Goal: Transaction & Acquisition: Obtain resource

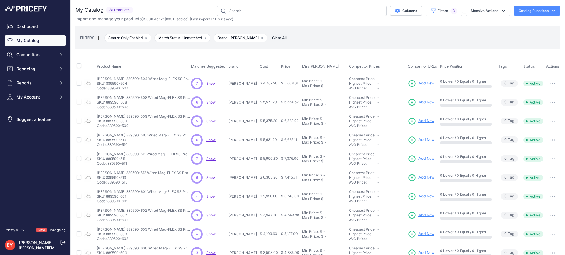
click at [43, 38] on link "My Catalog" at bounding box center [35, 40] width 61 height 11
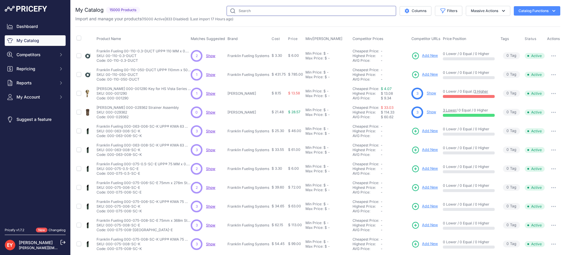
click at [253, 10] on input "text" at bounding box center [312, 11] width 170 height 10
click at [440, 11] on icon "button" at bounding box center [443, 11] width 6 height 6
click at [440, 34] on select "All Status Only Enabled Only Disabled" at bounding box center [429, 34] width 57 height 10
select select "1"
click at [401, 29] on select "All Status Only Enabled Only Disabled" at bounding box center [429, 34] width 57 height 10
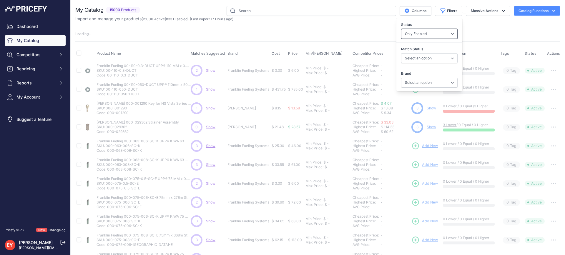
click at [429, 34] on select "All Status Only Enabled Only Disabled" at bounding box center [429, 34] width 57 height 10
select select
click at [401, 29] on select "All Status Only Enabled Only Disabled" at bounding box center [429, 34] width 57 height 10
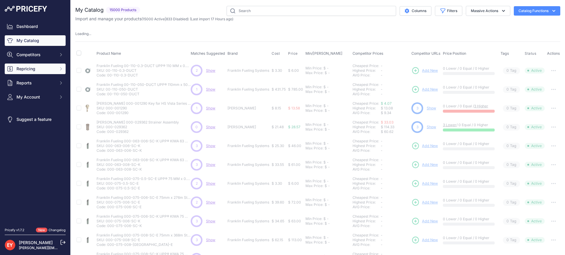
click at [34, 67] on span "Repricing" at bounding box center [35, 69] width 39 height 6
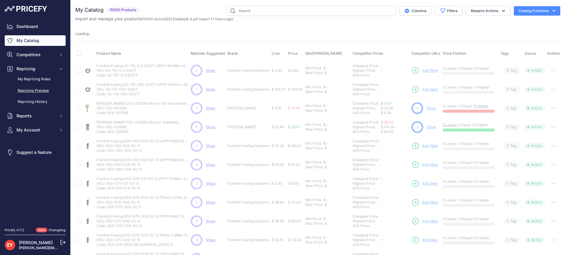
click at [37, 90] on link "Repricing Preview" at bounding box center [35, 91] width 61 height 10
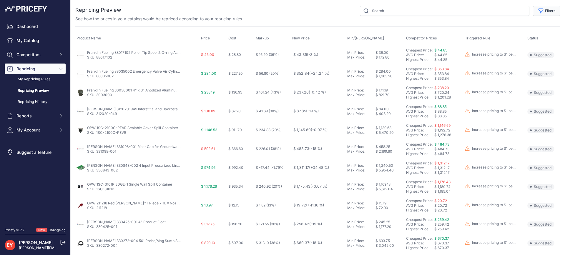
click at [549, 11] on button "Filters" at bounding box center [546, 11] width 27 height 10
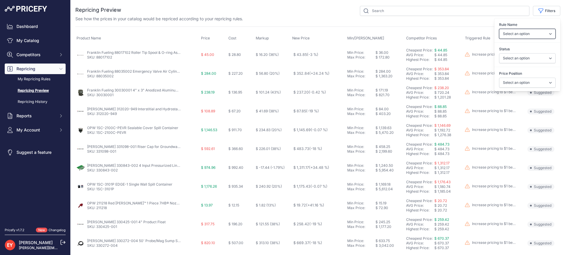
click at [526, 34] on select "Select an option Reprice 1 cent below my cheapest competitor Increase pricing t…" at bounding box center [527, 34] width 57 height 10
select select "3390"
click at [499, 29] on select "Select an option Reprice 1 cent below my cheapest competitor Increase pricing t…" at bounding box center [527, 34] width 57 height 10
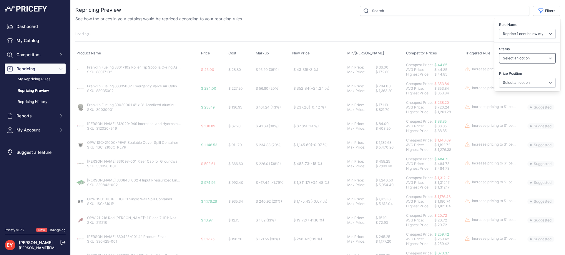
click at [515, 61] on select "Select an option Skipped Repriced Suggested In Error" at bounding box center [527, 58] width 57 height 10
select select "suggested"
click at [499, 53] on select "Select an option Skipped Repriced Suggested In Error" at bounding box center [527, 58] width 57 height 10
click at [513, 84] on select "Select an option I am higher Same price I am lower" at bounding box center [527, 83] width 57 height 10
select select
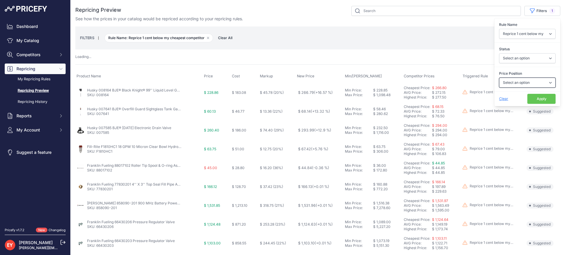
select select "1"
click at [499, 78] on select "Select an option I am higher Same price I am lower" at bounding box center [527, 83] width 57 height 10
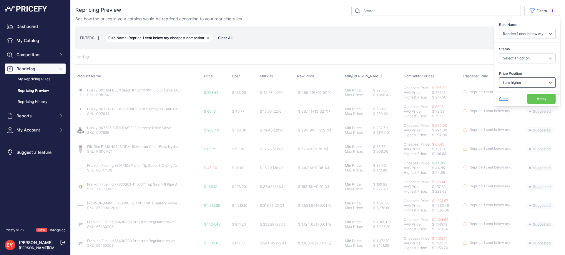
select select "suggested"
select select
select select "1"
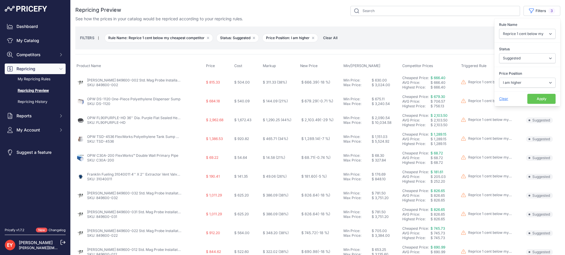
click at [544, 100] on button "Apply" at bounding box center [542, 99] width 28 height 10
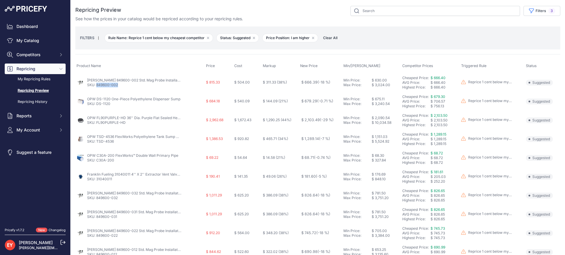
drag, startPoint x: 120, startPoint y: 88, endPoint x: 97, endPoint y: 87, distance: 22.4
click at [97, 87] on td "Veeder-Root 849600-002 Std. Mag Probe Installation Kit w/ 4" Float & 5' Cable S…" at bounding box center [140, 82] width 130 height 19
copy link "849600-002"
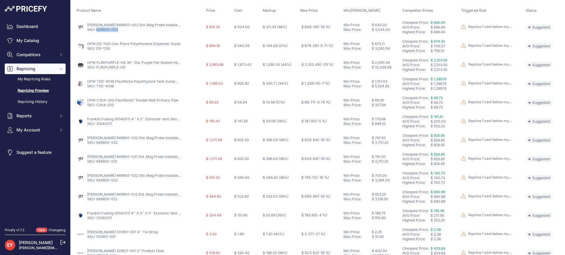
scroll to position [59, 0]
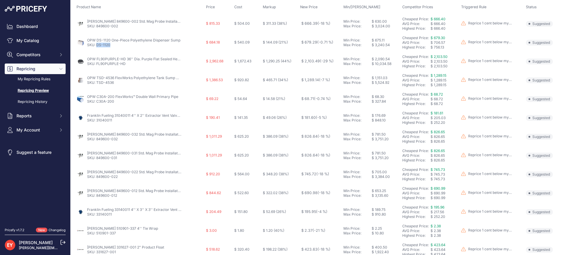
drag, startPoint x: 110, startPoint y: 47, endPoint x: 97, endPoint y: 47, distance: 13.0
click at [97, 47] on p "SKU: DS-1120" at bounding box center [133, 45] width 93 height 5
copy link "DS-1120"
drag, startPoint x: 121, startPoint y: 69, endPoint x: 96, endPoint y: 68, distance: 25.0
click at [96, 68] on td "OPW FL90PURPLE-HD 36'' Dia. Purple Flat Sealed Heavy Duty Composite Cover SKU: …" at bounding box center [140, 61] width 130 height 19
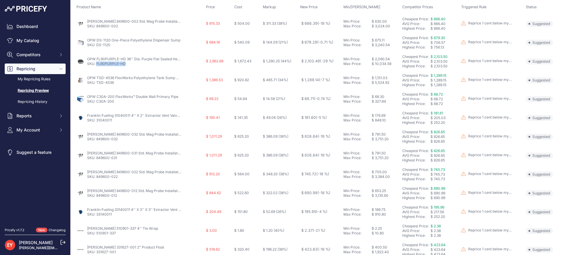
copy link "FL90PURPLE-HD"
drag, startPoint x: 115, startPoint y: 85, endPoint x: 97, endPoint y: 88, distance: 17.8
click at [97, 88] on td "OPW TSD-4536 FlexWorks Polyethylene Tank Sump with Mechanically Fastened Cover …" at bounding box center [140, 80] width 130 height 19
copy link "TSD-4536"
drag, startPoint x: 111, startPoint y: 105, endPoint x: 97, endPoint y: 105, distance: 14.1
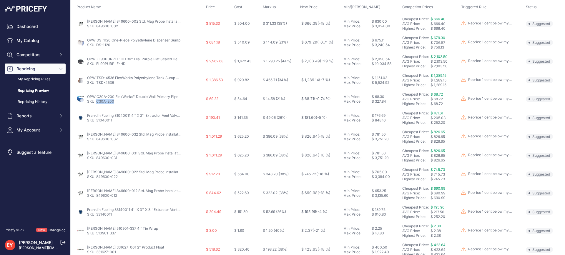
click at [97, 105] on td "OPW C30A-200 FlexWorks™ Double Wall Primary Pipe SKU: C30A-200" at bounding box center [140, 99] width 130 height 19
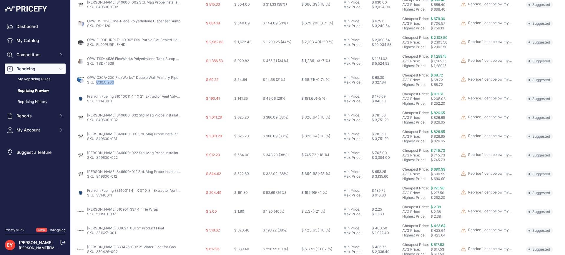
scroll to position [88, 0]
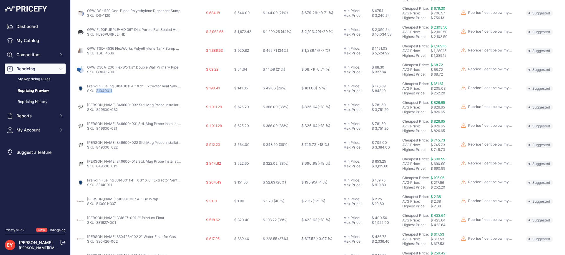
drag, startPoint x: 113, startPoint y: 93, endPoint x: 97, endPoint y: 92, distance: 16.0
click at [97, 92] on td "Franklin Fueling 31040011 4'' X 2'' Extractor Vent Valve without Cage SKU: 3104…" at bounding box center [140, 88] width 130 height 19
copy link "31040011"
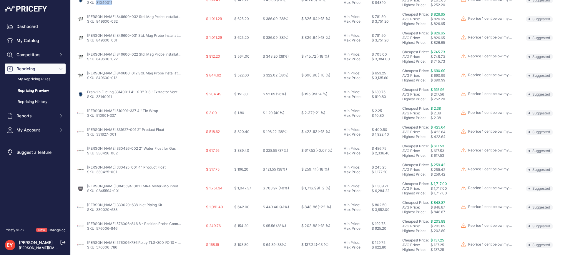
scroll to position [118, 0]
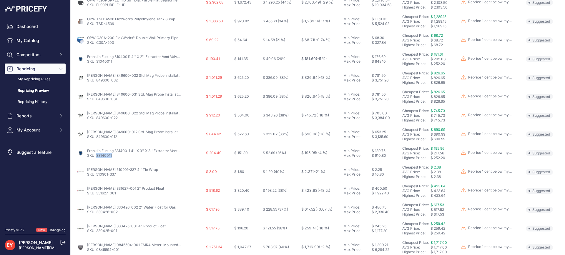
drag, startPoint x: 114, startPoint y: 157, endPoint x: 97, endPoint y: 157, distance: 16.2
click at [97, 157] on p "SKU: 33140011" at bounding box center [134, 155] width 94 height 5
copy link "33140011"
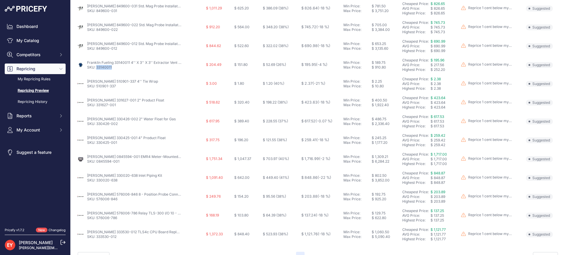
scroll to position [219, 0]
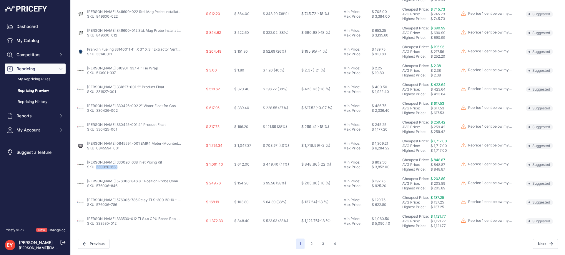
drag, startPoint x: 117, startPoint y: 169, endPoint x: 97, endPoint y: 169, distance: 20.9
click at [97, 169] on p "SKU: 330020-638" at bounding box center [124, 167] width 75 height 5
copy link "330020-638"
drag, startPoint x: 120, startPoint y: 188, endPoint x: 96, endPoint y: 188, distance: 23.9
click at [96, 188] on p "SKU: 576006-846" at bounding box center [134, 186] width 94 height 5
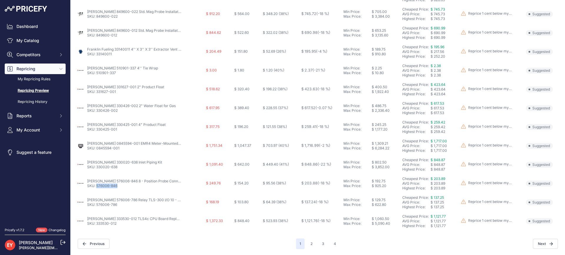
copy link "576006-846"
drag, startPoint x: 118, startPoint y: 206, endPoint x: 97, endPoint y: 207, distance: 21.2
click at [97, 207] on td "Veeder-Root 576006-786 Relay TLS-300 I/O 10 - Position Module SKU: 576006-786" at bounding box center [140, 202] width 130 height 19
copy link "576006-786"
drag, startPoint x: 119, startPoint y: 227, endPoint x: 97, endPoint y: 228, distance: 22.7
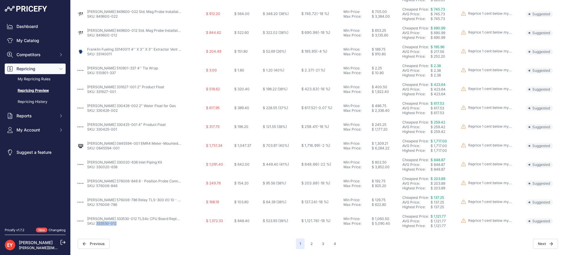
click at [97, 228] on td "Veeder-Root 333530-012 TLS4c CPU Board Replacement Kit without Screen SKU: 3335…" at bounding box center [140, 221] width 130 height 19
copy link "333530-012"
click at [309, 244] on button "2" at bounding box center [311, 244] width 9 height 11
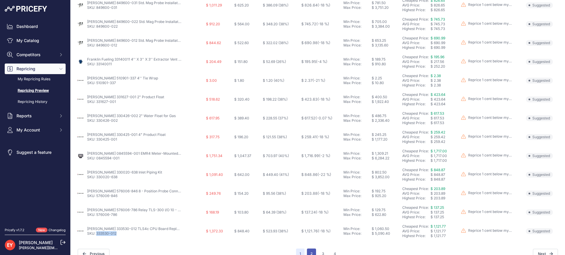
scroll to position [229, 0]
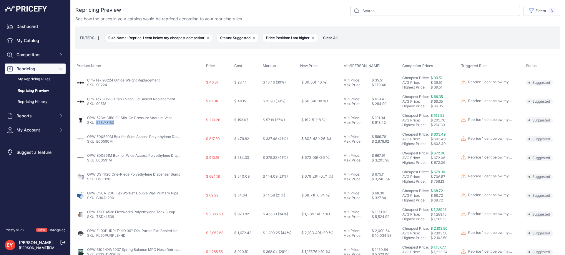
drag, startPoint x: 116, startPoint y: 125, endPoint x: 97, endPoint y: 127, distance: 19.2
click at [97, 127] on td "OPW 523V-3150 3'' Slip-On Pressure Vacuum Vent SKU: 523V-3150" at bounding box center [140, 120] width 130 height 19
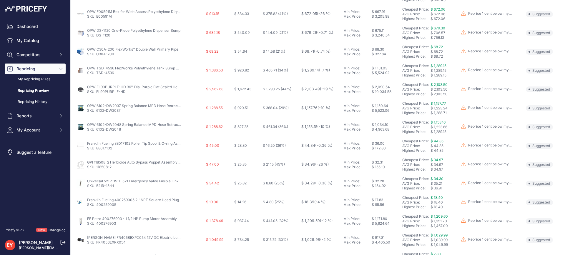
scroll to position [147, 0]
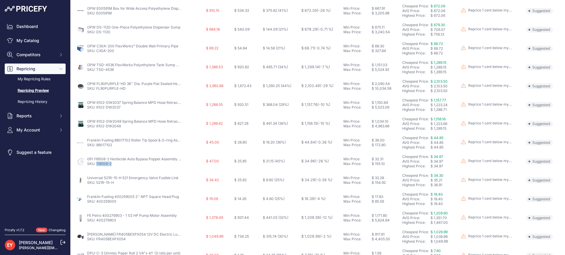
drag, startPoint x: 112, startPoint y: 167, endPoint x: 96, endPoint y: 167, distance: 15.9
click at [96, 167] on td "GPI 118508-2 Herbicide Auto Bypass Poppet Assembly Kit for P-120H & P-200H 12V …" at bounding box center [140, 161] width 130 height 19
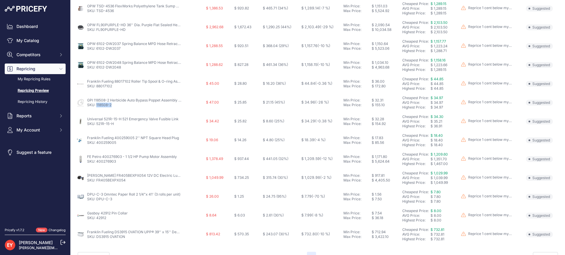
scroll to position [219, 0]
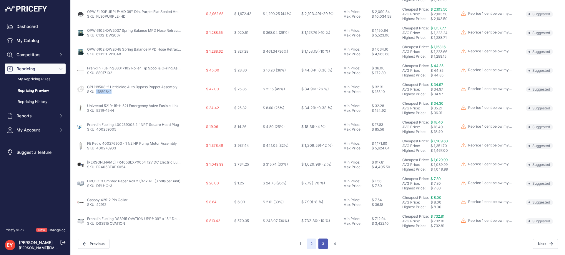
click at [319, 243] on button "3" at bounding box center [323, 244] width 9 height 11
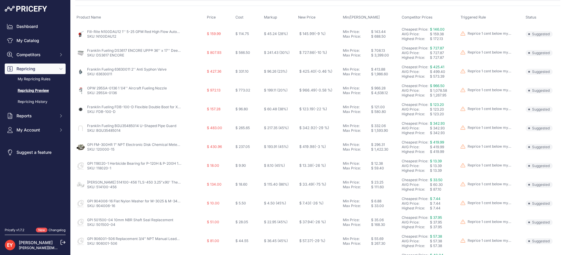
scroll to position [59, 0]
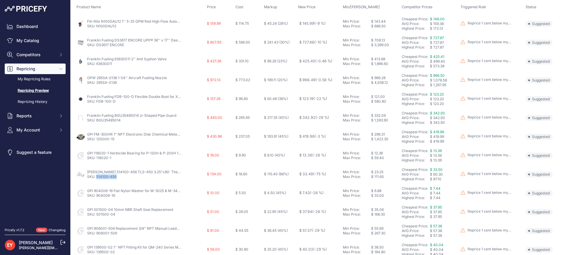
drag, startPoint x: 115, startPoint y: 180, endPoint x: 97, endPoint y: 180, distance: 18.3
click at [97, 180] on td "Veeder-Root 514100-456 TLS-450 3.25"x90' Thermal Paper Rolls (Pack of 4) SKU: 5…" at bounding box center [140, 174] width 130 height 19
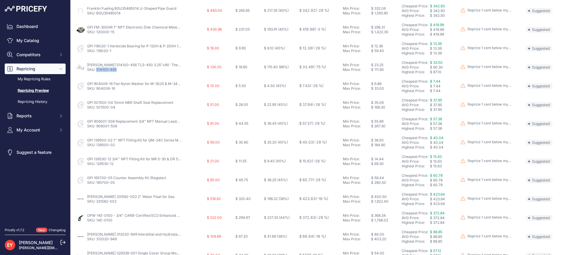
scroll to position [177, 0]
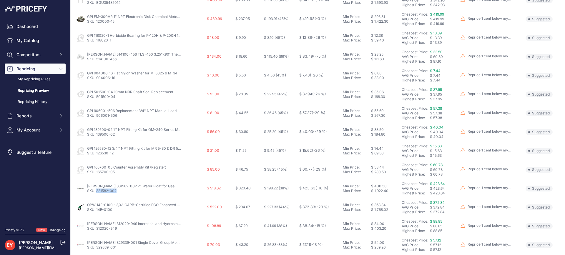
drag, startPoint x: 117, startPoint y: 192, endPoint x: 97, endPoint y: 193, distance: 20.9
click at [97, 193] on p "SKU: 331582-002" at bounding box center [130, 191] width 87 height 5
drag, startPoint x: 88, startPoint y: 254, endPoint x: 60, endPoint y: 243, distance: 30.4
click at [60, 243] on div "Esther Yang esther.yang@globalfuelingsystems.com" at bounding box center [39, 245] width 41 height 11
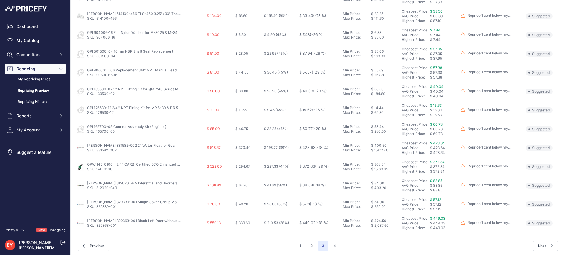
scroll to position [219, 0]
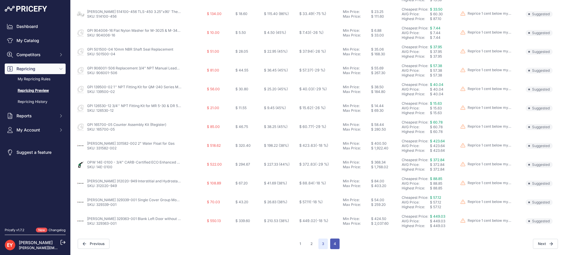
click at [335, 244] on button "4" at bounding box center [334, 244] width 9 height 11
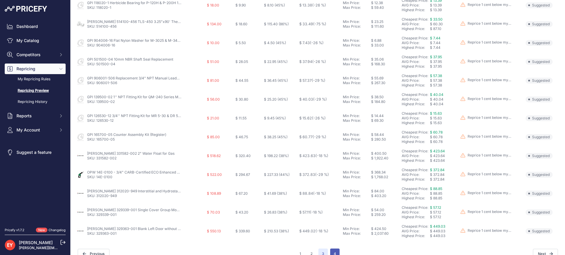
scroll to position [229, 0]
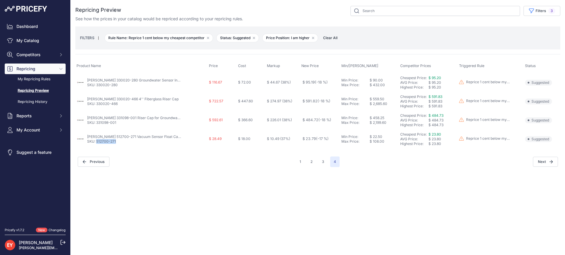
drag, startPoint x: 121, startPoint y: 144, endPoint x: 96, endPoint y: 144, distance: 24.7
click at [96, 144] on td "Veeder-Root 512700-271 Vacuum Sensor Float Cap O-Ring SKU: 512700-271" at bounding box center [141, 139] width 132 height 19
drag, startPoint x: 118, startPoint y: 124, endPoint x: 97, endPoint y: 123, distance: 20.7
click at [97, 123] on p "SKU: 331098-001" at bounding box center [134, 122] width 94 height 5
drag, startPoint x: 121, startPoint y: 106, endPoint x: 97, endPoint y: 104, distance: 24.0
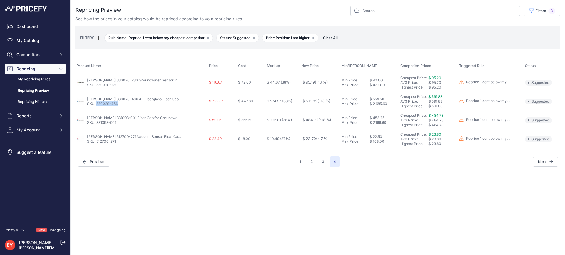
click at [97, 104] on td "Veeder-Root 330020-466 4'' Fiberglass Riser Cap SKU: 330020-466" at bounding box center [141, 101] width 132 height 19
click at [97, 104] on link "SKU: 330020-466" at bounding box center [102, 104] width 31 height 4
drag, startPoint x: 121, startPoint y: 88, endPoint x: 97, endPoint y: 87, distance: 24.2
click at [97, 87] on td "Veeder-Root 330020-280 Groundwater Sensor Installation Kit SKU: 330020-280" at bounding box center [141, 82] width 132 height 19
click at [326, 160] on button "3" at bounding box center [323, 162] width 9 height 11
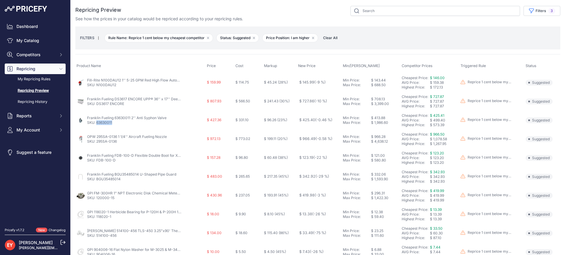
drag, startPoint x: 112, startPoint y: 126, endPoint x: 96, endPoint y: 126, distance: 16.2
click at [96, 126] on td "Franklin Fueling 63630011 2'' Anti Syphon Valve SKU: 63630011" at bounding box center [140, 120] width 130 height 19
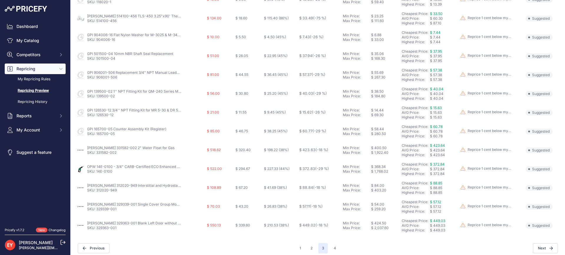
scroll to position [219, 0]
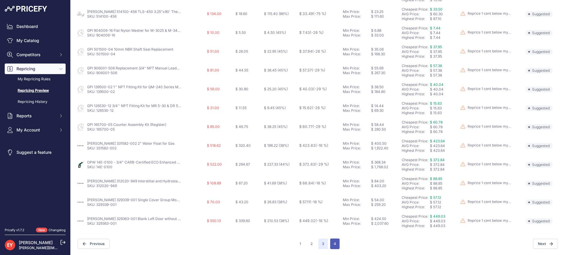
click at [333, 244] on button "4" at bounding box center [334, 244] width 9 height 11
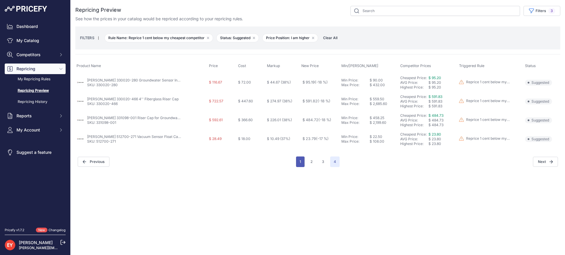
click at [300, 163] on button "1" at bounding box center [300, 162] width 9 height 11
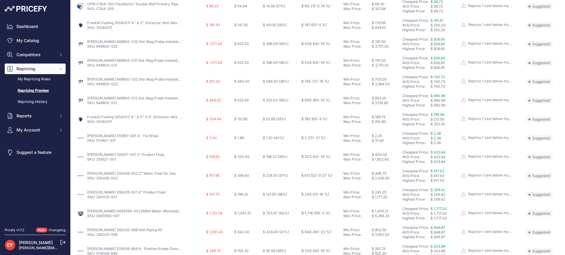
scroll to position [219, 0]
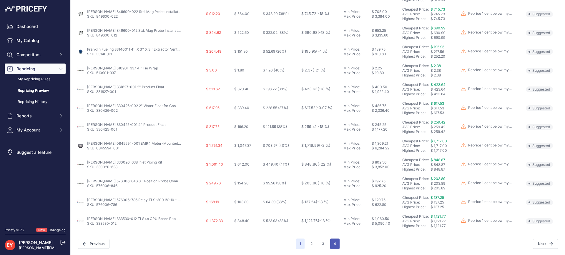
click at [335, 240] on button "4" at bounding box center [334, 244] width 9 height 11
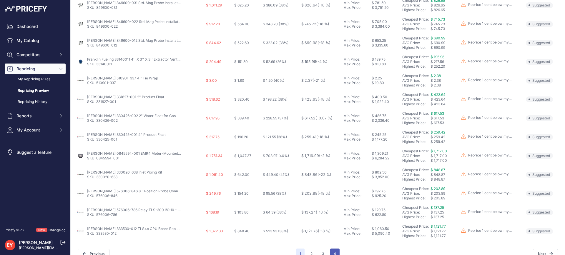
scroll to position [229, 0]
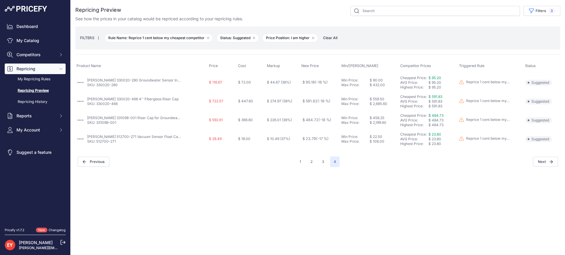
click at [337, 37] on span "Clear All" at bounding box center [330, 38] width 20 height 6
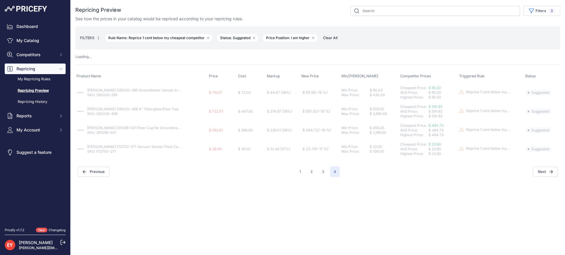
select select
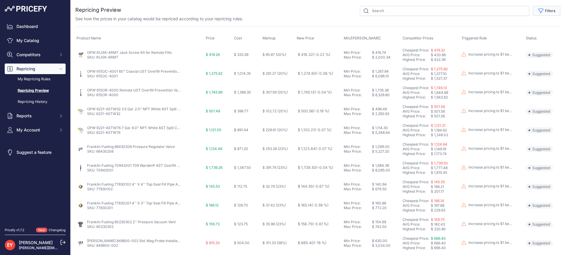
click at [538, 10] on icon "button" at bounding box center [541, 11] width 6 height 6
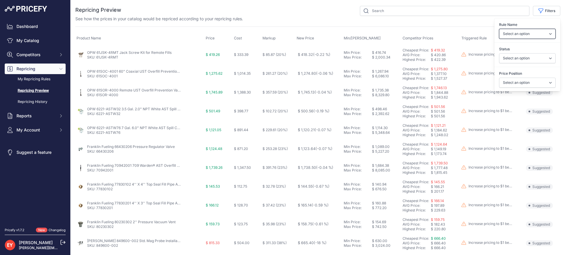
click at [525, 36] on select "Select an option Reprice 1 cent below my cheapest competitor Increase pricing t…" at bounding box center [527, 34] width 57 height 10
select select "6699"
click at [499, 29] on select "Select an option Reprice 1 cent below my cheapest competitor Increase pricing t…" at bounding box center [527, 34] width 57 height 10
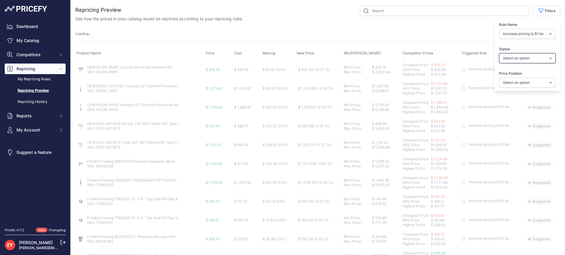
click at [520, 60] on select "Select an option Skipped Repriced Suggested In Error" at bounding box center [527, 58] width 57 height 10
select select "suggested"
click at [499, 53] on select "Select an option Skipped Repriced Suggested In Error" at bounding box center [527, 58] width 57 height 10
click at [517, 85] on select "Select an option I am higher Same price I am lower" at bounding box center [527, 83] width 57 height 10
select select
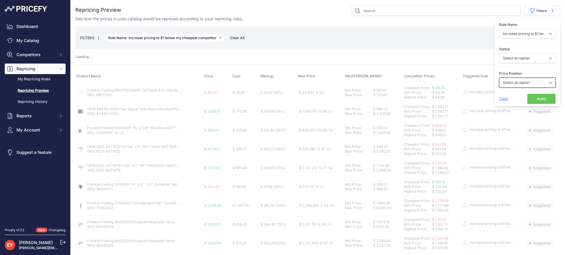
select select "0"
click at [499, 78] on select "Select an option I am higher Same price I am lower" at bounding box center [527, 83] width 57 height 10
click at [528, 99] on button "Apply" at bounding box center [542, 99] width 28 height 10
select select "suggested"
select select
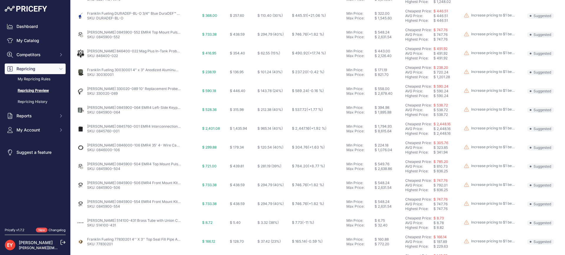
scroll to position [219, 0]
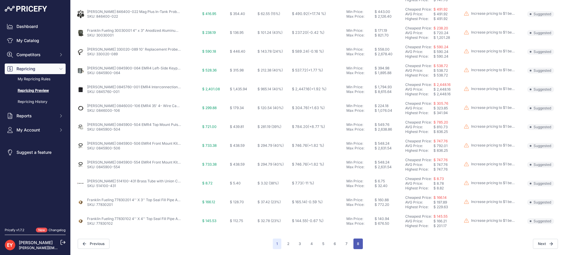
click at [354, 242] on button "8" at bounding box center [358, 244] width 9 height 11
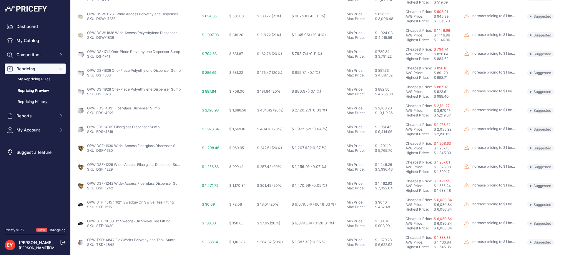
scroll to position [219, 0]
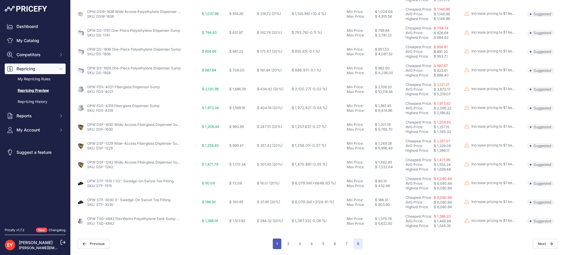
click at [277, 242] on button "1" at bounding box center [277, 244] width 9 height 11
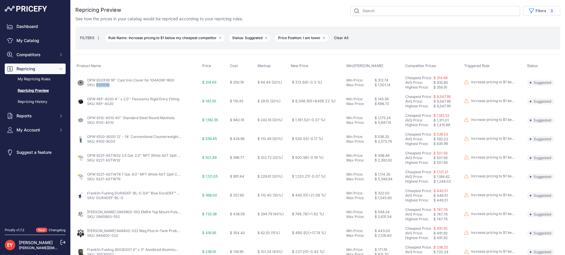
drag, startPoint x: 111, startPoint y: 87, endPoint x: 97, endPoint y: 87, distance: 13.8
click at [97, 87] on p "SKU: E00516I" at bounding box center [130, 85] width 87 height 5
drag, startPoint x: 114, startPoint y: 105, endPoint x: 97, endPoint y: 105, distance: 16.8
click at [97, 105] on p "SKU: REF-4020" at bounding box center [133, 104] width 92 height 5
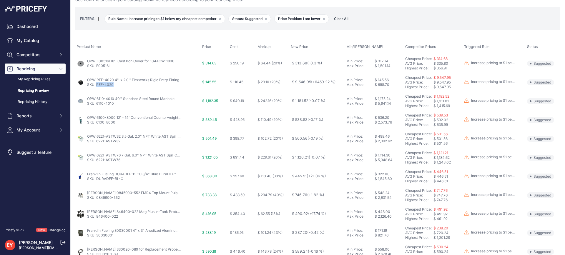
scroll to position [29, 0]
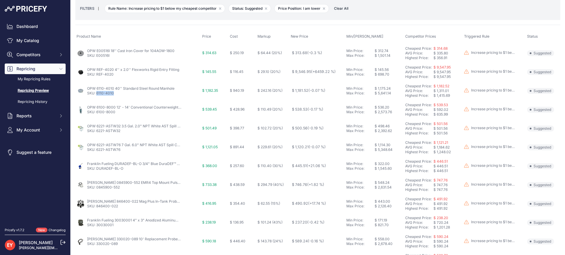
drag, startPoint x: 117, startPoint y: 95, endPoint x: 97, endPoint y: 97, distance: 20.1
click at [97, 97] on td "OPW 6110-4010 40'' Standard Steel Round Manhole SKU: 6110-4010" at bounding box center [138, 91] width 126 height 19
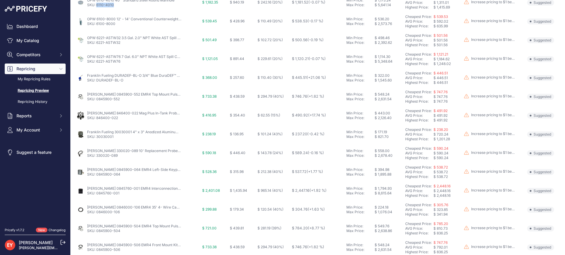
scroll to position [147, 0]
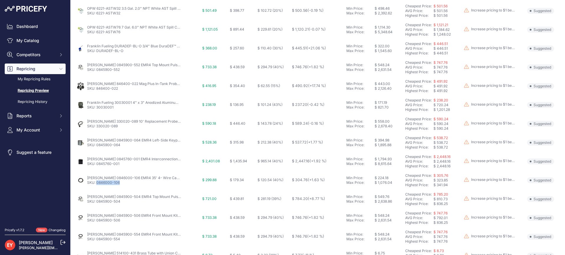
drag, startPoint x: 121, startPoint y: 183, endPoint x: 97, endPoint y: 183, distance: 23.6
click at [97, 183] on p "SKU: 0846000-106" at bounding box center [134, 182] width 94 height 5
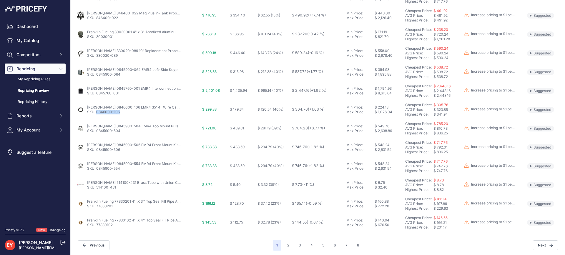
scroll to position [219, 0]
click at [280, 242] on div "1 2 3 4 5 6 7" at bounding box center [318, 244] width 90 height 11
click at [284, 243] on button "2" at bounding box center [288, 244] width 9 height 11
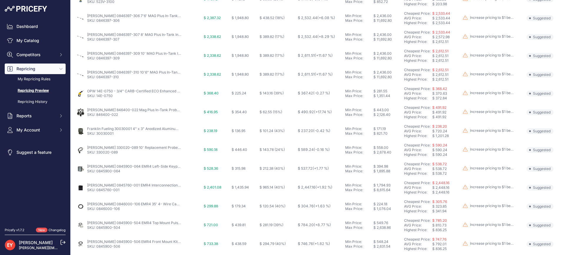
scroll to position [29, 0]
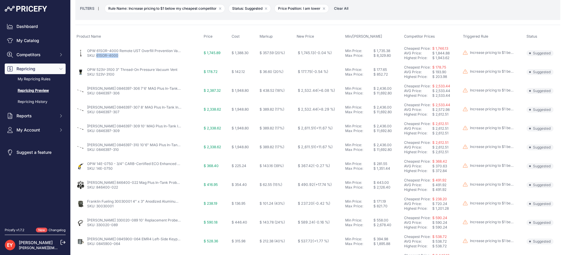
drag, startPoint x: 121, startPoint y: 59, endPoint x: 97, endPoint y: 57, distance: 23.6
click at [97, 57] on td "OPW 61SOR-4000 Remote UST Overfill Prevention Valve SKU: 61SOR-4000" at bounding box center [138, 53] width 127 height 19
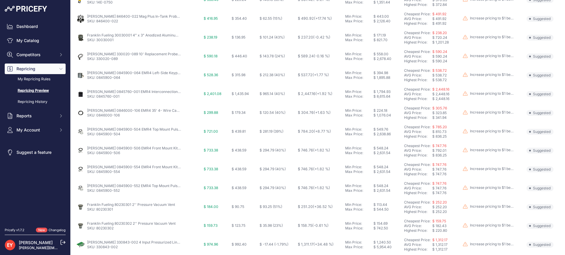
scroll to position [219, 0]
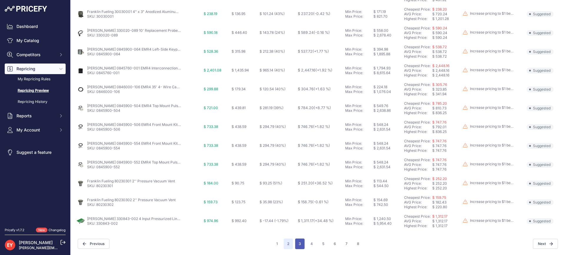
click at [299, 241] on button "3" at bounding box center [299, 244] width 9 height 11
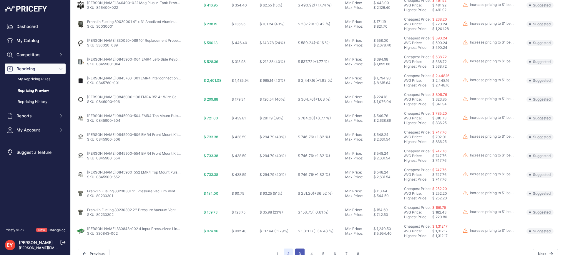
scroll to position [229, 0]
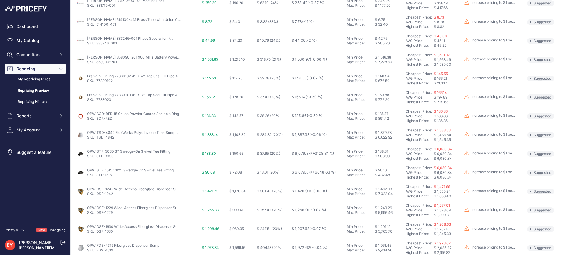
scroll to position [88, 0]
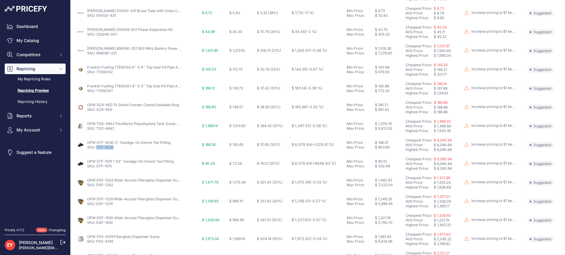
drag, startPoint x: 116, startPoint y: 150, endPoint x: 97, endPoint y: 150, distance: 18.8
click at [97, 150] on td "OPW STF-3030 3'' Swedge-On Swivel Tee Fitting SKU: STF-3030" at bounding box center [137, 145] width 125 height 19
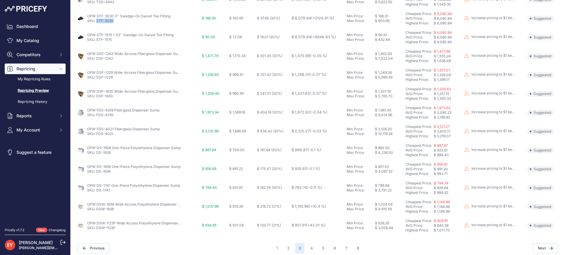
scroll to position [219, 0]
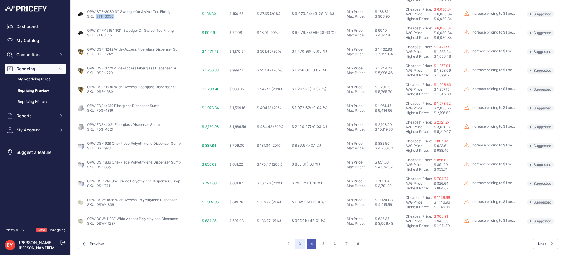
click at [312, 243] on button "4" at bounding box center [311, 244] width 9 height 11
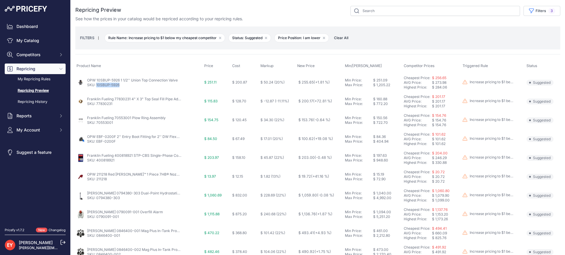
drag, startPoint x: 122, startPoint y: 86, endPoint x: 96, endPoint y: 87, distance: 25.9
click at [96, 87] on p "SKU: 10SBUP-5926" at bounding box center [132, 85] width 91 height 5
drag, startPoint x: 115, startPoint y: 145, endPoint x: 97, endPoint y: 141, distance: 18.0
click at [97, 141] on td "OPW EBF-0200F 2'' Entry Boot Fitting for 2'' DW FlexWorks Pipe/2'' Rigid Pipe S…" at bounding box center [139, 139] width 128 height 19
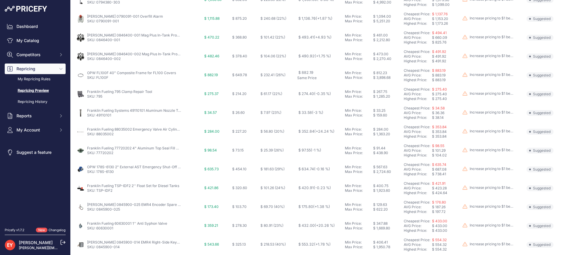
scroll to position [206, 0]
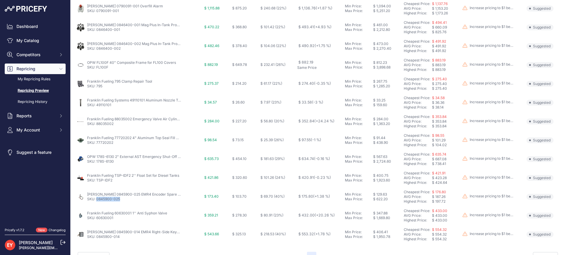
drag, startPoint x: 121, startPoint y: 200, endPoint x: 97, endPoint y: 200, distance: 24.2
click at [97, 200] on p "SKU: 0845900-025" at bounding box center [134, 199] width 94 height 5
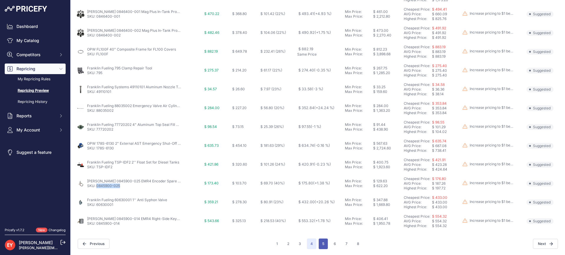
click at [319, 246] on button "5" at bounding box center [323, 244] width 9 height 11
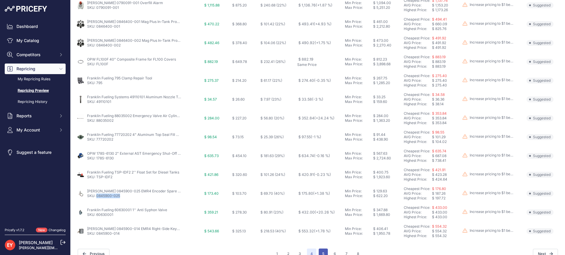
scroll to position [229, 0]
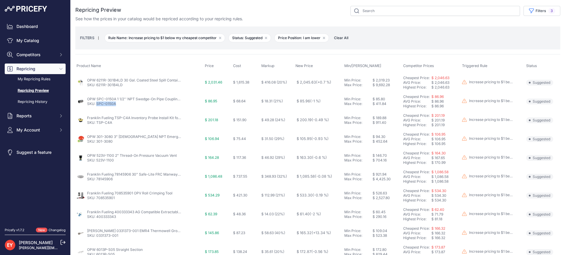
drag, startPoint x: 118, startPoint y: 105, endPoint x: 97, endPoint y: 106, distance: 21.2
click at [97, 106] on p "SKU: SPC-0150A" at bounding box center [134, 104] width 94 height 5
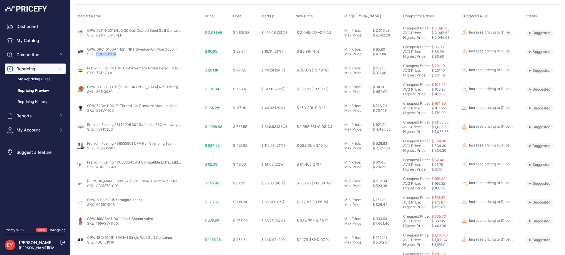
scroll to position [59, 0]
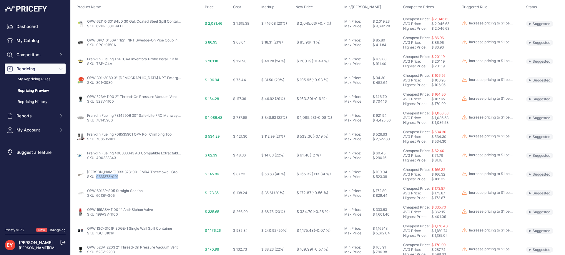
drag, startPoint x: 121, startPoint y: 179, endPoint x: 97, endPoint y: 178, distance: 23.6
click at [97, 178] on td "Veeder-Root 0331373-001 EMR4 Thermowell Group (350 PSI Working Pressure) SKU: 0…" at bounding box center [139, 174] width 128 height 19
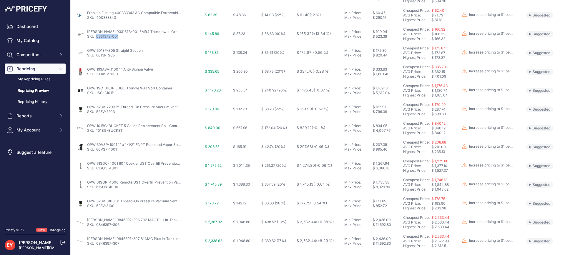
scroll to position [206, 0]
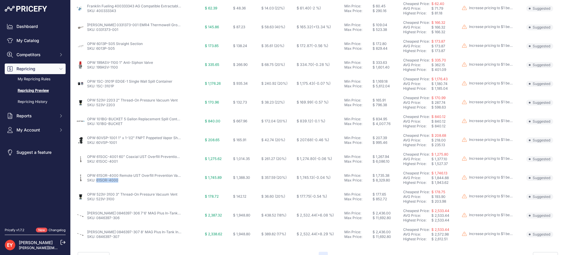
drag, startPoint x: 120, startPoint y: 183, endPoint x: 97, endPoint y: 182, distance: 22.7
click at [97, 182] on td "OPW 61SOR-4000 Remote UST Overfill Prevention Valve SKU: 61SOR-4000" at bounding box center [139, 178] width 128 height 19
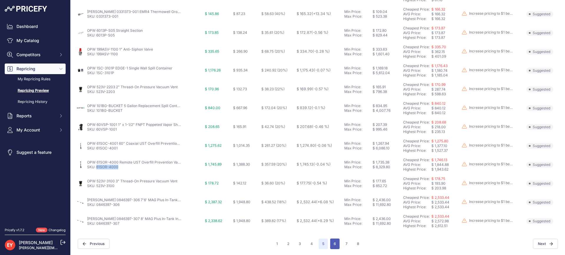
click at [332, 243] on button "6" at bounding box center [334, 244] width 9 height 11
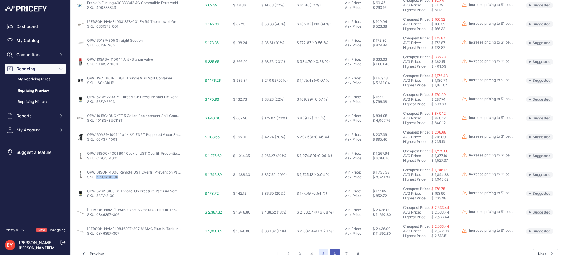
scroll to position [229, 0]
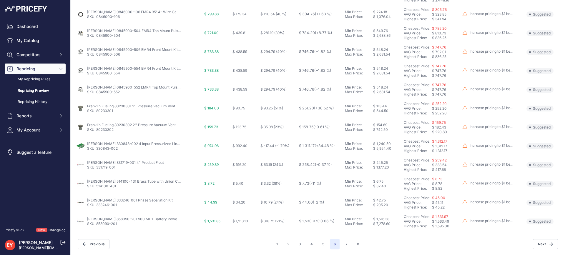
scroll to position [219, 0]
click at [343, 244] on button "7" at bounding box center [346, 244] width 9 height 11
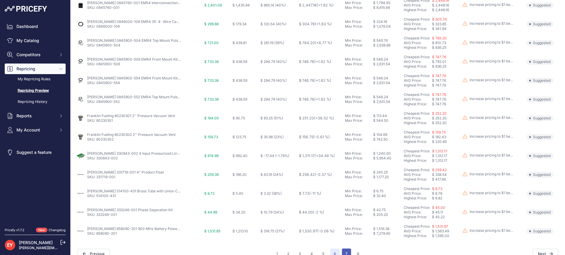
scroll to position [229, 0]
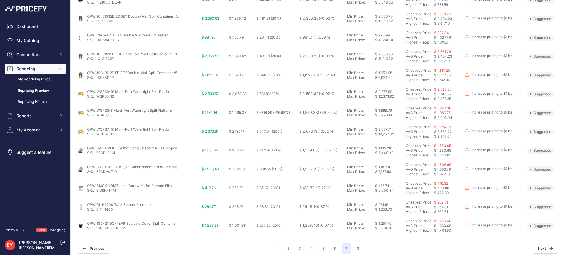
scroll to position [219, 0]
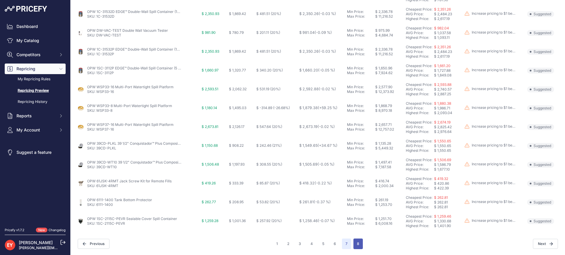
click at [354, 244] on button "8" at bounding box center [358, 244] width 9 height 11
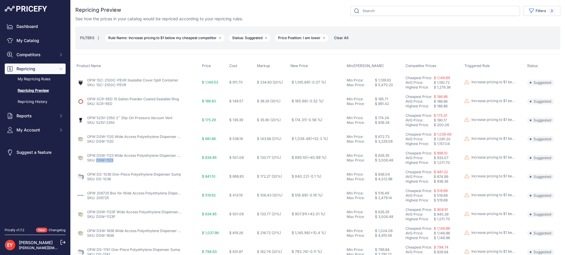
drag, startPoint x: 118, startPoint y: 161, endPoint x: 97, endPoint y: 162, distance: 21.2
click at [97, 162] on p "SKU: DSW-1123" at bounding box center [134, 160] width 94 height 5
click at [349, 37] on span "Clear All" at bounding box center [341, 38] width 20 height 6
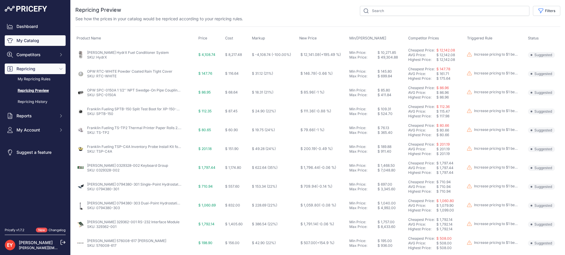
click at [27, 43] on link "My Catalog" at bounding box center [35, 40] width 61 height 11
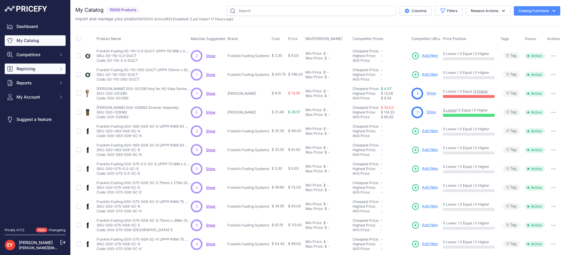
click at [31, 71] on span "Repricing" at bounding box center [35, 69] width 39 height 6
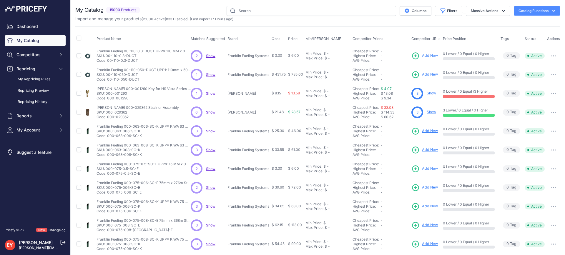
click at [34, 89] on link "Repricing Preview" at bounding box center [35, 91] width 61 height 10
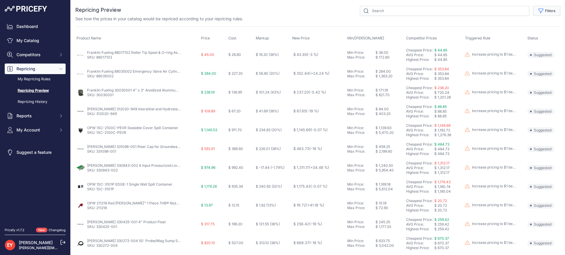
click at [539, 6] on button "Filters" at bounding box center [546, 11] width 27 height 10
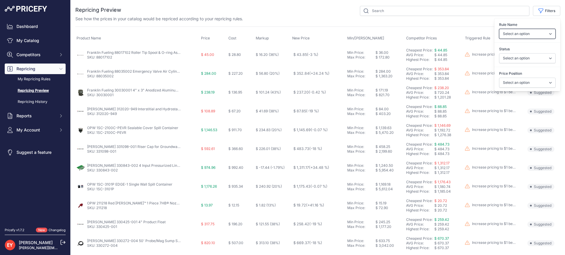
click at [526, 33] on select "Select an option Reprice 1 cent below my cheapest competitor Increase pricing t…" at bounding box center [527, 34] width 57 height 10
select select "3390"
click at [499, 29] on select "Select an option Reprice 1 cent below my cheapest competitor Increase pricing t…" at bounding box center [527, 34] width 57 height 10
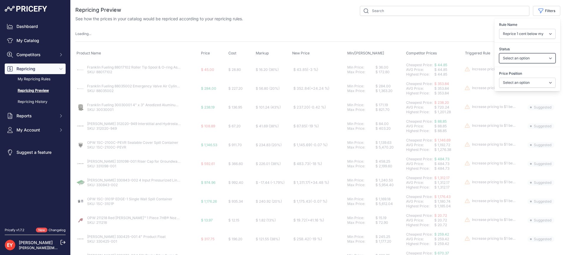
click at [523, 59] on select "Select an option Skipped Repriced Suggested In Error" at bounding box center [527, 58] width 57 height 10
select select "suggested"
click at [499, 53] on select "Select an option Skipped Repriced Suggested In Error" at bounding box center [527, 58] width 57 height 10
click at [518, 80] on select "Select an option I am higher Same price I am lower" at bounding box center [527, 83] width 57 height 10
click at [499, 78] on select "Select an option I am higher Same price I am lower" at bounding box center [527, 83] width 57 height 10
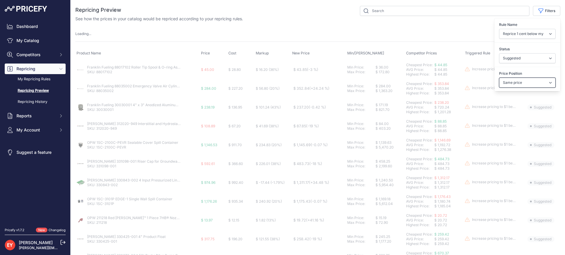
click at [509, 81] on select "Select an option I am higher Same price I am lower" at bounding box center [527, 83] width 57 height 10
select select "1"
click at [499, 78] on select "Select an option I am higher Same price I am lower" at bounding box center [527, 83] width 57 height 10
select select
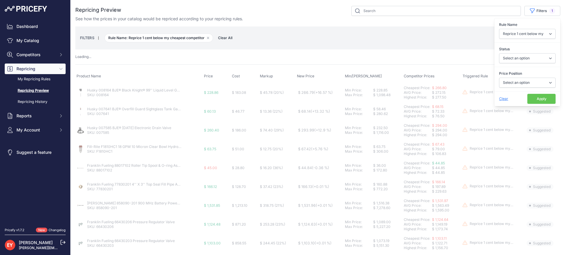
click at [532, 101] on button "Apply" at bounding box center [542, 99] width 28 height 10
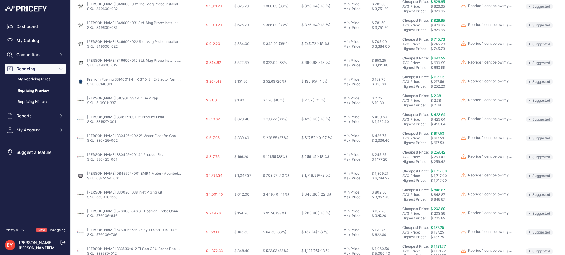
scroll to position [219, 0]
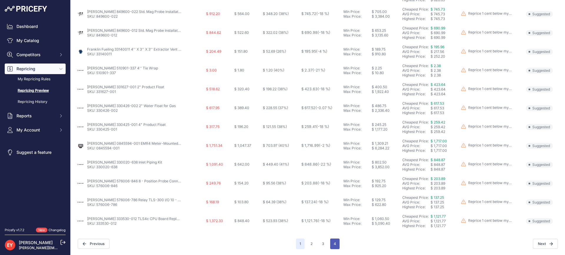
click at [336, 245] on button "4" at bounding box center [334, 244] width 9 height 11
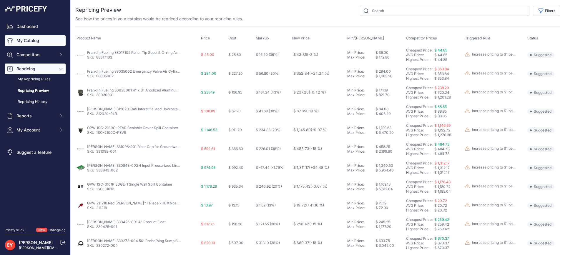
click at [31, 39] on link "My Catalog" at bounding box center [35, 40] width 61 height 11
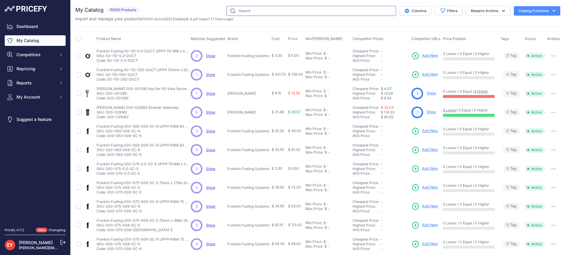
click at [258, 7] on input "text" at bounding box center [312, 11] width 170 height 10
paste input "E00516I"
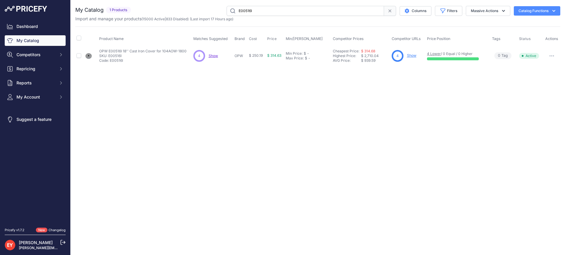
drag, startPoint x: 275, startPoint y: 10, endPoint x: 211, endPoint y: 12, distance: 63.9
click at [211, 12] on div "E00516I Columns Filters Status All Status Only Enabled Only Disabled" at bounding box center [346, 11] width 427 height 10
paste input "REF-4020"
type input "REF-4020"
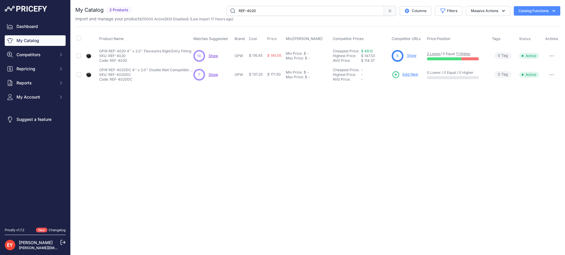
click at [412, 57] on link "Show" at bounding box center [411, 55] width 9 height 4
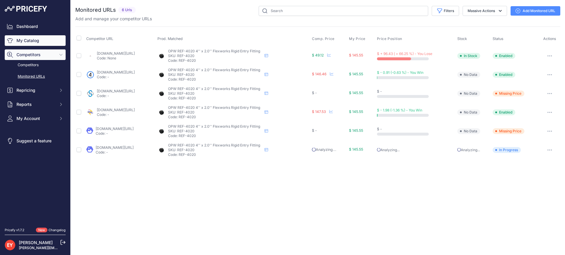
click at [12, 42] on icon "Sidebar" at bounding box center [10, 41] width 6 height 6
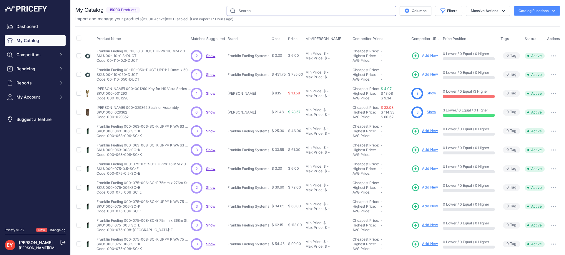
click at [245, 13] on input "text" at bounding box center [312, 11] width 170 height 10
paste input "STF-3030"
type input "STF-3030"
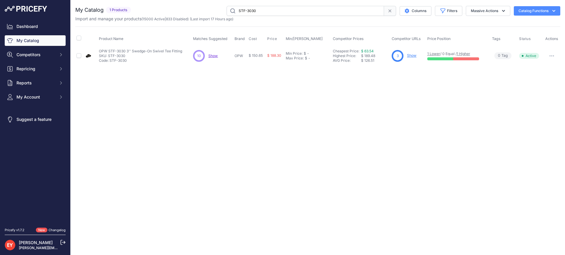
click at [413, 56] on link "Show" at bounding box center [411, 55] width 9 height 4
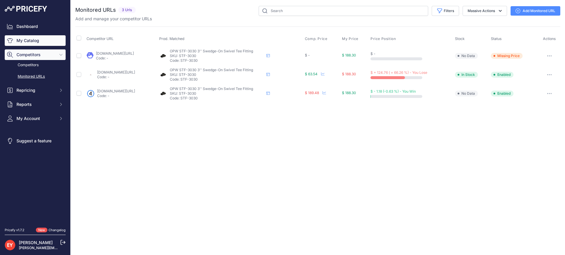
click at [37, 38] on link "My Catalog" at bounding box center [35, 40] width 61 height 11
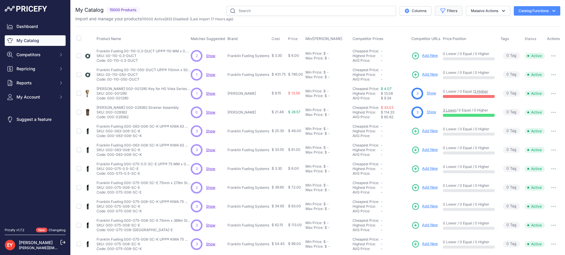
click at [445, 12] on button "Filters" at bounding box center [448, 11] width 27 height 10
click at [435, 33] on select "All Status Only Enabled Only Disabled" at bounding box center [429, 34] width 57 height 10
select select "1"
click at [401, 29] on select "All Status Only Enabled Only Disabled" at bounding box center [429, 34] width 57 height 10
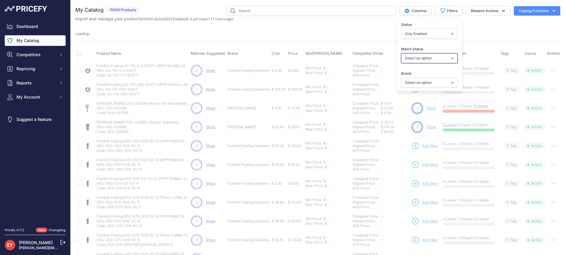
click at [431, 60] on select "Select an option Matched Unmatched" at bounding box center [429, 58] width 57 height 10
select select "0"
click at [401, 53] on select "Select an option Matched Unmatched" at bounding box center [429, 58] width 57 height 10
click at [416, 84] on select "Select an option Ameron ATI B&K Balcrank Beckett Catlow Cimtek CNI Manufacturin…" at bounding box center [429, 83] width 57 height 10
select select
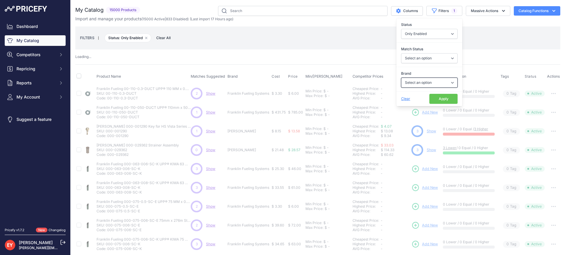
select select "0"
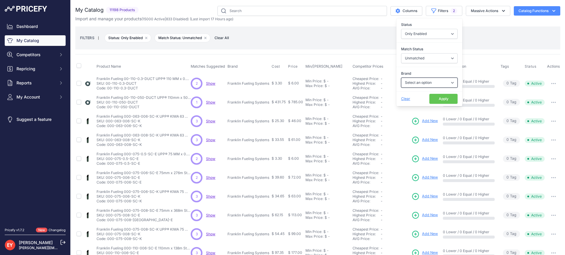
select select "[PERSON_NAME]"
click at [401, 78] on select "Select an option Ameron ATI B&K Balcrank Beckett Catlow Cimtek CNI Manufacturin…" at bounding box center [429, 83] width 57 height 10
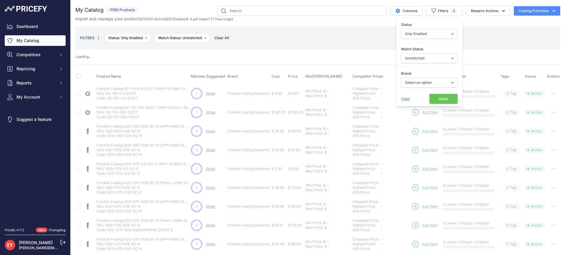
click at [437, 101] on button "Apply" at bounding box center [444, 99] width 28 height 10
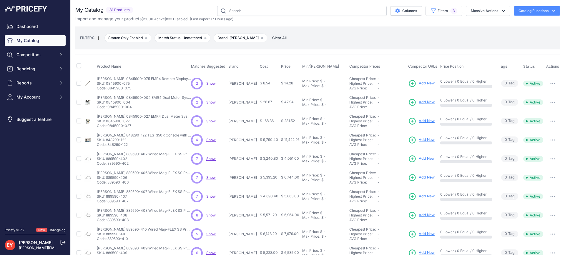
drag, startPoint x: 129, startPoint y: 144, endPoint x: 108, endPoint y: 147, distance: 21.4
click at [108, 147] on p "Code: 848290-122" at bounding box center [144, 145] width 94 height 5
copy p "848290-122"
drag, startPoint x: 131, startPoint y: 165, endPoint x: 108, endPoint y: 165, distance: 22.7
click at [108, 165] on p "Code: 889590-402" at bounding box center [144, 163] width 94 height 5
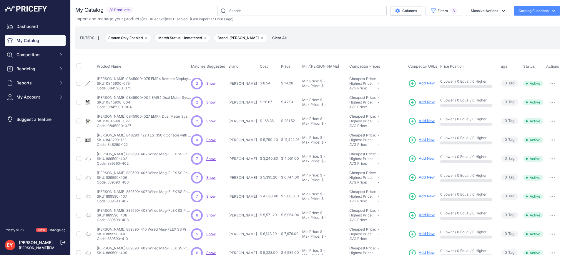
copy p "889590-402"
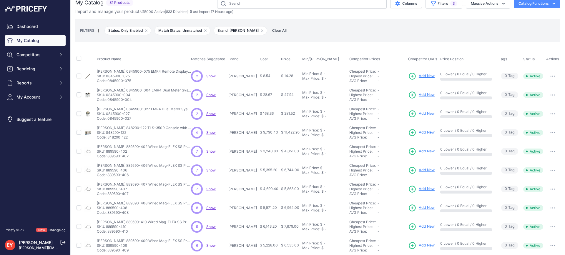
scroll to position [29, 0]
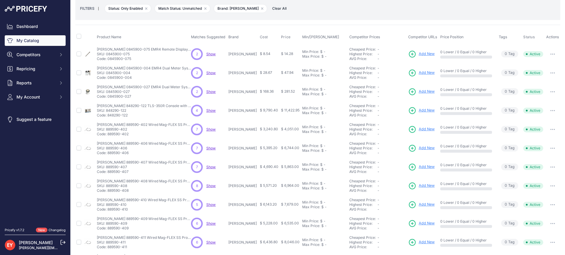
copy p "889590-402"
click at [4, 180] on div "Dashboard My Catalog Competitors Competitors Monitored URLs Repricing My Repric…" at bounding box center [35, 113] width 70 height 226
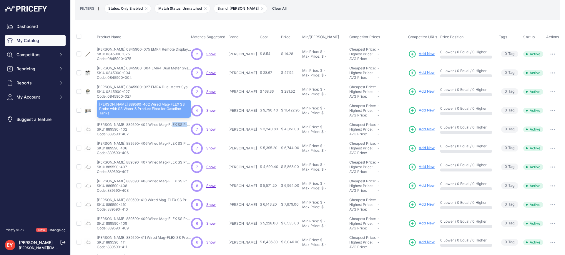
drag, startPoint x: 98, startPoint y: 122, endPoint x: 140, endPoint y: 125, distance: 42.2
click at [140, 125] on p "Veeder-Root 889590-402 Wired Mag-FLEX SS Probe with SS Water & Product Float fo…" at bounding box center [144, 124] width 94 height 5
copy p "Veeder-Root 889590-402"
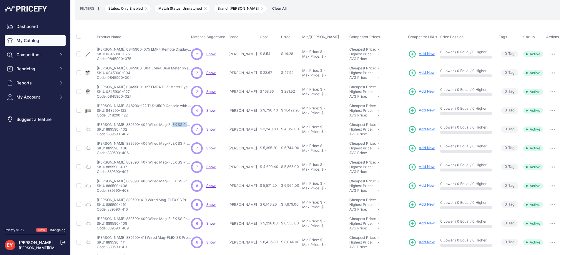
drag, startPoint x: 130, startPoint y: 154, endPoint x: 109, endPoint y: 152, distance: 21.0
click at [109, 152] on p "Code: 889590-406" at bounding box center [144, 153] width 94 height 5
copy p "889590-406"
drag, startPoint x: 130, startPoint y: 172, endPoint x: 109, endPoint y: 175, distance: 21.6
click at [109, 175] on td "Veeder-Root 889590-407 Wired Mag-FLEX SS Probe with SS Water & Product Float fo…" at bounding box center [143, 167] width 94 height 19
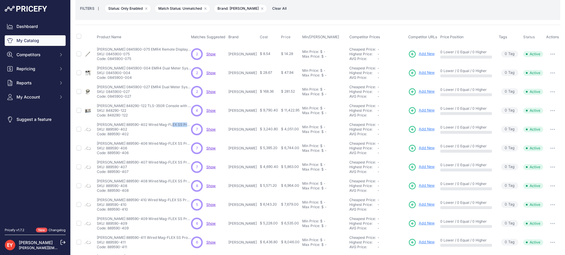
copy p "889590-407"
drag, startPoint x: 128, startPoint y: 192, endPoint x: 108, endPoint y: 192, distance: 20.0
click at [108, 192] on p "Code: 889590-408" at bounding box center [144, 190] width 94 height 5
copy p "889590-408"
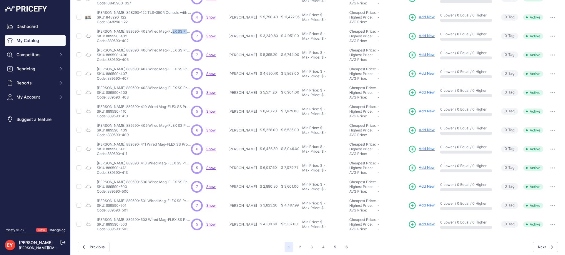
scroll to position [126, 0]
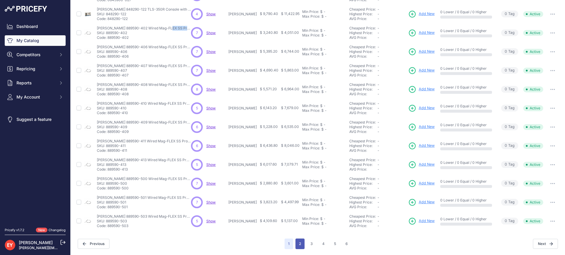
click at [297, 245] on button "2" at bounding box center [300, 244] width 9 height 11
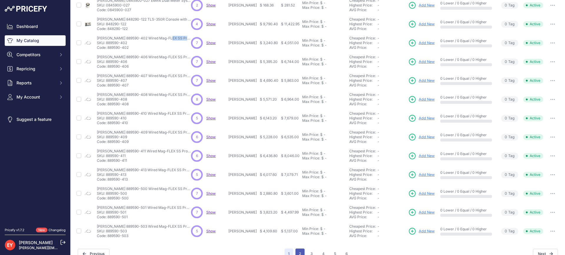
scroll to position [136, 0]
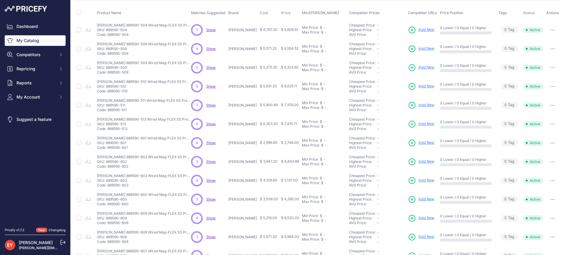
scroll to position [59, 0]
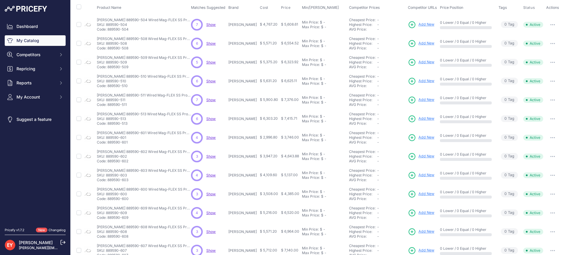
drag, startPoint x: 130, startPoint y: 49, endPoint x: 109, endPoint y: 48, distance: 20.9
click at [109, 48] on p "Code: 889590-508" at bounding box center [144, 48] width 94 height 5
copy p "889590-508"
drag, startPoint x: 130, startPoint y: 67, endPoint x: 109, endPoint y: 68, distance: 21.8
click at [109, 68] on p "Code: 889590-509" at bounding box center [144, 67] width 94 height 5
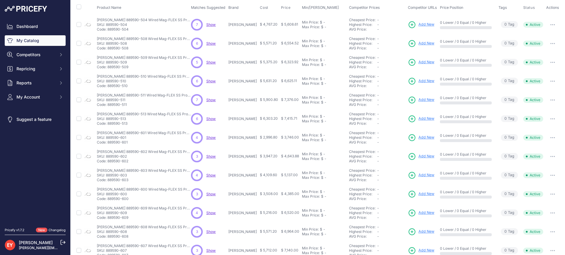
copy p "889590-509"
drag, startPoint x: 131, startPoint y: 88, endPoint x: 109, endPoint y: 89, distance: 22.1
click at [109, 89] on td "Veeder-Root 889590-510 Wired Mag-FLEX SS Probe with SS Water & Product Float fo…" at bounding box center [143, 81] width 94 height 19
copy p "889590-510"
drag, startPoint x: 131, startPoint y: 125, endPoint x: 108, endPoint y: 125, distance: 22.7
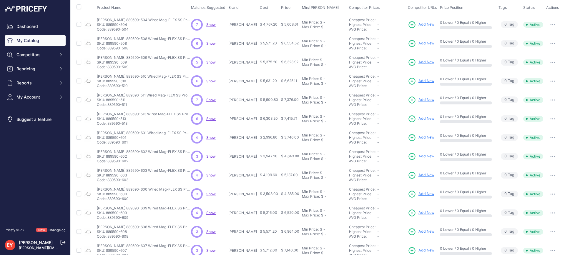
click at [108, 125] on p "Code: 889590-513" at bounding box center [144, 123] width 94 height 5
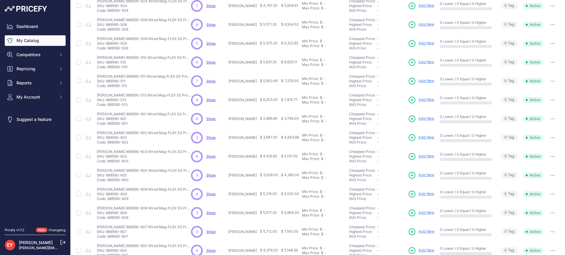
scroll to position [88, 0]
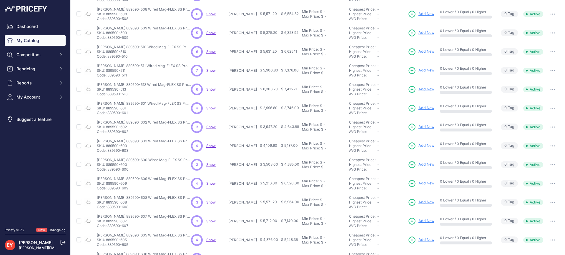
drag, startPoint x: 130, startPoint y: 170, endPoint x: 109, endPoint y: 171, distance: 20.9
click at [109, 171] on p "Code: 889590-600" at bounding box center [144, 169] width 94 height 5
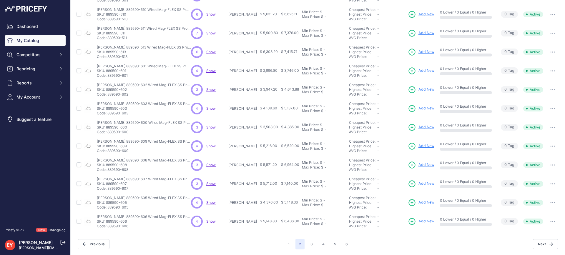
scroll to position [126, 0]
drag, startPoint x: 130, startPoint y: 151, endPoint x: 109, endPoint y: 153, distance: 21.2
click at [109, 153] on p "Code: 889590-609" at bounding box center [144, 150] width 94 height 5
click at [310, 241] on button "3" at bounding box center [311, 244] width 9 height 11
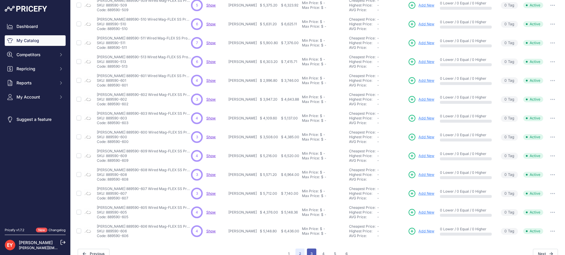
scroll to position [136, 0]
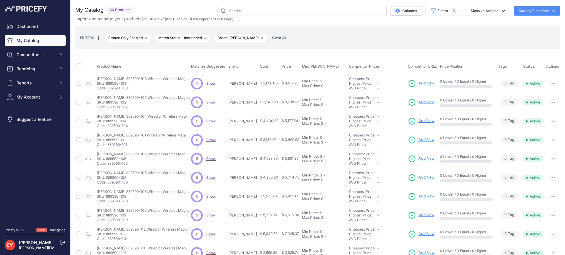
drag, startPoint x: 130, startPoint y: 91, endPoint x: 108, endPoint y: 90, distance: 22.1
click at [108, 90] on td "Veeder-Root 889590-103 Wired or Wireless Mag-FLEX SS Probe with SS Water & Prod…" at bounding box center [143, 83] width 94 height 19
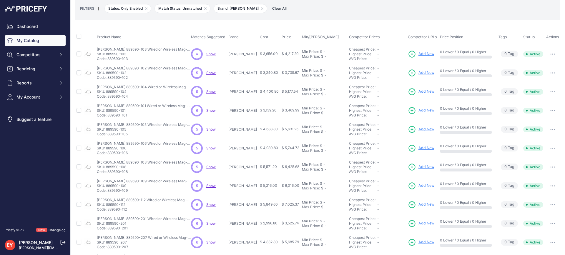
drag, startPoint x: 129, startPoint y: 155, endPoint x: 122, endPoint y: 156, distance: 7.1
click at [122, 156] on td "Veeder-Root 889590-106 Wired or Wireless Mag-FLEX SS Probe with SS Water & Prod…" at bounding box center [143, 148] width 94 height 19
drag, startPoint x: 132, startPoint y: 174, endPoint x: 108, endPoint y: 174, distance: 24.1
click at [110, 174] on p "Code: 889590-108" at bounding box center [144, 172] width 94 height 5
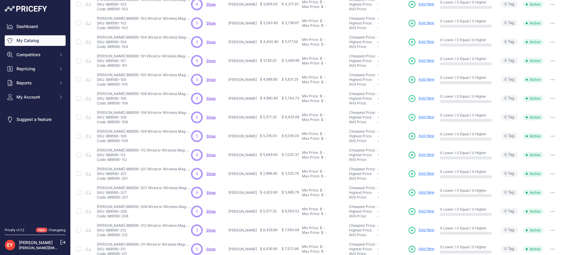
scroll to position [88, 0]
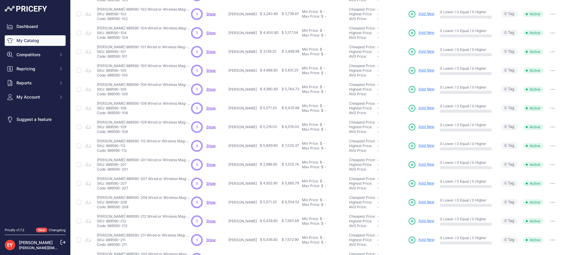
drag, startPoint x: 125, startPoint y: 154, endPoint x: 108, endPoint y: 150, distance: 17.7
click at [108, 150] on td "Veeder-Root 889590-112 Wired or Wireless Mag-FLEX SS Probe with SS Water & Prod…" at bounding box center [143, 146] width 94 height 19
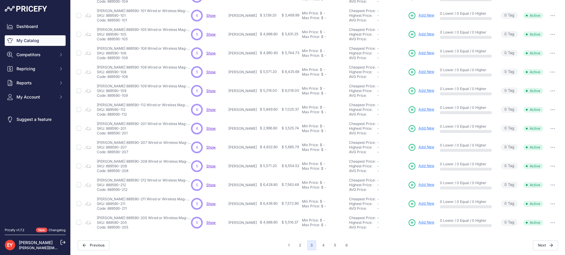
scroll to position [126, 0]
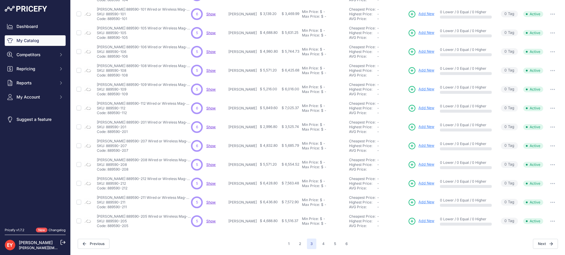
drag, startPoint x: 130, startPoint y: 150, endPoint x: 108, endPoint y: 154, distance: 22.4
click at [108, 154] on td "Veeder-Root 889590-207 Wired or Wireless Mag-FLEX SS Probe with SS Water & Prod…" at bounding box center [143, 146] width 94 height 19
drag, startPoint x: 131, startPoint y: 209, endPoint x: 109, endPoint y: 209, distance: 21.8
click at [109, 209] on p "Code: 889590-211" at bounding box center [144, 207] width 94 height 5
click at [325, 243] on button "4" at bounding box center [323, 244] width 9 height 11
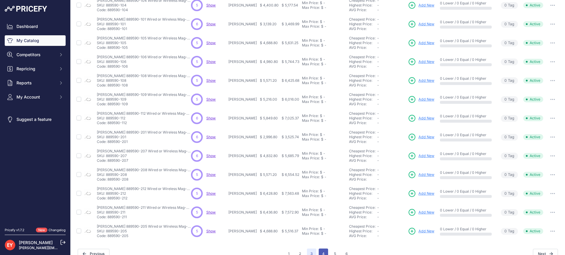
scroll to position [136, 0]
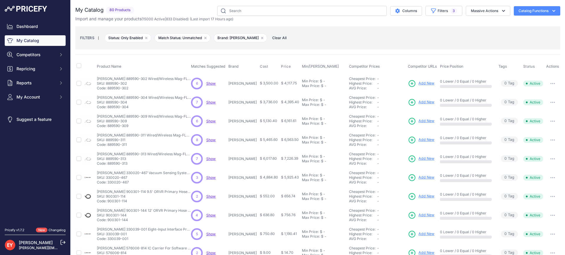
drag, startPoint x: 130, startPoint y: 91, endPoint x: 108, endPoint y: 90, distance: 22.4
click at [108, 90] on td "Veeder-Root 889590-302 Wired/Wireless Mag-FLEX SS Probe with SS Product Float V…" at bounding box center [143, 83] width 94 height 19
drag, startPoint x: 131, startPoint y: 126, endPoint x: 109, endPoint y: 127, distance: 22.1
click at [109, 127] on p "Code: 889590-309" at bounding box center [144, 126] width 94 height 5
drag, startPoint x: 123, startPoint y: 167, endPoint x: 108, endPoint y: 166, distance: 15.4
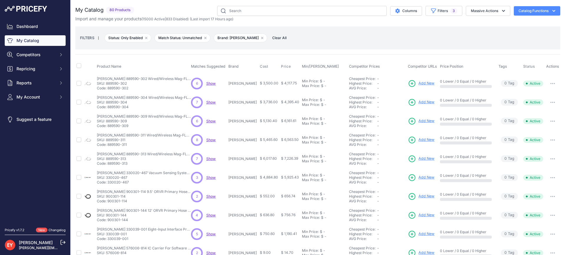
click at [108, 166] on td "Veeder-Root 889590-313 Wired/Wireless Mag-FLEX SS Probe with SS Product Float V…" at bounding box center [143, 159] width 94 height 19
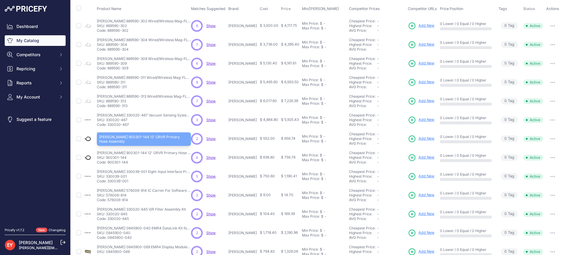
scroll to position [59, 0]
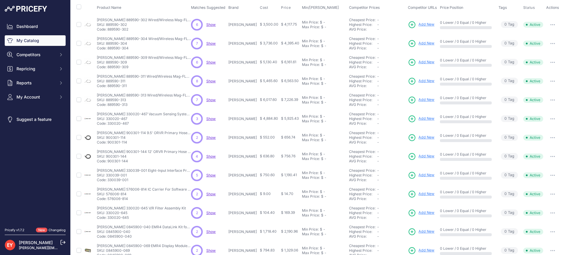
drag, startPoint x: 129, startPoint y: 127, endPoint x: 108, endPoint y: 126, distance: 20.6
click at [108, 126] on td "Veeder-Root 330020-467 Vacuum Sensing System (SCVS) 4 Vacuum Sensor kit Veeder-…" at bounding box center [143, 119] width 94 height 19
drag, startPoint x: 128, startPoint y: 145, endPoint x: 108, endPoint y: 144, distance: 19.7
click at [108, 144] on td "Veeder-Root 900301-114 9.5' ORVR Primary Hose Assembly Veeder-Root 900301-114 9…" at bounding box center [143, 137] width 94 height 19
drag, startPoint x: 127, startPoint y: 162, endPoint x: 109, endPoint y: 163, distance: 18.9
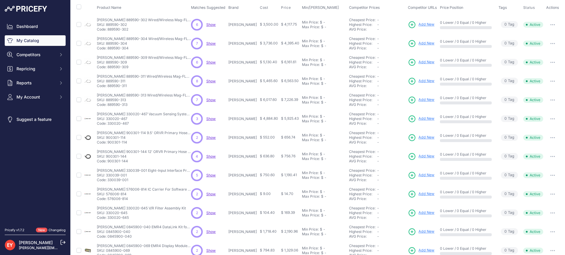
click at [109, 163] on p "Code: 900301-144" at bounding box center [144, 161] width 94 height 5
drag, startPoint x: 132, startPoint y: 182, endPoint x: 108, endPoint y: 182, distance: 24.4
click at [108, 182] on p "Code: 330039-001" at bounding box center [144, 180] width 94 height 5
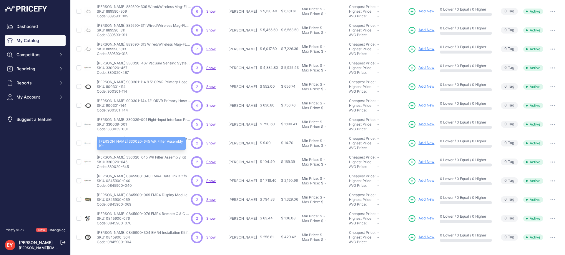
scroll to position [118, 0]
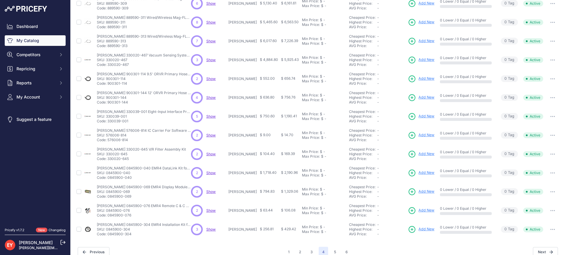
drag, startPoint x: 130, startPoint y: 139, endPoint x: 109, endPoint y: 144, distance: 21.7
click at [109, 144] on td "Veeder-Root 576006-814 IC Carrier For Software ROM Chips Veeder-Root 576006-814…" at bounding box center [143, 135] width 94 height 19
drag, startPoint x: 131, startPoint y: 160, endPoint x: 108, endPoint y: 161, distance: 22.7
click at [108, 161] on p "Code: 330020-645" at bounding box center [141, 159] width 89 height 5
drag, startPoint x: 132, startPoint y: 178, endPoint x: 109, endPoint y: 178, distance: 23.6
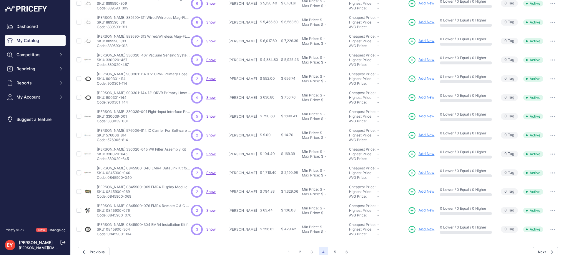
click at [109, 178] on p "Code: 0845900-040" at bounding box center [144, 177] width 94 height 5
drag, startPoint x: 133, startPoint y: 198, endPoint x: 109, endPoint y: 198, distance: 24.1
click at [109, 198] on p "Code: 0845900-069" at bounding box center [144, 196] width 94 height 5
drag, startPoint x: 137, startPoint y: 217, endPoint x: 109, endPoint y: 217, distance: 27.7
click at [109, 217] on p "Code: 0845900-076" at bounding box center [144, 215] width 94 height 5
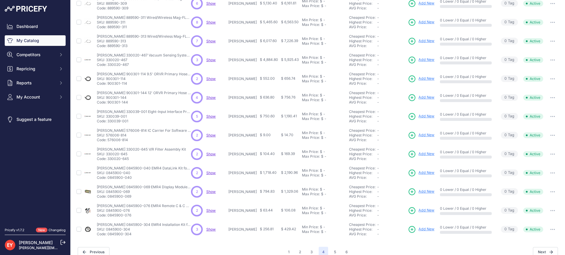
drag, startPoint x: 134, startPoint y: 235, endPoint x: 109, endPoint y: 236, distance: 25.3
click at [109, 236] on p "Code: 0845900-304" at bounding box center [144, 234] width 94 height 5
click at [334, 251] on button "5" at bounding box center [335, 252] width 9 height 11
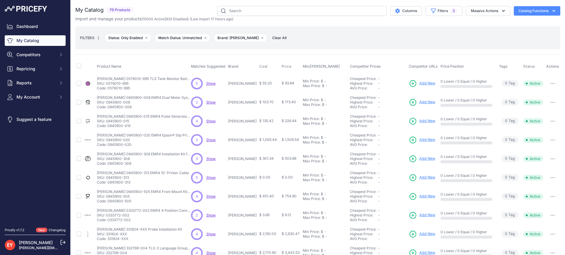
drag, startPoint x: 131, startPoint y: 90, endPoint x: 109, endPoint y: 90, distance: 22.4
click at [109, 90] on p "Code: 0576010-695" at bounding box center [144, 88] width 94 height 5
drag, startPoint x: 136, startPoint y: 107, endPoint x: 109, endPoint y: 109, distance: 26.9
click at [109, 109] on p "Code: 0845900-008" at bounding box center [144, 107] width 94 height 5
drag, startPoint x: 129, startPoint y: 129, endPoint x: 108, endPoint y: 130, distance: 20.6
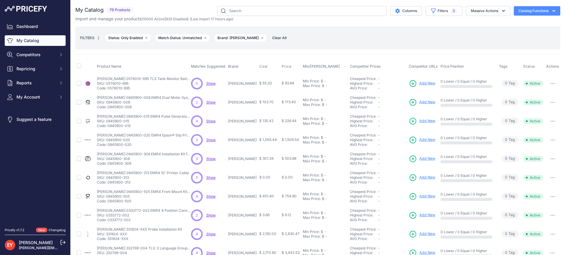
click at [108, 130] on tbody "Veeder-Root 0576010-695 TLS Tank Monitor Battery 12pcs" at bounding box center [317, 215] width 485 height 283
click at [24, 161] on nav "Dashboard My Catalog Competitors Competitors Monitored URLs Repricing My Repric…" at bounding box center [35, 121] width 61 height 200
drag, startPoint x: 133, startPoint y: 126, endPoint x: 108, endPoint y: 127, distance: 25.1
click at [108, 127] on p "Code: 0845900-015" at bounding box center [144, 126] width 94 height 5
drag, startPoint x: 127, startPoint y: 148, endPoint x: 108, endPoint y: 147, distance: 19.2
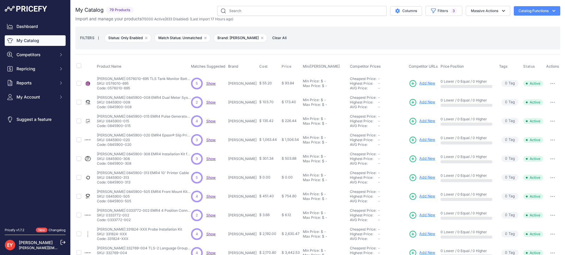
click at [108, 147] on td "Veeder-Root 0845900-020 EMR4 Epson® Slip Printer Kit Veeder-Root 0845900-020 EM…" at bounding box center [143, 140] width 94 height 19
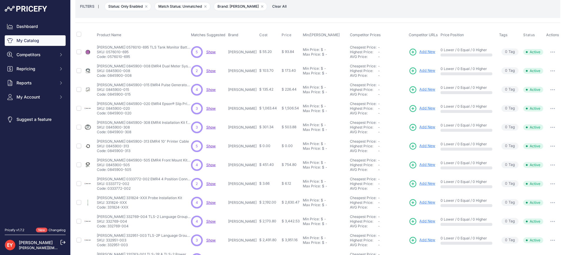
scroll to position [88, 0]
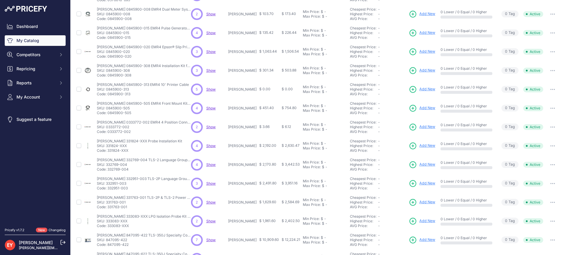
drag, startPoint x: 129, startPoint y: 79, endPoint x: 108, endPoint y: 78, distance: 20.6
click at [108, 78] on td "Veeder-Root 0845900-308 EMR4 Installation Kit for Meter Veeder-Root 0845900-308…" at bounding box center [143, 70] width 94 height 19
drag, startPoint x: 131, startPoint y: 97, endPoint x: 109, endPoint y: 97, distance: 22.7
click at [109, 97] on td "Veeder-Root 0845900-313 EMR4 10' Printer Cable Veeder-Root 0845900-313 EMR4 10'…" at bounding box center [143, 89] width 94 height 19
drag, startPoint x: 132, startPoint y: 115, endPoint x: 108, endPoint y: 114, distance: 23.9
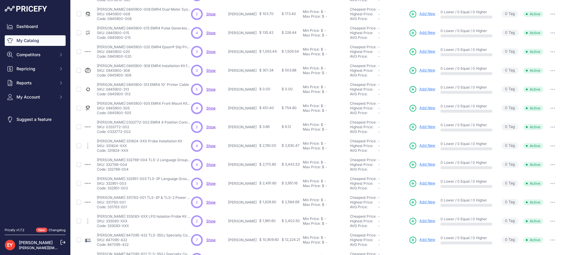
click at [108, 114] on p "Code: 0845900-505" at bounding box center [144, 113] width 94 height 5
drag, startPoint x: 131, startPoint y: 134, endPoint x: 109, endPoint y: 134, distance: 22.7
click at [109, 134] on td "Veeder-Root 0333772-002 EMR4 4 Position Connector Veeder-Root 0333772-002 EMR4 …" at bounding box center [143, 127] width 94 height 19
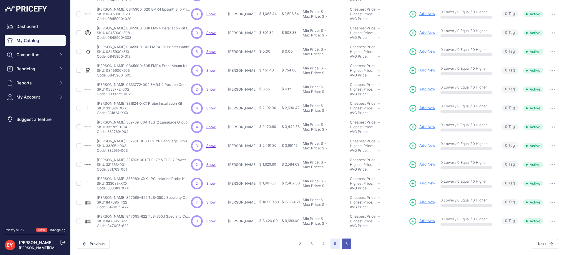
click at [344, 242] on button "6" at bounding box center [346, 244] width 9 height 11
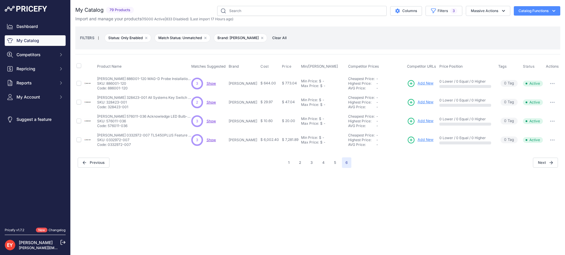
drag, startPoint x: 134, startPoint y: 150, endPoint x: 108, endPoint y: 147, distance: 25.7
click at [108, 147] on div "My Catalog 79 Products" at bounding box center [317, 87] width 485 height 162
click at [118, 165] on div "Previous" at bounding box center [181, 163] width 207 height 10
drag, startPoint x: 133, startPoint y: 147, endPoint x: 109, endPoint y: 145, distance: 24.2
click at [109, 145] on p "Code: 0332972-007" at bounding box center [144, 145] width 94 height 5
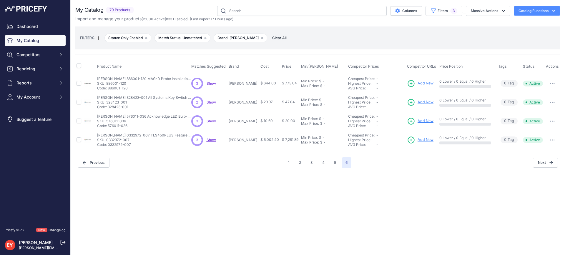
drag, startPoint x: 132, startPoint y: 91, endPoint x: 109, endPoint y: 91, distance: 22.4
click at [109, 91] on td "Veeder-Root 886001-120 MAG-D Probe Installation Float Kit Veeder-Root 886001-12…" at bounding box center [143, 83] width 94 height 19
click at [337, 162] on button "5" at bounding box center [335, 163] width 9 height 11
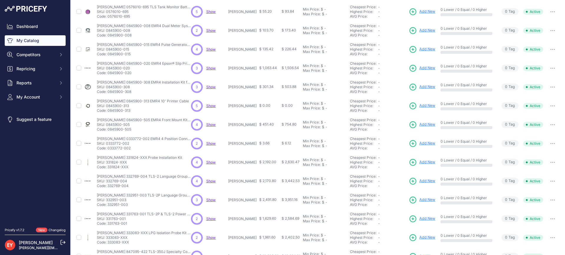
scroll to position [126, 0]
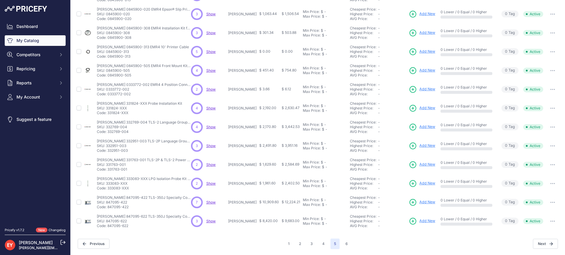
drag, startPoint x: 132, startPoint y: 228, endPoint x: 108, endPoint y: 229, distance: 23.6
click at [108, 229] on td "Veeder-Root 847095-622 TLS-350J Specialty Console Veeder-Root 847095-622 TLS-35…" at bounding box center [143, 221] width 94 height 19
drag, startPoint x: 130, startPoint y: 189, endPoint x: 107, endPoint y: 189, distance: 22.4
click at [107, 189] on p "Code: 333083-XXX" at bounding box center [144, 188] width 94 height 5
drag, startPoint x: 128, startPoint y: 169, endPoint x: 109, endPoint y: 171, distance: 19.8
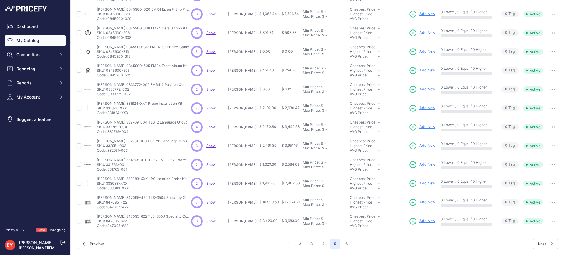
click at [109, 171] on p "Code: 331763-001" at bounding box center [144, 169] width 94 height 5
drag, startPoint x: 130, startPoint y: 130, endPoint x: 108, endPoint y: 133, distance: 21.9
click at [108, 133] on p "Code: 332769-004" at bounding box center [144, 132] width 94 height 5
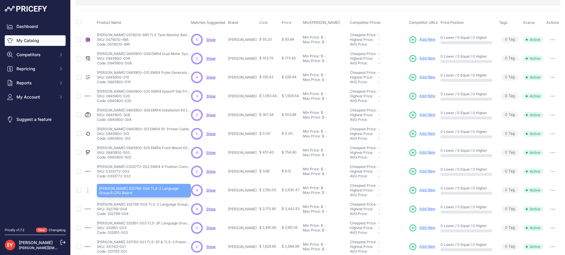
scroll to position [38, 0]
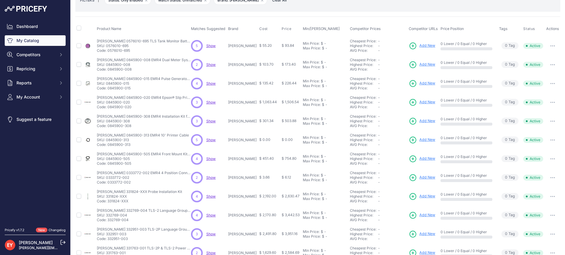
drag, startPoint x: 134, startPoint y: 184, endPoint x: 108, endPoint y: 186, distance: 25.7
click at [108, 186] on td "Veeder-Root 0333772-002 EMR4 4 Position Connector Veeder-Root 0333772-002 EMR4 …" at bounding box center [143, 177] width 94 height 19
drag, startPoint x: 134, startPoint y: 163, endPoint x: 108, endPoint y: 164, distance: 25.3
click at [108, 164] on p "Code: 0845900-505" at bounding box center [144, 163] width 94 height 5
drag, startPoint x: 131, startPoint y: 145, endPoint x: 108, endPoint y: 145, distance: 23.3
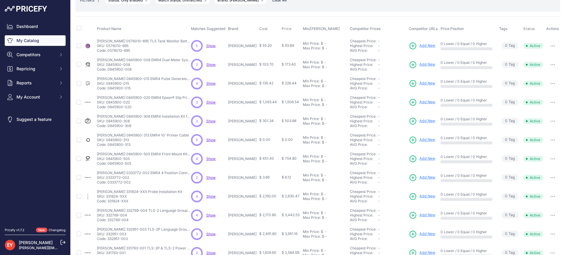
click at [108, 145] on p "Code: 0845900-313" at bounding box center [143, 145] width 92 height 5
drag, startPoint x: 131, startPoint y: 126, endPoint x: 108, endPoint y: 128, distance: 23.1
click at [108, 128] on p "Code: 0845900-308" at bounding box center [144, 126] width 94 height 5
drag, startPoint x: 133, startPoint y: 110, endPoint x: 108, endPoint y: 110, distance: 25.3
click at [108, 110] on td "Veeder-Root 0845900-020 EMR4 Epson® Slip Printer Kit Veeder-Root 0845900-020 EM…" at bounding box center [143, 102] width 94 height 19
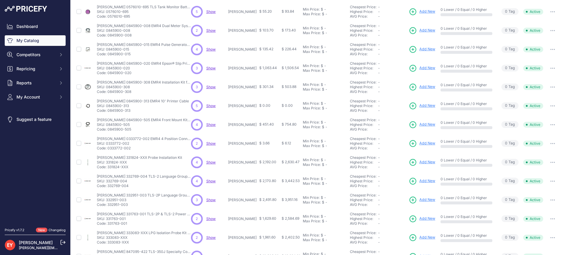
scroll to position [0, 0]
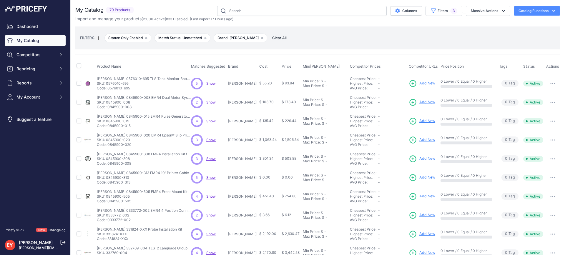
click at [32, 41] on link "My Catalog" at bounding box center [35, 40] width 61 height 11
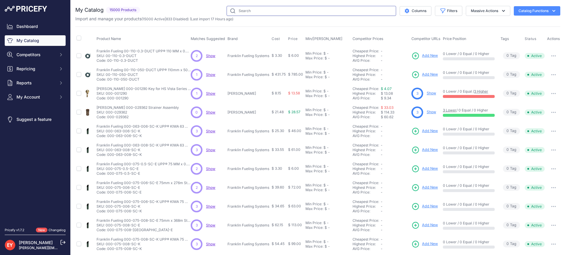
click at [254, 11] on input "text" at bounding box center [312, 11] width 170 height 10
paste input "889590-402"
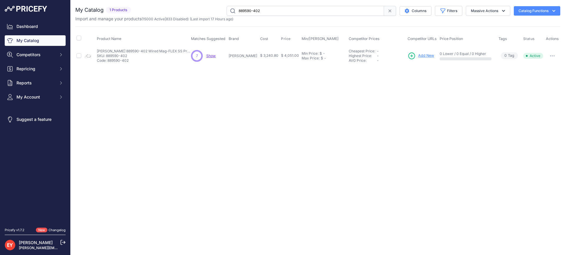
drag, startPoint x: 290, startPoint y: 13, endPoint x: 199, endPoint y: 11, distance: 90.4
click at [199, 11] on div "889590-402 Columns Filters Status All Status Only Enabled Only Disabled" at bounding box center [346, 11] width 427 height 10
paste input "509"
type input "889590-509"
click at [413, 50] on td "Add New" at bounding box center [422, 55] width 32 height 19
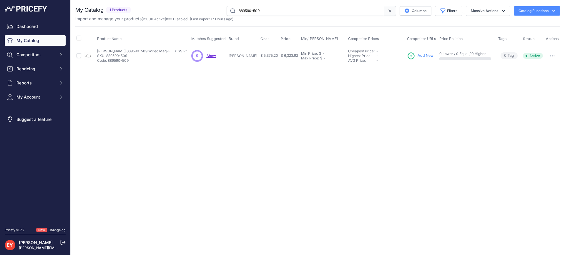
click at [418, 54] on span "Add New" at bounding box center [426, 56] width 16 height 6
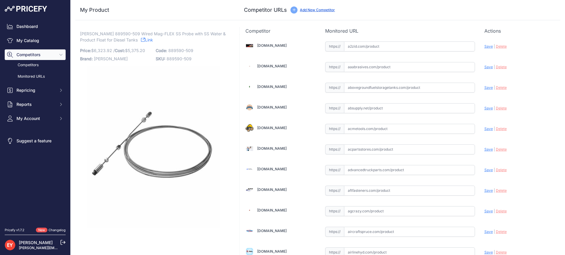
scroll to position [4139, 0]
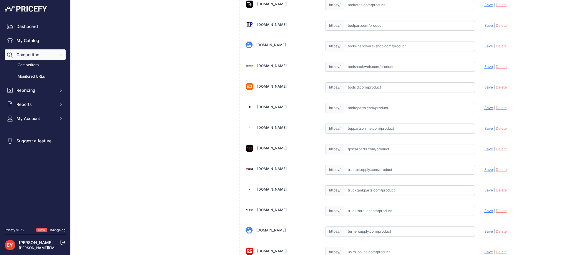
drag, startPoint x: 358, startPoint y: 132, endPoint x: 231, endPoint y: 37, distance: 159.4
click at [357, 132] on input "text" at bounding box center [409, 129] width 131 height 10
paste input "https://www.toppartsonline.com/product/veeder-root-889590-509-wired-mag-flex-ss…"
click at [486, 127] on span "Save" at bounding box center [489, 128] width 9 height 4
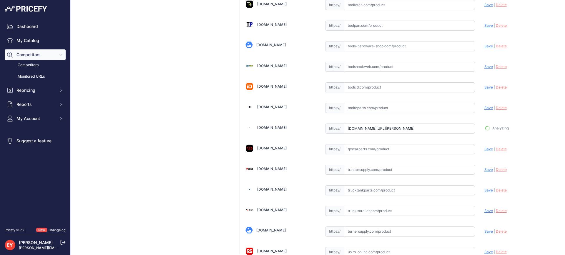
type input "https://www.toppartsonline.com/product/veeder-root-889590-509-wired-mag-flex-ss…"
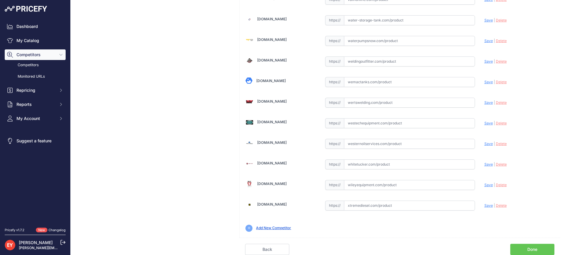
click at [528, 247] on link "Done" at bounding box center [533, 249] width 44 height 11
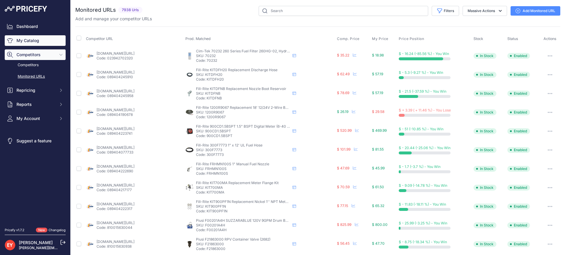
click at [45, 39] on link "My Catalog" at bounding box center [35, 40] width 61 height 11
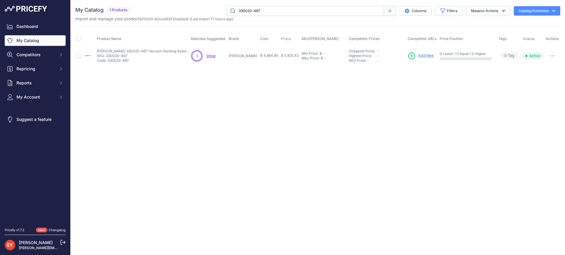
drag, startPoint x: 294, startPoint y: 12, endPoint x: 188, endPoint y: 10, distance: 106.0
click at [188, 10] on div "330020-467 Columns Filters Status All Status Only Enabled Only Disabled" at bounding box center [346, 11] width 427 height 10
paste input "645"
type input "330020-645"
click at [416, 55] on span "Add New" at bounding box center [422, 56] width 16 height 6
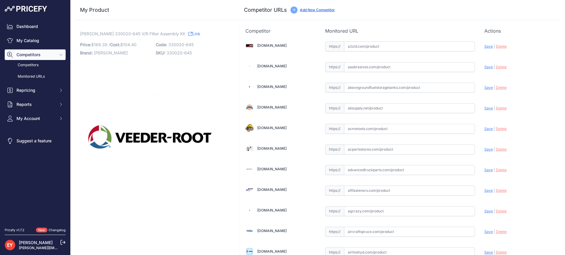
scroll to position [1773, 0]
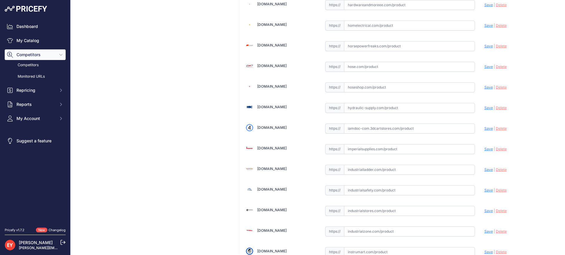
click at [374, 130] on input "text" at bounding box center [409, 129] width 131 height 10
paste input "https://iamdoc-com.3dcartstores.com/V-R-Filter-Assy-Kit_p_10576625.html"
click at [485, 129] on span "Save" at bounding box center [489, 128] width 9 height 4
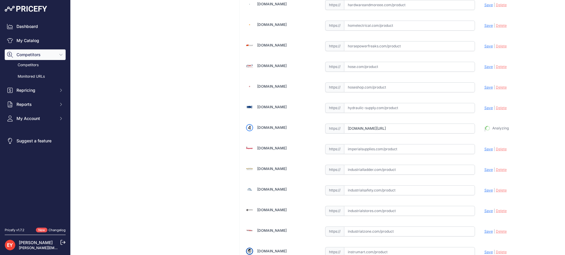
type input "https://iamdoc-com.3dcartstores.com/V-R-Filter-Assy-Kit_p_10576625.html?prirule…"
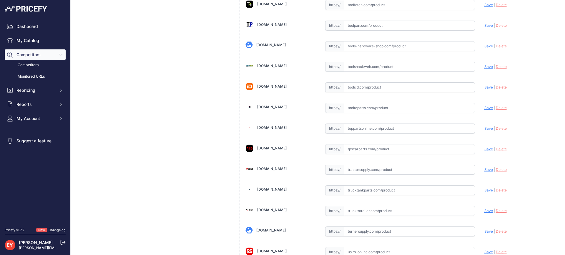
click at [354, 130] on input "text" at bounding box center [409, 129] width 131 height 10
paste input "https://www.toppartsonline.com/product/veeder-root-330020-645-v-r-filter-assemb…"
click at [485, 129] on span "Save" at bounding box center [489, 128] width 9 height 4
click at [0, 0] on icon at bounding box center [0, 0] width 0 height 0
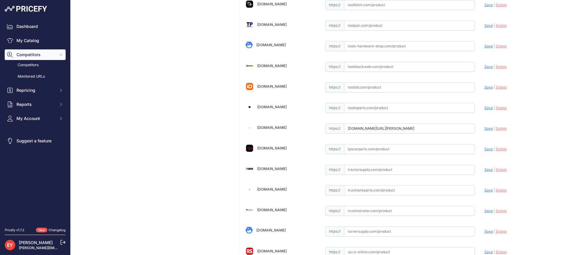
scroll to position [0, 0]
type input "https://www.toppartsonline.com/product/veeder-root-330020-645-v-r-filter-assemb…"
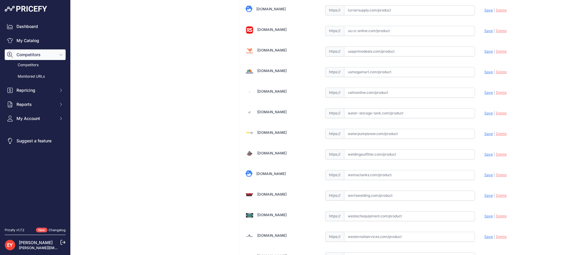
scroll to position [4467, 0]
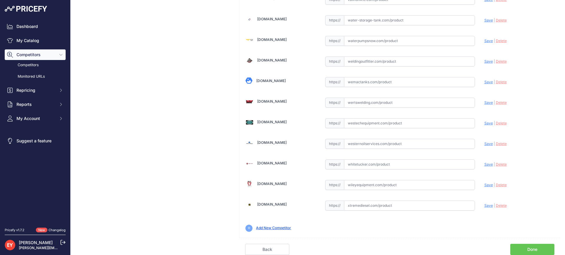
click at [536, 245] on link "Done" at bounding box center [533, 249] width 44 height 11
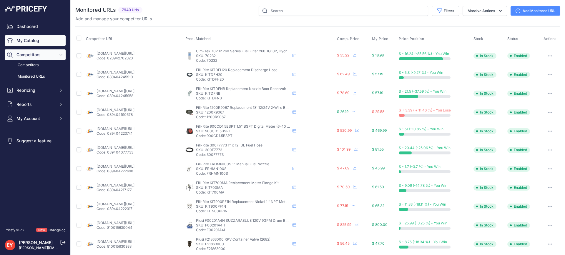
click at [33, 41] on link "My Catalog" at bounding box center [35, 40] width 61 height 11
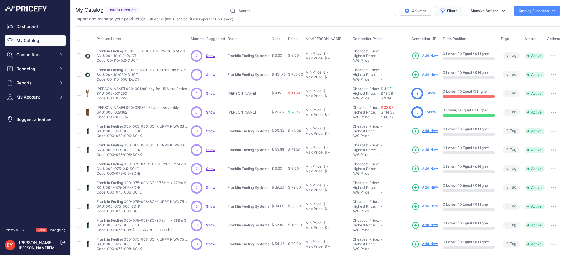
click at [441, 13] on icon "button" at bounding box center [443, 11] width 4 height 4
click at [429, 35] on select "All Status Only Enabled Only Disabled" at bounding box center [429, 34] width 57 height 10
select select "1"
click at [401, 29] on select "All Status Only Enabled Only Disabled" at bounding box center [429, 34] width 57 height 10
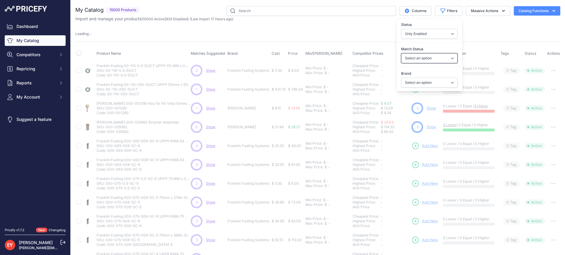
click at [421, 59] on select "Select an option Matched Unmatched" at bounding box center [429, 58] width 57 height 10
select select "0"
click at [401, 53] on select "Select an option Matched Unmatched" at bounding box center [429, 58] width 57 height 10
click at [423, 79] on select "Select an option Ameron ATI B&K Balcrank Beckett Catlow Cimtek CNI Manufacturin…" at bounding box center [429, 83] width 57 height 10
select select
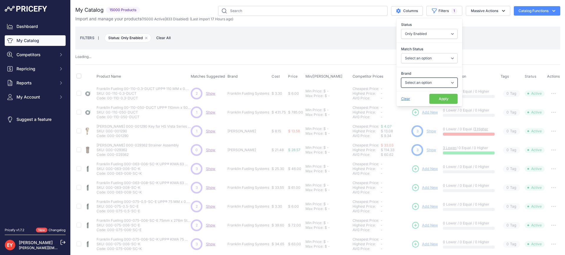
select select "OPW"
click at [401, 78] on select "Select an option Ameron ATI B&K Balcrank Beckett Catlow Cimtek CNI Manufacturin…" at bounding box center [429, 83] width 57 height 10
click at [436, 102] on button "Apply" at bounding box center [444, 99] width 28 height 10
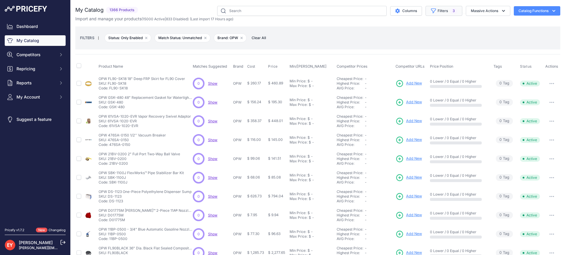
click at [443, 14] on button "Filters 3" at bounding box center [444, 11] width 37 height 10
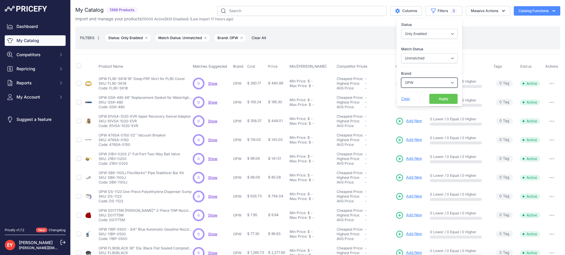
click at [423, 79] on select "Select an option Ameron ATI B&K Balcrank Beckett Catlow Cimtek CNI Manufacturin…" at bounding box center [429, 83] width 57 height 10
select select "Cimtek"
click at [401, 78] on select "Select an option Ameron ATI B&K Balcrank Beckett Catlow Cimtek CNI Manufacturin…" at bounding box center [429, 83] width 57 height 10
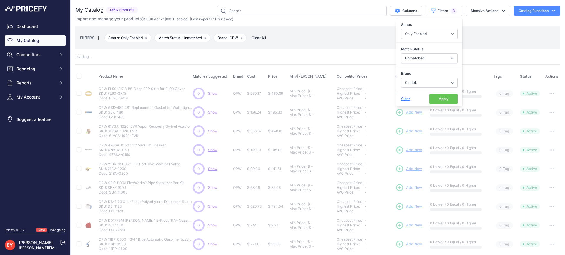
click at [434, 100] on button "Apply" at bounding box center [444, 99] width 28 height 10
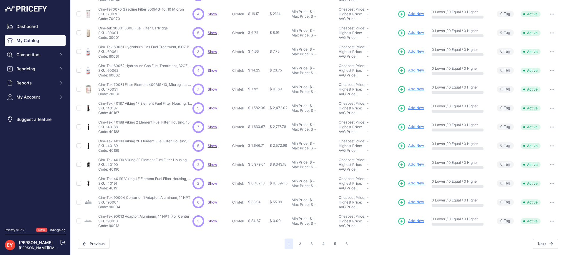
scroll to position [38, 0]
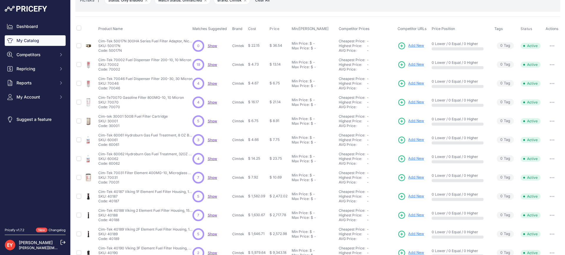
drag, startPoint x: 121, startPoint y: 51, endPoint x: 109, endPoint y: 50, distance: 11.8
click at [109, 50] on p "Code: 50017N" at bounding box center [145, 50] width 94 height 5
copy p "50017N"
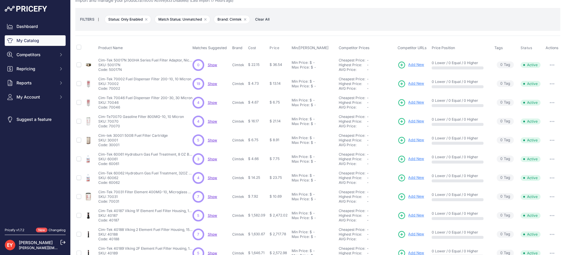
scroll to position [0, 0]
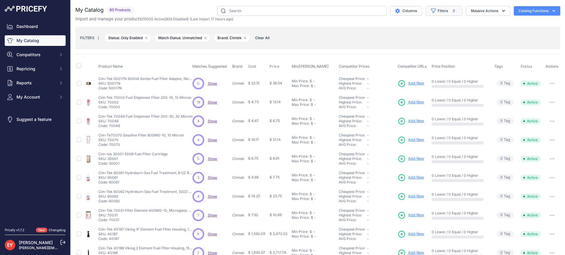
click at [441, 10] on button "Filters 3" at bounding box center [444, 11] width 37 height 10
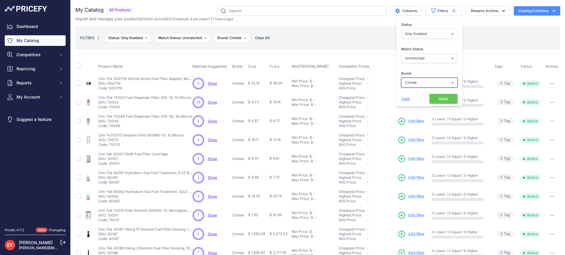
click at [416, 84] on select "Select an option Ameron ATI B&K Balcrank Beckett Catlow Cimtek CNI Manufacturin…" at bounding box center [429, 83] width 57 height 10
select select "OPW"
click at [401, 78] on select "Select an option Ameron ATI B&K Balcrank Beckett Catlow Cimtek CNI Manufacturin…" at bounding box center [429, 83] width 57 height 10
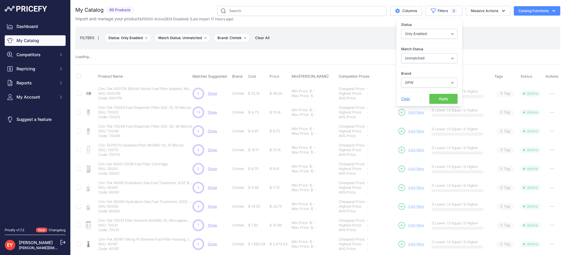
click at [443, 102] on button "Apply" at bounding box center [444, 99] width 28 height 10
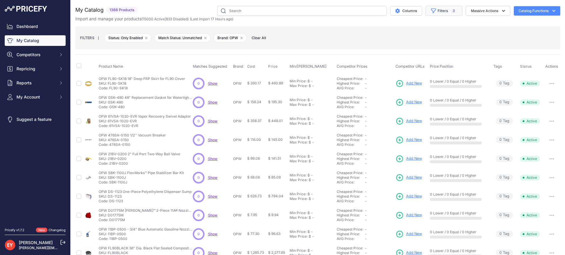
click at [439, 13] on button "Filters 3" at bounding box center [444, 11] width 37 height 10
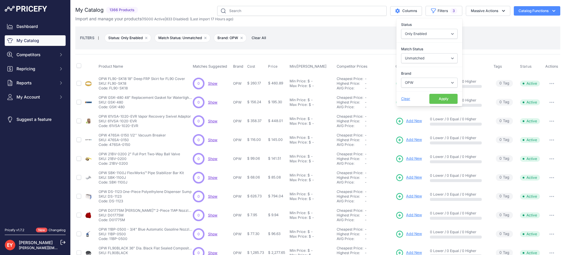
click at [442, 95] on button "Apply" at bounding box center [444, 99] width 28 height 10
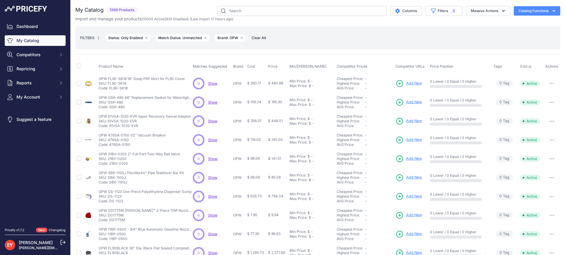
drag, startPoint x: 125, startPoint y: 90, endPoint x: 109, endPoint y: 90, distance: 16.5
click at [109, 90] on p "Code: FL90-SK18" at bounding box center [142, 88] width 87 height 5
copy p "FL90-SK18"
click at [48, 163] on nav "Dashboard My Catalog Competitors Competitors Monitored URLs Repricing My Repric…" at bounding box center [35, 121] width 61 height 200
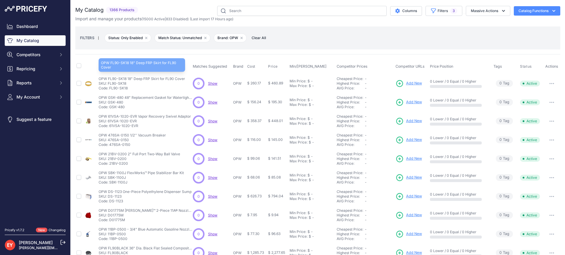
drag, startPoint x: 99, startPoint y: 79, endPoint x: 125, endPoint y: 79, distance: 25.9
click at [125, 79] on p "OPW FL90-SK18 18" Deep FRP Skirt for FL90 Cover" at bounding box center [142, 79] width 87 height 5
copy p "OPW FL90-SK18"
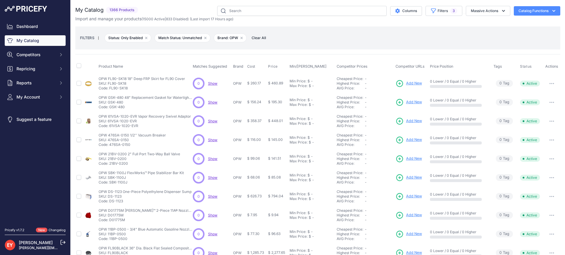
drag, startPoint x: 124, startPoint y: 109, endPoint x: 110, endPoint y: 106, distance: 14.5
click at [110, 106] on p "Code: GSK-480" at bounding box center [146, 107] width 94 height 5
copy p "GSK-480"
drag, startPoint x: 139, startPoint y: 127, endPoint x: 110, endPoint y: 128, distance: 29.5
click at [110, 128] on td "OPW 61VSA-1020-EVR Vapor Recovery Swivel Adaptor OPW 61VSA-1020-EVR Vapor Recov…" at bounding box center [144, 121] width 94 height 19
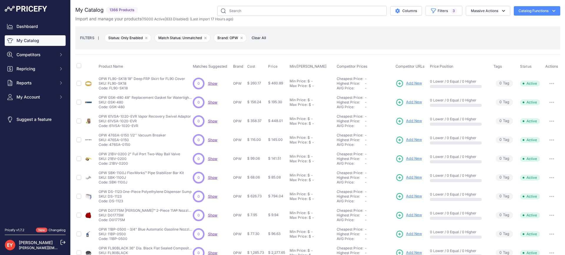
copy p "61VSA-1020-EVR"
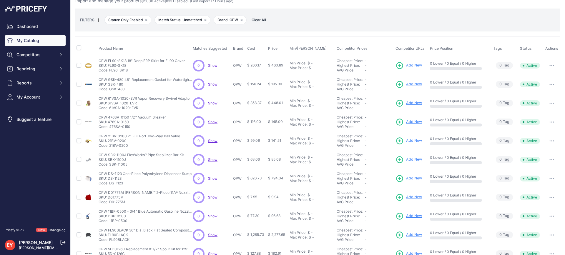
scroll to position [59, 0]
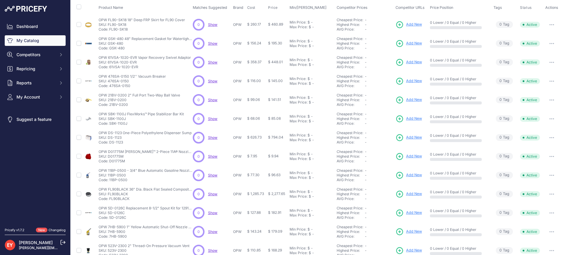
drag, startPoint x: 130, startPoint y: 86, endPoint x: 110, endPoint y: 86, distance: 20.3
click at [110, 86] on p "Code: 476SA-0150" at bounding box center [132, 86] width 67 height 5
copy p "476SA-0150"
drag, startPoint x: 128, startPoint y: 104, endPoint x: 109, endPoint y: 105, distance: 18.6
click at [109, 105] on p "Code: 21BV-0200" at bounding box center [140, 104] width 82 height 5
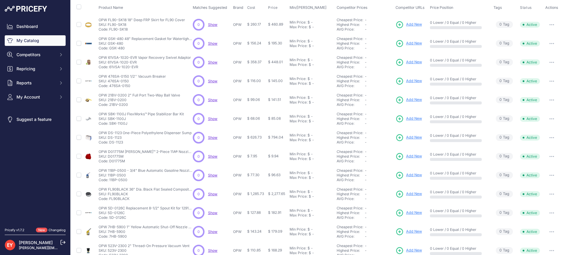
copy p "21BV-0200"
drag, startPoint x: 127, startPoint y: 125, endPoint x: 110, endPoint y: 125, distance: 17.1
click at [110, 125] on p "Code: SBK-1100J" at bounding box center [141, 123] width 85 height 5
copy p "SBK-1100J"
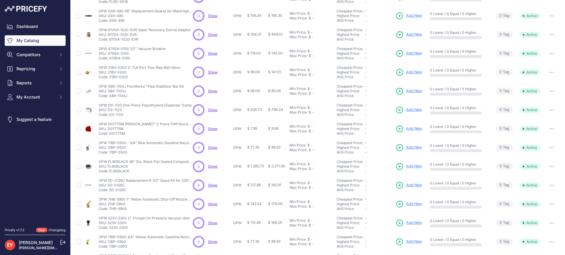
scroll to position [118, 0]
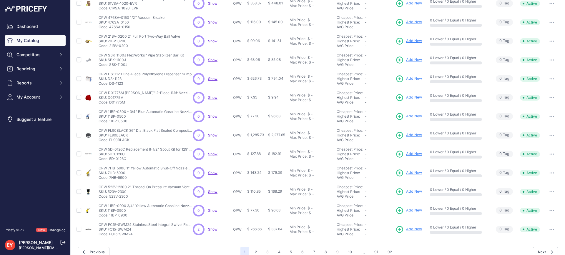
drag, startPoint x: 124, startPoint y: 87, endPoint x: 110, endPoint y: 84, distance: 14.3
click at [110, 84] on td "OPW DS-1123 One-Piece Polyethylene Dispenser Sump OPW DS-1123 One-Piece Polyeth…" at bounding box center [144, 78] width 94 height 19
copy p "DS-1123"
drag, startPoint x: 123, startPoint y: 103, endPoint x: 109, endPoint y: 101, distance: 13.6
click at [109, 101] on p "Code: D01775M" at bounding box center [146, 102] width 94 height 5
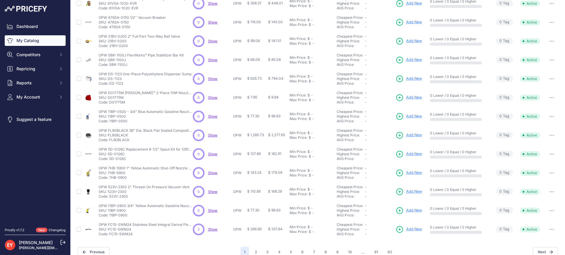
copy p "D01775M"
drag, startPoint x: 129, startPoint y: 123, endPoint x: 109, endPoint y: 122, distance: 19.5
click at [109, 122] on p "Code: 11BP-0500" at bounding box center [146, 121] width 94 height 5
drag, startPoint x: 130, startPoint y: 142, endPoint x: 109, endPoint y: 144, distance: 20.5
click at [109, 144] on td "OPW FL90BLACK 36" Dia. Black Flat Sealed Composite Cover OPW FL90BLACK 36" Dia.…" at bounding box center [144, 135] width 94 height 19
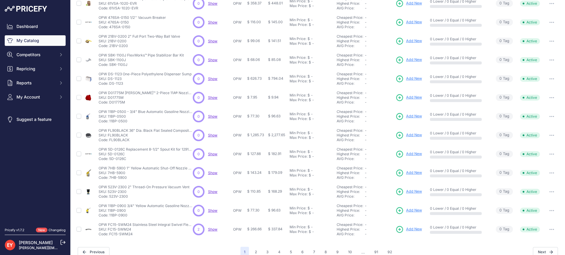
scroll to position [126, 0]
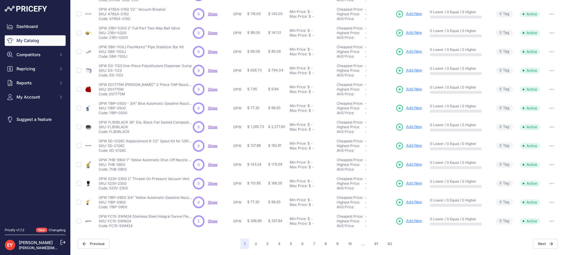
drag, startPoint x: 126, startPoint y: 152, endPoint x: 110, endPoint y: 152, distance: 16.5
click at [110, 152] on p "Code: 5D-0126C" at bounding box center [146, 150] width 94 height 5
drag, startPoint x: 130, startPoint y: 167, endPoint x: 110, endPoint y: 171, distance: 20.5
click at [110, 171] on p "Code: 7HB-5900" at bounding box center [146, 169] width 94 height 5
drag, startPoint x: 131, startPoint y: 191, endPoint x: 110, endPoint y: 190, distance: 20.6
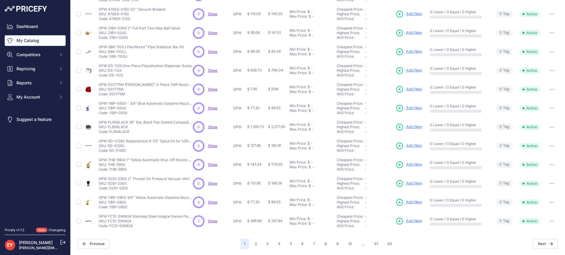
click at [110, 190] on td "OPW 523V-2300 2" Thread-On Pressure Vacuum Vent OPW 523V-2300 2" Thread-On Pres…" at bounding box center [144, 183] width 94 height 19
drag, startPoint x: 128, startPoint y: 207, endPoint x: 109, endPoint y: 209, distance: 19.2
click at [109, 209] on p "Code: 11BP-0900" at bounding box center [146, 207] width 94 height 5
drag, startPoint x: 134, startPoint y: 226, endPoint x: 110, endPoint y: 227, distance: 24.2
click at [110, 227] on p "Code: FC15-SWM24" at bounding box center [146, 226] width 94 height 5
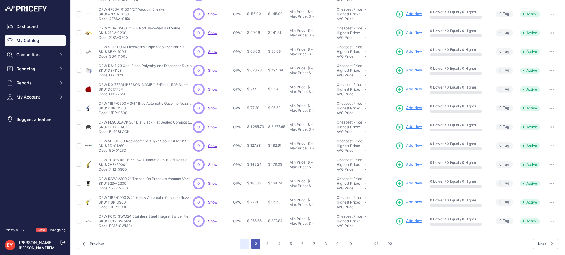
click at [254, 243] on button "2" at bounding box center [255, 244] width 9 height 11
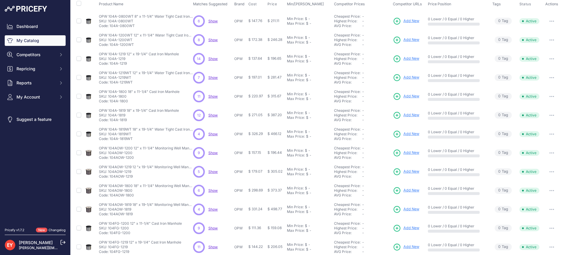
scroll to position [126, 0]
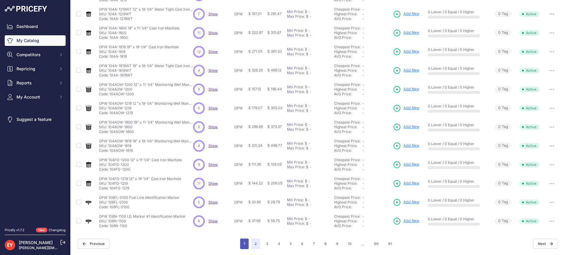
click at [241, 241] on button "1" at bounding box center [244, 244] width 9 height 11
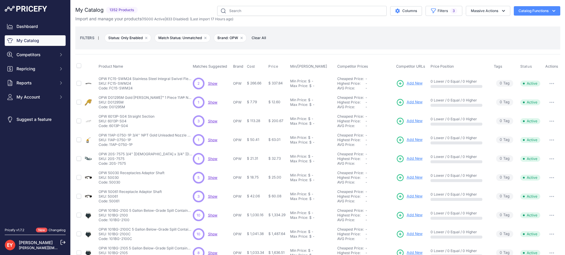
drag, startPoint x: 133, startPoint y: 90, endPoint x: 109, endPoint y: 91, distance: 24.1
click at [109, 91] on td "OPW FC15-SWM24 Stainless Steel Integral Swivel Flexible Connector OPW FC15-SWM2…" at bounding box center [144, 83] width 94 height 19
drag, startPoint x: 127, startPoint y: 107, endPoint x: 110, endPoint y: 107, distance: 17.7
click at [110, 107] on p "Code: D01295M" at bounding box center [146, 107] width 94 height 5
drag, startPoint x: 129, startPoint y: 129, endPoint x: 110, endPoint y: 128, distance: 18.9
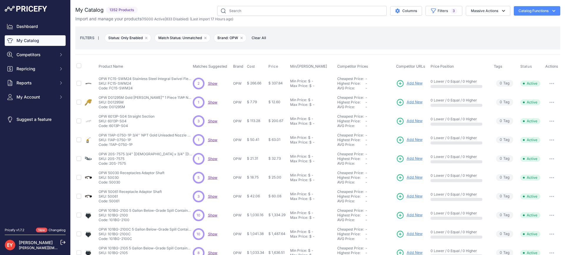
click at [110, 128] on td "OPW 6013P-S04 Straight Section OPW 6013P-S04 Straight Section SKU: 6013P-S04 Co…" at bounding box center [144, 121] width 94 height 19
drag, startPoint x: 132, startPoint y: 147, endPoint x: 109, endPoint y: 143, distance: 22.8
click at [109, 143] on p "Code: 11AP-0750-1P" at bounding box center [146, 145] width 94 height 5
drag, startPoint x: 125, startPoint y: 165, endPoint x: 109, endPoint y: 165, distance: 16.2
click at [109, 165] on p "Code: 20S-7575" at bounding box center [146, 163] width 94 height 5
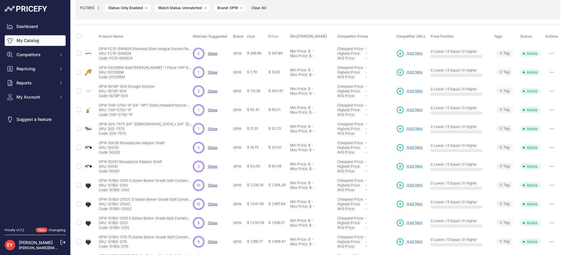
scroll to position [59, 0]
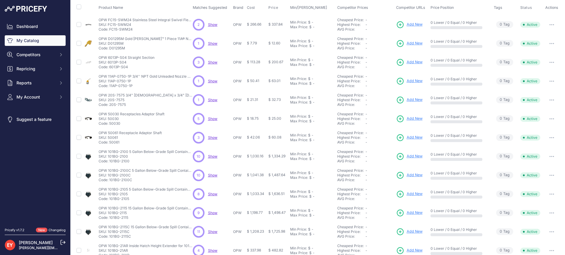
drag, startPoint x: 123, startPoint y: 126, endPoint x: 110, endPoint y: 125, distance: 12.7
click at [110, 125] on td "OPW 50030 Receptacles Adaptor Shaft OPW 50030 Receptacles Adaptor Shaft SKU: 50…" at bounding box center [144, 119] width 94 height 19
drag, startPoint x: 121, startPoint y: 142, endPoint x: 110, endPoint y: 143, distance: 11.2
click at [110, 143] on p "Code: 50061" at bounding box center [130, 142] width 63 height 5
drag, startPoint x: 129, startPoint y: 160, endPoint x: 109, endPoint y: 162, distance: 20.1
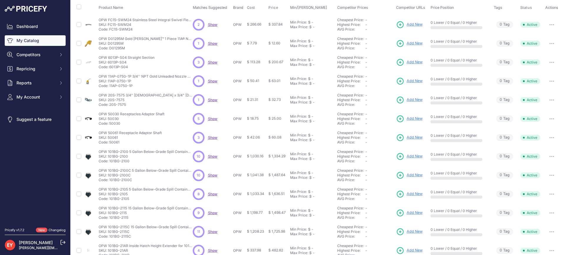
click at [109, 162] on p "Code: 101BG-2100" at bounding box center [146, 161] width 94 height 5
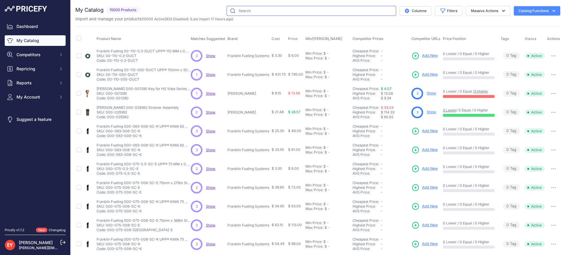
click at [256, 13] on input "text" at bounding box center [312, 11] width 170 height 10
paste input "FL90-SK18"
type input "FL90-SK18"
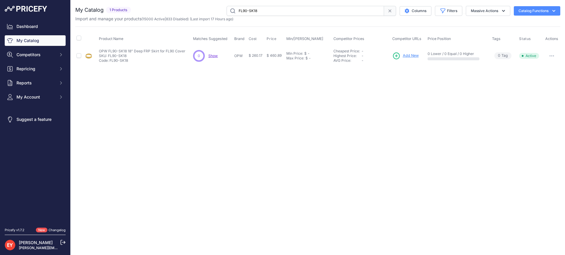
click at [406, 55] on span "Add New" at bounding box center [411, 56] width 16 height 6
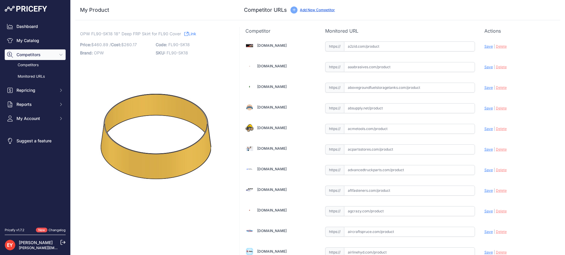
scroll to position [4139, 0]
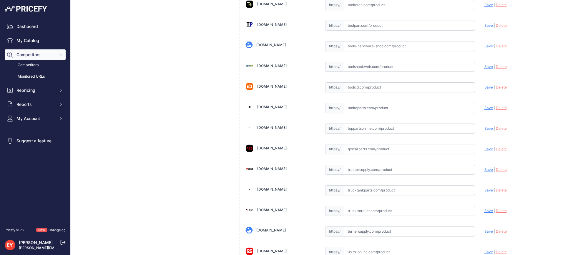
click at [385, 128] on input "text" at bounding box center [409, 129] width 131 height 10
paste input "[URL][DOMAIN_NAME]"
click at [488, 130] on span "Save" at bounding box center [489, 128] width 9 height 4
type input "[URL][DOMAIN_NAME]"
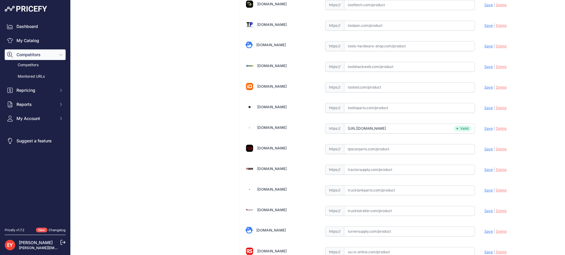
scroll to position [1773, 0]
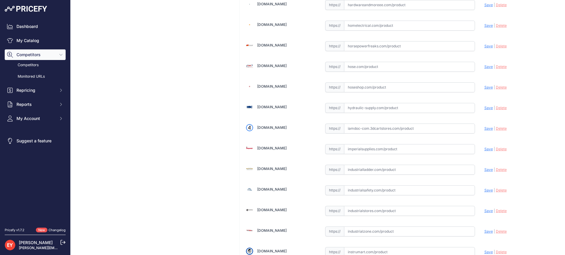
click at [358, 129] on input "text" at bounding box center [409, 129] width 131 height 10
paste input "[URL][DOMAIN_NAME]"
click at [485, 130] on span "Save" at bounding box center [489, 128] width 9 height 4
type input "[URL][DOMAIN_NAME]"
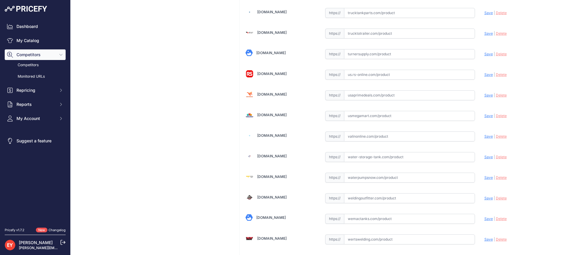
scroll to position [4454, 0]
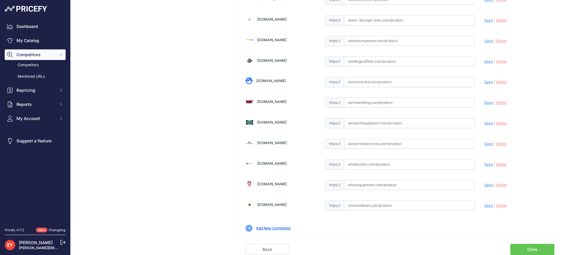
click at [541, 250] on link "Done" at bounding box center [533, 249] width 44 height 11
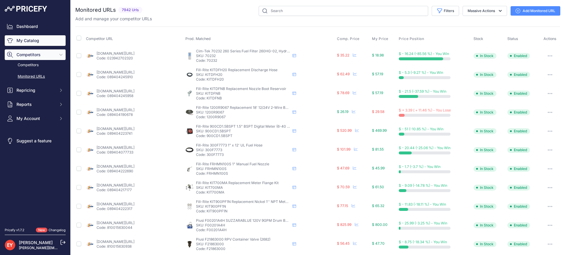
click at [34, 39] on link "My Catalog" at bounding box center [35, 40] width 61 height 11
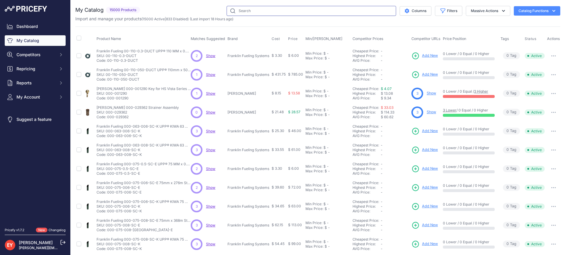
click at [247, 12] on input "text" at bounding box center [312, 11] width 170 height 10
paste input "toppartsonline.c"
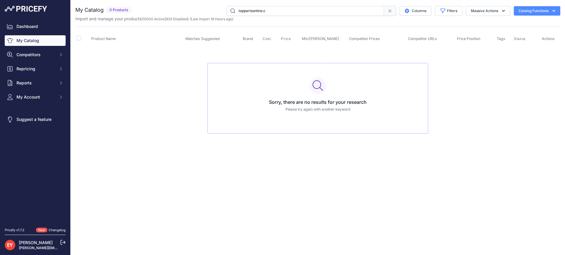
drag, startPoint x: 237, startPoint y: 15, endPoint x: 119, endPoint y: 11, distance: 118.7
click at [119, 11] on div "My Catalog 0 Products" at bounding box center [317, 11] width 485 height 10
paste input "GSK-480"
type input "GSK-480"
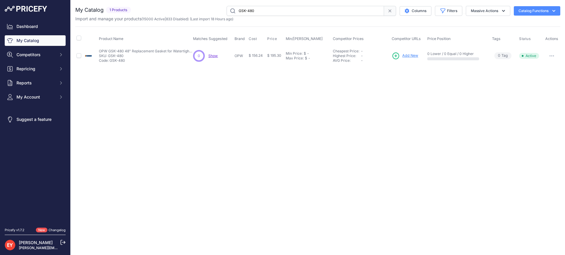
click at [417, 54] on span "Add New" at bounding box center [410, 56] width 16 height 6
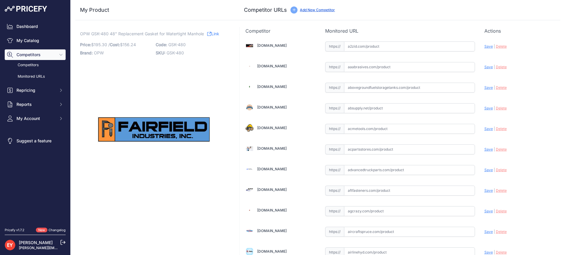
scroll to position [4139, 0]
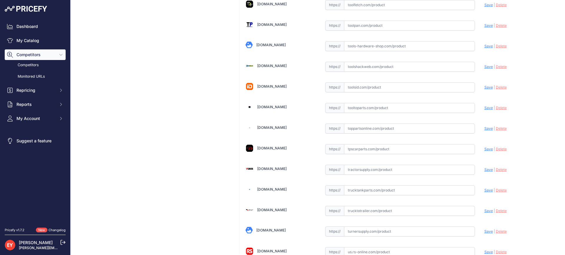
drag, startPoint x: 358, startPoint y: 130, endPoint x: 338, endPoint y: 122, distance: 22.4
click at [358, 130] on input "text" at bounding box center [409, 129] width 131 height 10
paste input "https://www.toppartsonline.com/product/opw-gsk-480-48-replacement-gasket-for-wa…"
click at [485, 127] on span "Save" at bounding box center [489, 128] width 9 height 4
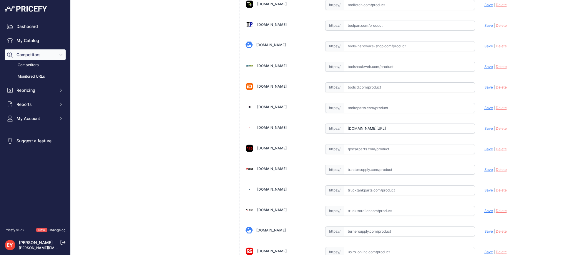
scroll to position [0, 0]
type input "https://www.toppartsonline.com/product/opw-gsk-480-48-replacement-gasket-for-wa…"
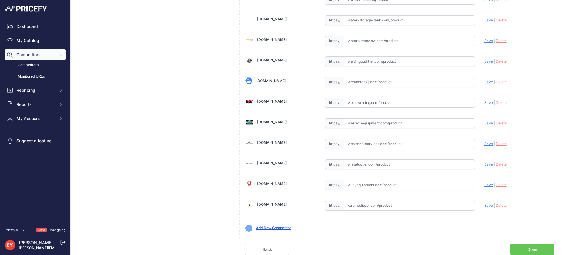
click at [547, 250] on link "Done" at bounding box center [533, 249] width 44 height 11
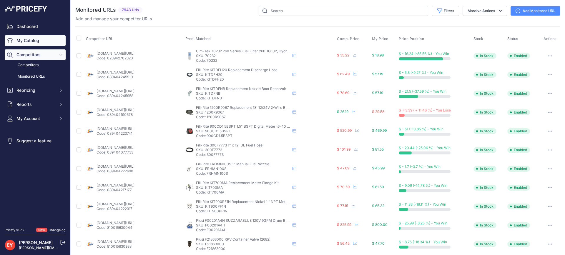
click at [21, 42] on link "My Catalog" at bounding box center [35, 40] width 61 height 11
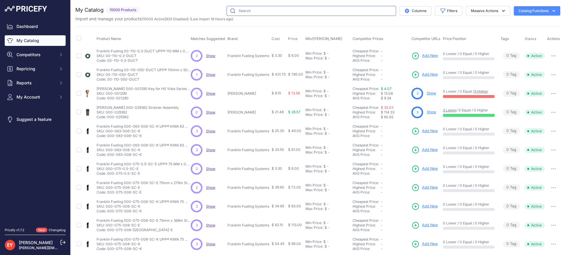
click at [272, 10] on input "text" at bounding box center [312, 11] width 170 height 10
paste input "61VSA-1020-EVR"
type input "61VSA-1020-EVR"
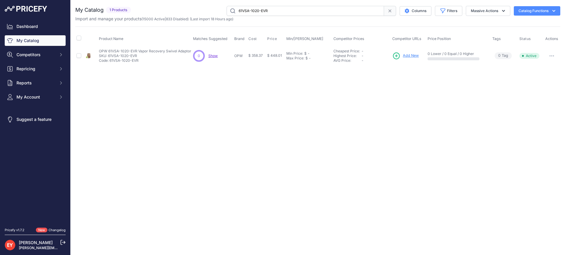
click at [405, 54] on span "Add New" at bounding box center [411, 56] width 16 height 6
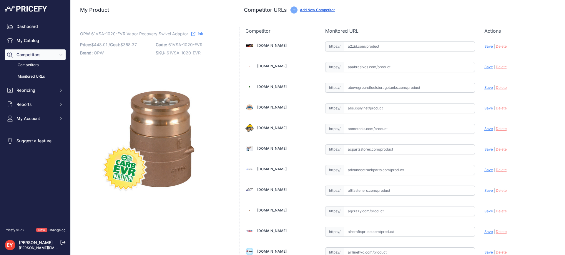
scroll to position [557, 0]
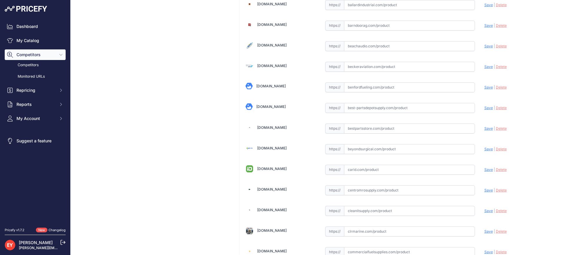
click at [361, 125] on input "text" at bounding box center [409, 129] width 131 height 10
paste input "https://www.bestpartsstore.com/product/opw-61vsa-1020-evr-vapor-recovery-swivel…"
click at [485, 131] on div "Update Profile Save | Delete Analyzing" at bounding box center [520, 126] width 70 height 9
click at [485, 129] on span "Save" at bounding box center [489, 128] width 9 height 4
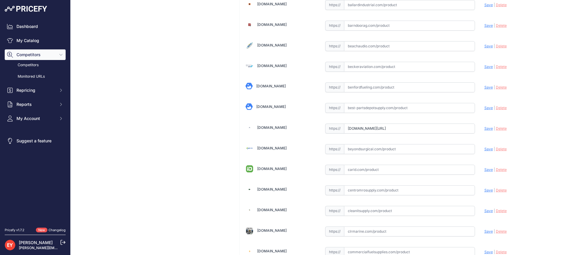
click at [0, 0] on icon at bounding box center [0, 0] width 0 height 0
type input "https://www.bestpartsstore.com/product/opw-61vsa-1020-evr-vapor-recovery-swivel…"
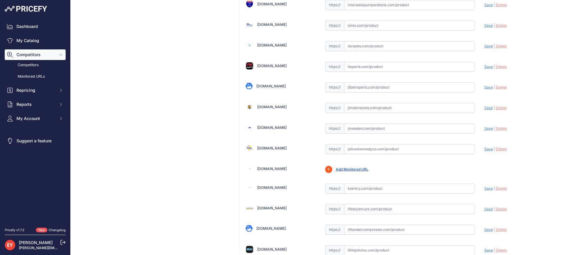
click at [360, 129] on input "text" at bounding box center [409, 129] width 131 height 10
paste input "https://www.jmesales.com/opw-4-in-stage-1-vapor-swivel-adaptor/"
click at [485, 129] on span "Save" at bounding box center [489, 128] width 9 height 4
type input "https://www.jmesales.com/opw-4-in-stage-1-vapor-swivel-adaptor/?prirule_jdsnikf…"
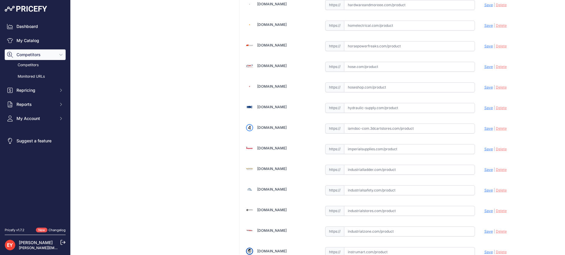
click at [362, 131] on input "text" at bounding box center [409, 129] width 131 height 10
paste input "https://iamdoc-com.3dcartstores.com/Swivel-Adapter-Vapor-Brass_p_10579483.html"
click at [485, 129] on span "Save" at bounding box center [489, 128] width 9 height 4
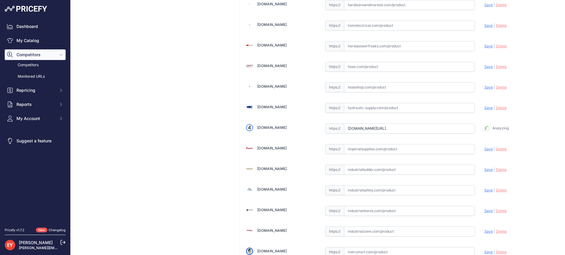
type input "https://iamdoc-com.3dcartstores.com/Swivel-Adapter-Vapor-Brass_p_10579483.html?…"
click at [366, 127] on input "text" at bounding box center [409, 128] width 131 height 10
paste input "https://store.wildcopes.com/searchm.htm"
click at [486, 129] on span "Save" at bounding box center [489, 128] width 9 height 4
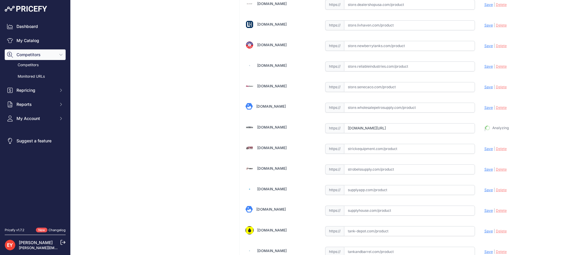
type input "https://store.wildcopes.com/searchm.htm?prirule_jdsnikfkfjsd=3888"
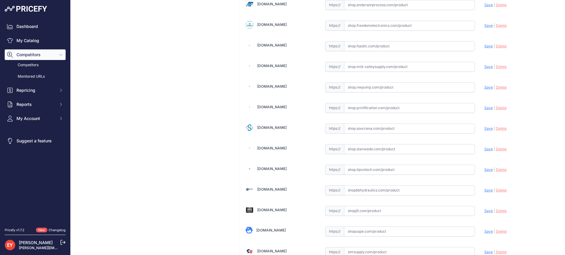
click at [364, 129] on input "text" at bounding box center [409, 129] width 131 height 10
paste input "https://shop.sourcena.com/OPW-Fueling-Components/Underground-Storage-Tank-Equip…"
click at [485, 130] on span "Save" at bounding box center [489, 128] width 9 height 4
type input "https://shop.sourcena.com/OPW-Fueling-Components/Underground-Storage-Tank-Equip…"
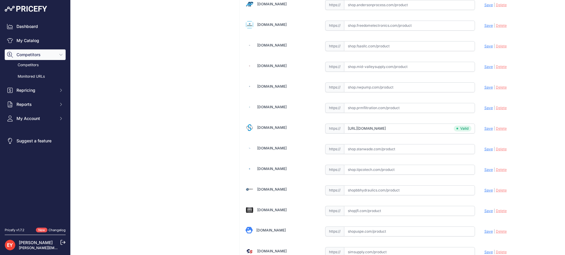
scroll to position [2061, 0]
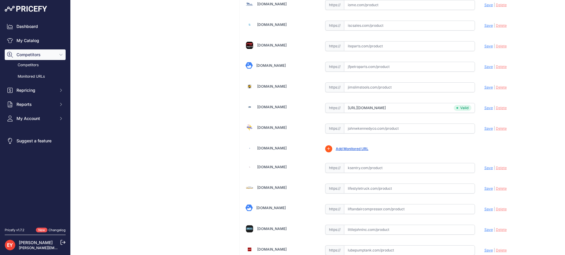
click at [384, 127] on input "text" at bounding box center [409, 129] width 131 height 10
paste input "https://www.johnwkennedyco.com/buy/product/61VSA-1020-EVR-OPW/27982"
click at [485, 128] on span "Save" at bounding box center [489, 128] width 9 height 4
type input "https://www.johnwkennedyco.com/buy/product/61VSA-1020-EVR-OPW/27982?prirule_jds…"
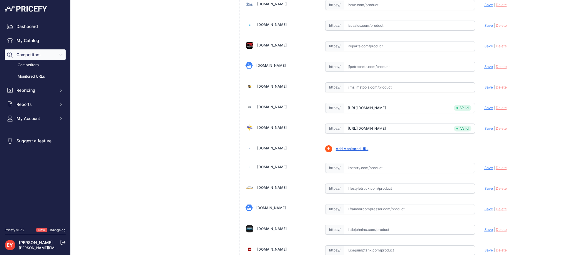
scroll to position [3397, 0]
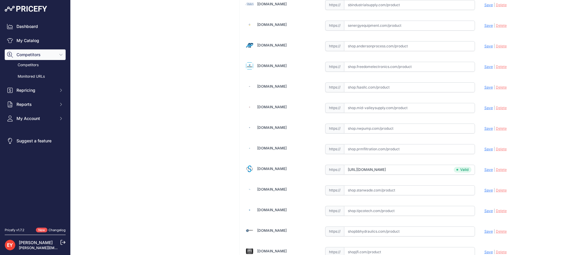
drag, startPoint x: 371, startPoint y: 130, endPoint x: 387, endPoint y: 99, distance: 34.4
click at [371, 130] on input "text" at bounding box center [409, 129] width 131 height 10
paste input "https://shop.nwpump.com/product/opw-61vsa-1020-evr-swivel-adaptor-vapor-55-bron…"
click at [485, 127] on span "Save" at bounding box center [489, 128] width 9 height 4
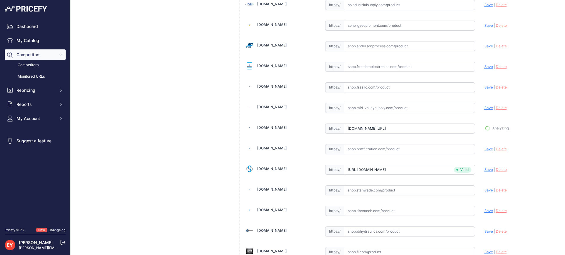
type input "https://shop.nwpump.com/product/opw-61vsa-1020-evr-swivel-adaptor-vapor-55-bron…"
drag, startPoint x: 380, startPoint y: 130, endPoint x: 395, endPoint y: 82, distance: 50.4
click at [380, 129] on input "text" at bounding box center [409, 129] width 131 height 10
paste input "https://store.senecaco.com/store/c59/tight-fill-equipment/p1678/opw-61vsa-1020-…"
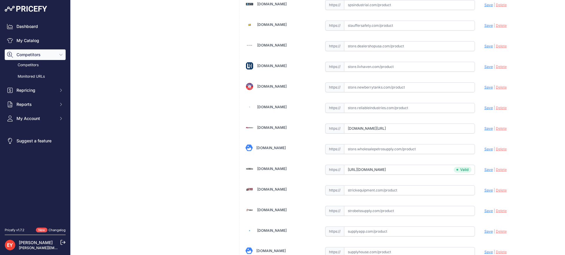
scroll to position [0, 0]
click at [485, 128] on span "Save" at bounding box center [489, 128] width 9 height 4
type input "https://store.senecaco.com/store/c59/tight-fill-equipment/p1678/opw-61vsa-1020-…"
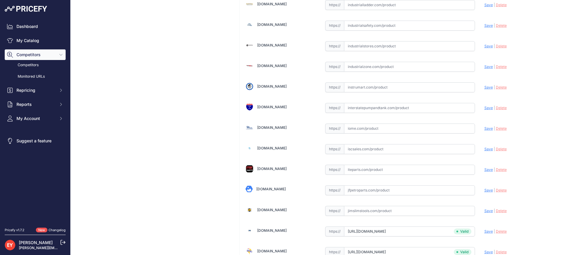
click at [411, 129] on input "text" at bounding box center [409, 129] width 131 height 10
paste input "https://iome.com/products/copy-of-opw-fc-61salp-1020-evr-bronze-swivel-adaptor"
click at [485, 130] on span "Save" at bounding box center [489, 128] width 9 height 4
type input "https://iome.com/products/copy-of-opw-fc-61salp-1020-evr-bronze-swivel-adaptor?…"
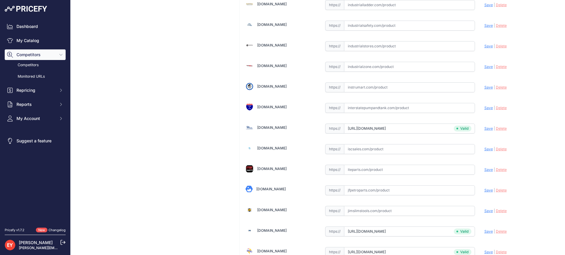
scroll to position [3810, 0]
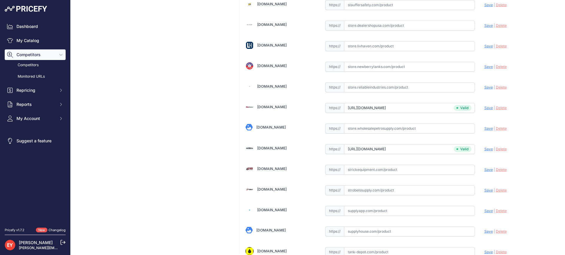
click at [389, 127] on input "text" at bounding box center [409, 129] width 131 height 10
paste input "https://store.wholesalepetrosupply.com/catalog/188"
click at [485, 127] on span "Save" at bounding box center [489, 128] width 9 height 4
type input "https://store.wholesalepetrosupply.com/catalog/188?prirule_jdsnikfkfjsd=3888"
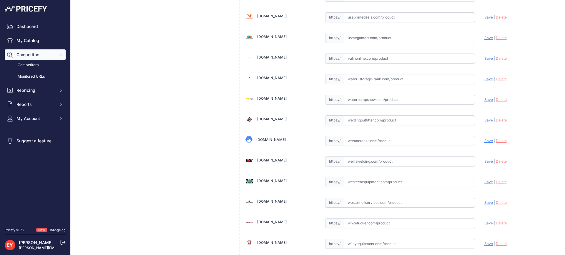
scroll to position [4467, 0]
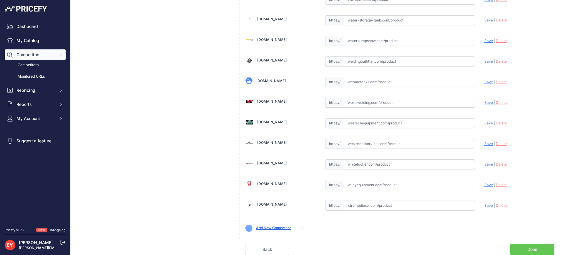
click at [535, 246] on link "Done" at bounding box center [533, 249] width 44 height 11
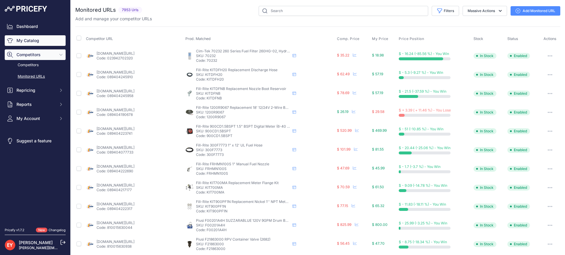
click at [37, 42] on link "My Catalog" at bounding box center [35, 40] width 61 height 11
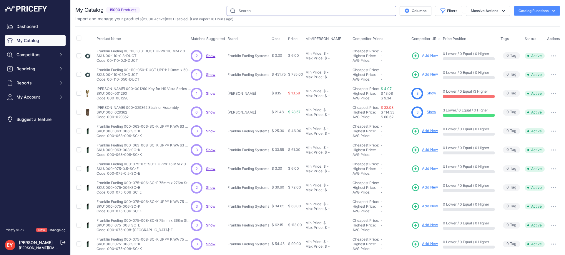
click at [237, 10] on input "text" at bounding box center [312, 11] width 170 height 10
paste input "476SA-0150"
type input "476SA-0150"
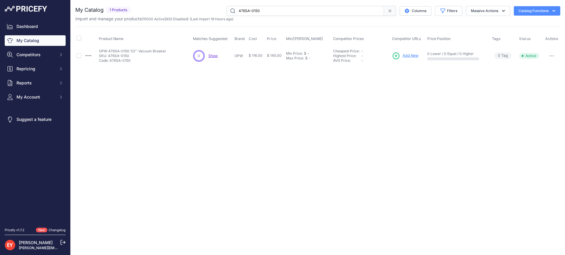
click at [403, 53] on link "Add New" at bounding box center [405, 56] width 26 height 8
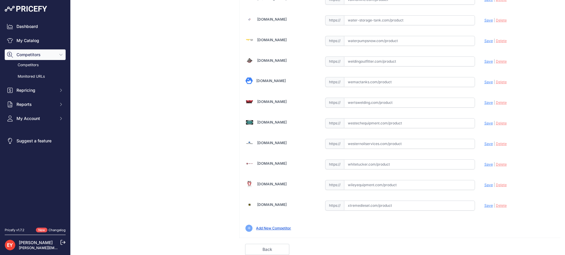
scroll to position [2041, 0]
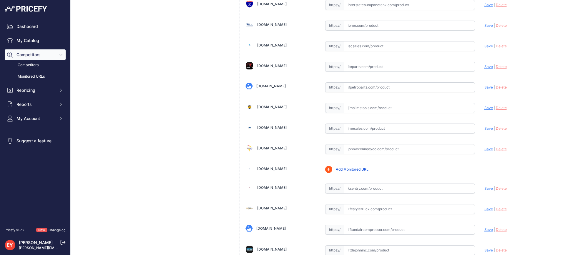
click at [365, 130] on input "text" at bounding box center [409, 129] width 131 height 10
paste input "[URL][DOMAIN_NAME]"
click at [486, 126] on span "Save" at bounding box center [489, 128] width 9 height 4
type input "[URL][DOMAIN_NAME]"
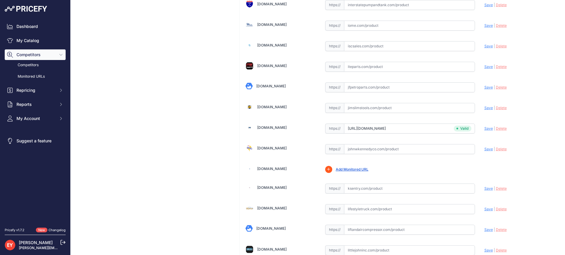
scroll to position [1299, 0]
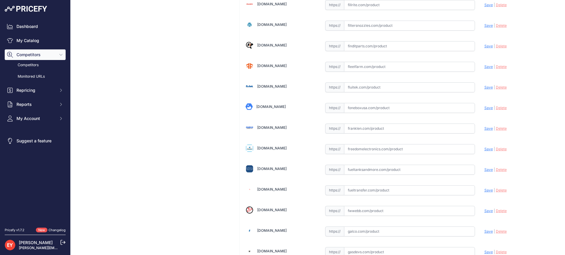
click at [375, 123] on div "https:// Valid" at bounding box center [400, 127] width 150 height 11
click at [371, 130] on input "text" at bounding box center [409, 129] width 131 height 10
paste input "https://www.franklen.com/476sa-0150-1-2-vacuum-breaker-alum-fluorocarbon-disc/"
click at [485, 129] on span "Save" at bounding box center [489, 128] width 9 height 4
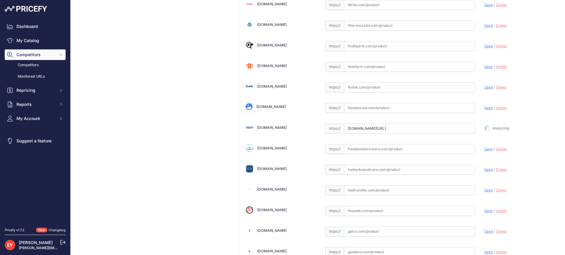
type input "https://www.franklen.com/476sa-0150-1-2-vacuum-breaker-alum-fluorocarbon-disc/?…"
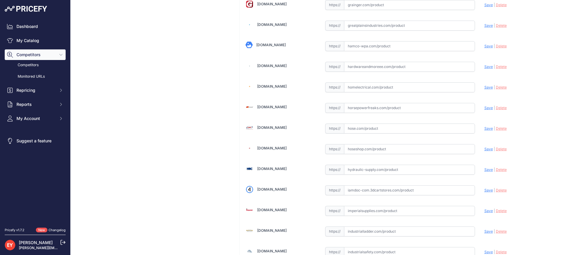
click at [354, 129] on input "text" at bounding box center [409, 129] width 131 height 10
paste input "https://www.hose.com/itemdetail/476SA-0150"
click at [485, 129] on span "Save" at bounding box center [489, 128] width 9 height 4
type input "https://www.hose.com/itemdetail/476SA-0150?prirule_jdsnikfkfjsd=3888"
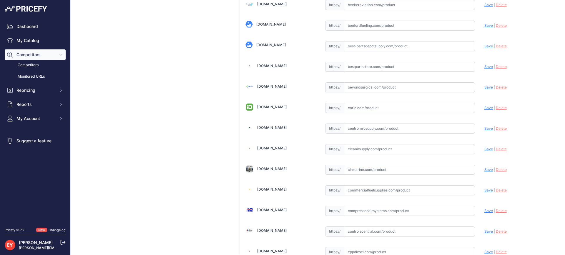
click at [383, 128] on input "text" at bounding box center [409, 129] width 131 height 10
paste input "https://www.centromrosupply.com/product/opw-476SA-0150?srsltid=AfmBOopgs_yAuluO…"
click at [485, 129] on span "Save" at bounding box center [489, 128] width 9 height 4
type input "https://www.centromrosupply.com/product/opw-476SA-0150?prirule_jdsnikfkfjsd=3888"
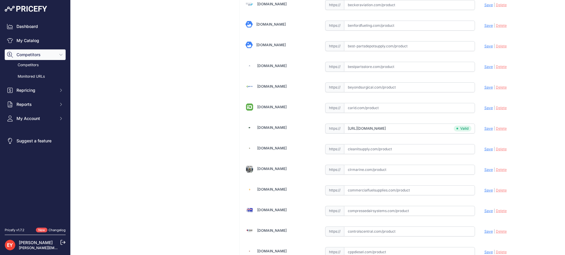
scroll to position [186, 0]
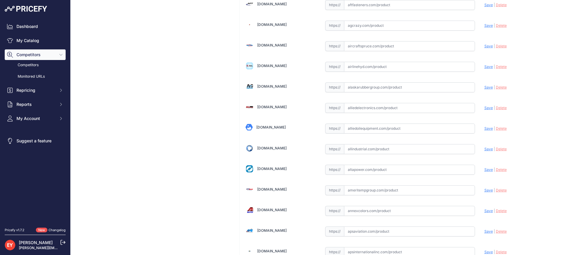
click at [392, 133] on input "text" at bounding box center [409, 129] width 131 height 10
paste input "https://alliedoilequipment.com/shop/opw-engineered-systems/476sa-0150-1-2-vacuu…"
click at [485, 131] on div "Update Profile Save | Delete Analyzing" at bounding box center [520, 126] width 70 height 9
click at [485, 129] on span "Save" at bounding box center [489, 128] width 9 height 4
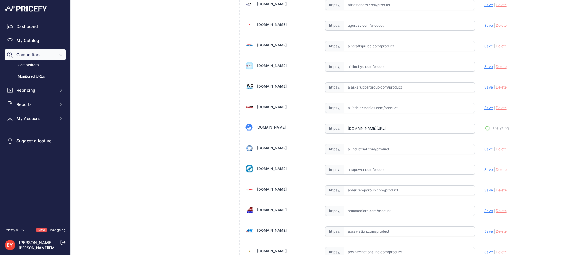
type input "https://alliedoilequipment.com/shop/opw-engineered-systems/476sa-0150-1-2-vacuu…"
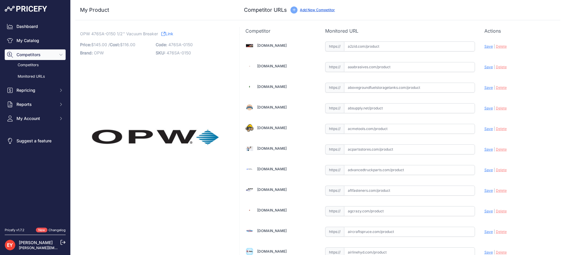
click at [309, 10] on link "Add New Competitor" at bounding box center [317, 10] width 35 height 4
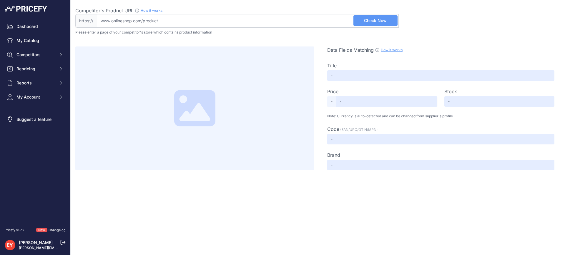
click at [190, 22] on input "Competitor's Product URL How it works In order to create your competitor's extr…" at bounding box center [248, 21] width 302 height 14
paste input "[URL][DOMAIN_NAME]"
type input "[DOMAIN_NAME][URL]"
type input "OPW® 476SA-0150 476SA-0150 | ARG Industrial"
type input "Not Found"
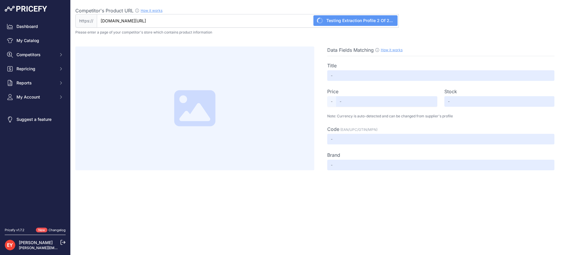
type input "Not Found"
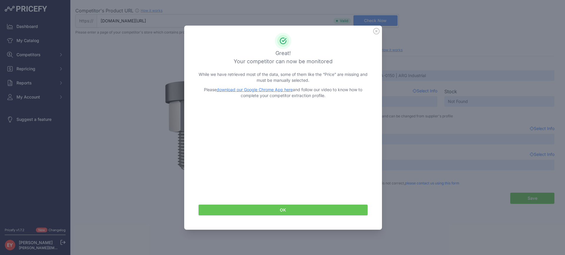
click at [269, 211] on button "OK" at bounding box center [283, 210] width 170 height 11
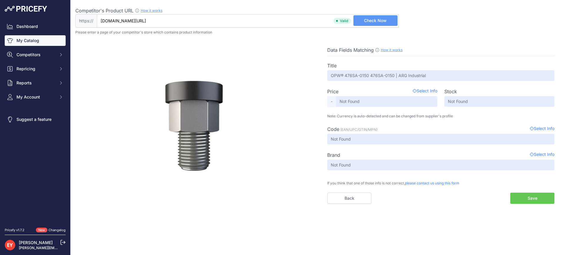
click at [29, 42] on link "My Catalog" at bounding box center [35, 40] width 61 height 11
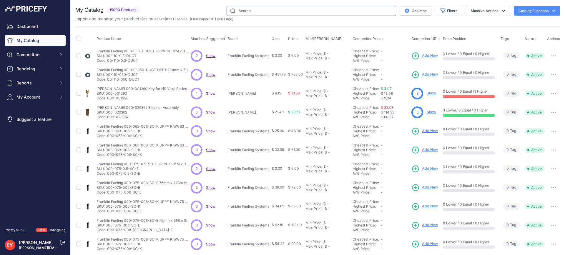
click at [268, 15] on input "text" at bounding box center [312, 11] width 170 height 10
paste input "21BV-0200"
type input "21BV-0200"
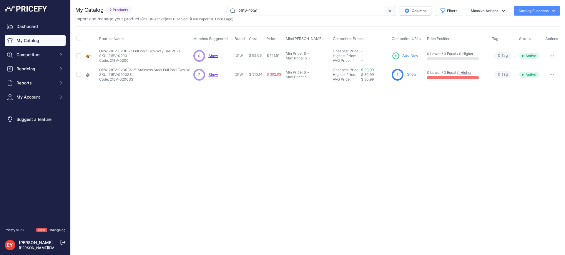
click at [413, 56] on span "Add New" at bounding box center [410, 56] width 16 height 6
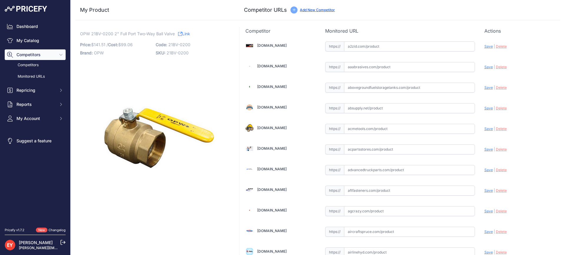
scroll to position [1773, 0]
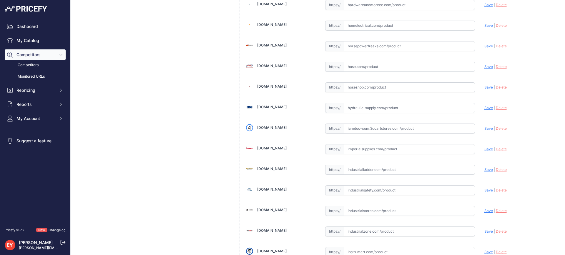
click at [377, 132] on input "text" at bounding box center [409, 129] width 131 height 10
paste input "https://iamdoc-com.3dcartstores.com/Valve-Ball-2-NPT-2-Way-Full-Port-Brass_p_10…"
click at [485, 128] on span "Save" at bounding box center [489, 128] width 9 height 4
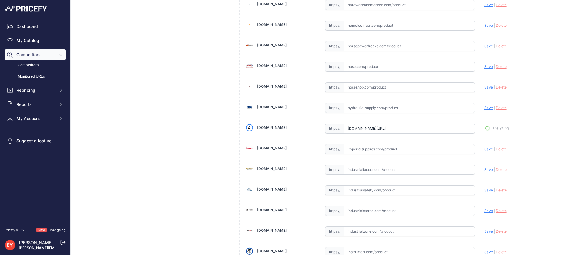
type input "https://iamdoc-com.3dcartstores.com/Valve-Ball-2-NPT-2-Way-Full-Port-Brass_p_10…"
click at [362, 127] on input "text" at bounding box center [409, 129] width 131 height 10
paste input "https://iamdoc-com.3dcartstores.com/Valve-Ball-2-NPT-2-Way-Full-Port-Brass_p_10…"
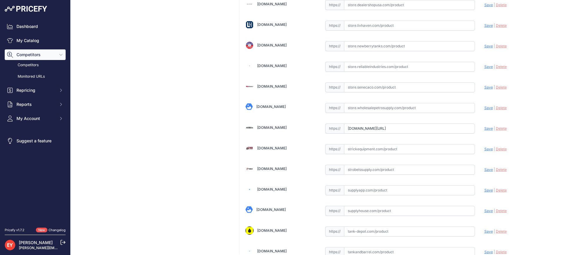
click at [485, 127] on span "Save" at bounding box center [489, 128] width 9 height 4
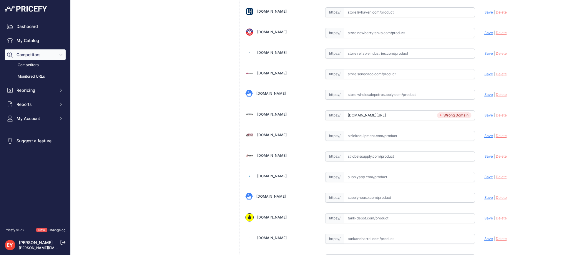
scroll to position [3830, 0]
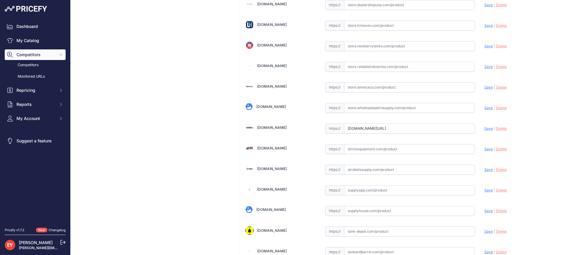
drag, startPoint x: 344, startPoint y: 130, endPoint x: 478, endPoint y: 140, distance: 134.9
paste input "https://store.wildcopes.com/0bfa46b46fdb7fdb73e5d81dc8ff31d8/product.htm?pid=26…"
click at [485, 127] on span "Save" at bounding box center [489, 128] width 9 height 4
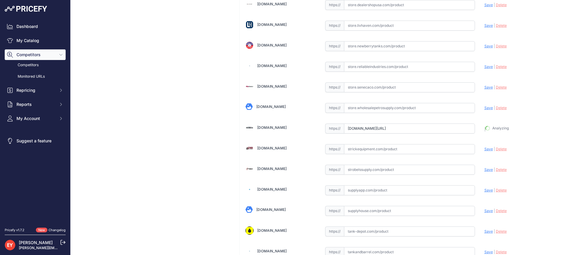
type input "https://store.wildcopes.com/0bfa46b46fdb7fdb73e5d81dc8ff31d8/product.htm?pid=26…"
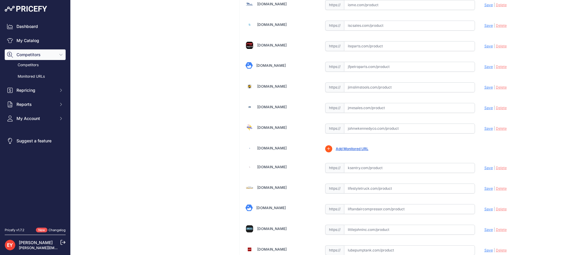
click at [349, 131] on input "text" at bounding box center [409, 129] width 131 height 10
paste input "https://www.johnwkennedyco.com/buy/product/21bv-0200-opw/23089"
click at [485, 128] on span "Save" at bounding box center [489, 128] width 9 height 4
type input "https://www.johnwkennedyco.com/buy/product/21bv-0200-opw/23089?prirule_jdsnikfk…"
click at [362, 70] on input "text" at bounding box center [409, 67] width 131 height 10
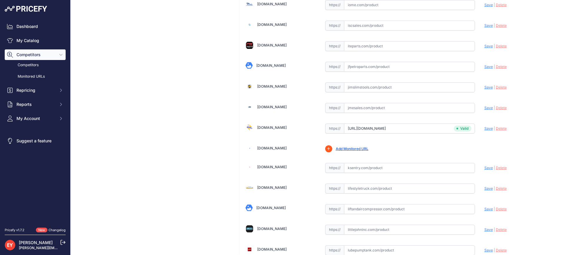
paste input "https://www.jfpetroparts.com/products/ust-equipment/submersible-pumps/ball-valv…"
click at [485, 66] on span "Save" at bounding box center [489, 66] width 9 height 4
type input "https://www.jfpetroparts.com/products/ust-equipment/submersible-pumps/ball-valv…"
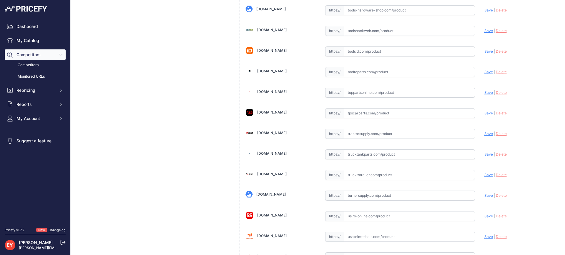
scroll to position [4454, 0]
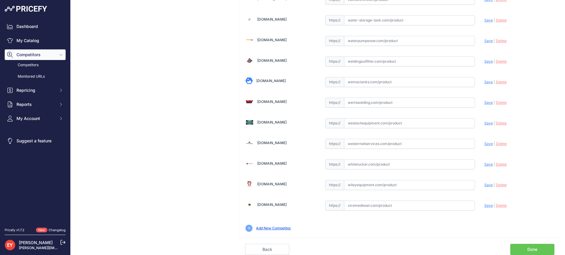
click at [540, 246] on link "Done" at bounding box center [533, 249] width 44 height 11
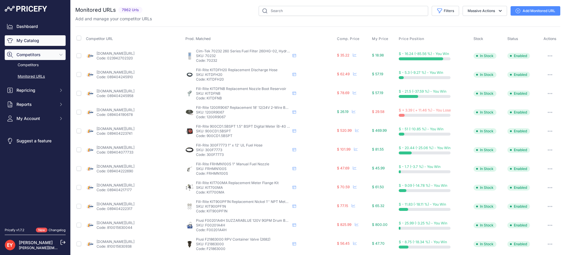
click at [42, 37] on link "My Catalog" at bounding box center [35, 40] width 61 height 11
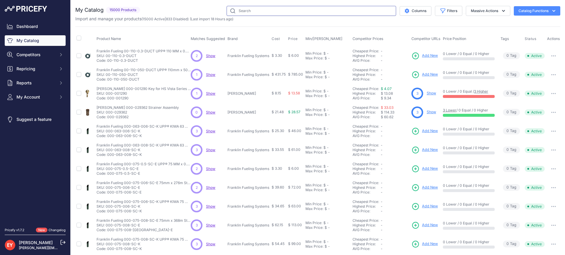
click at [259, 11] on input "text" at bounding box center [312, 11] width 170 height 10
paste input "SBK-1100J"
type input "SBK-1100J"
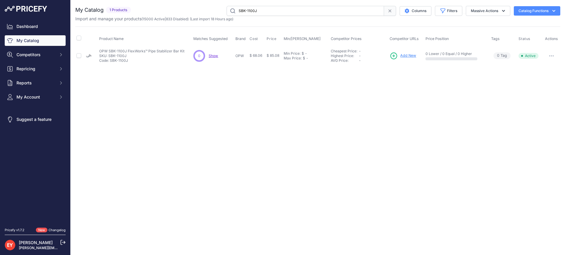
click at [408, 56] on span "Add New" at bounding box center [408, 56] width 16 height 6
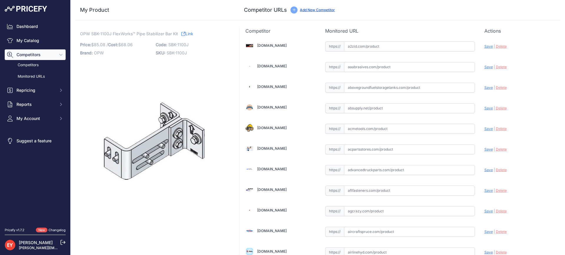
scroll to position [4139, 0]
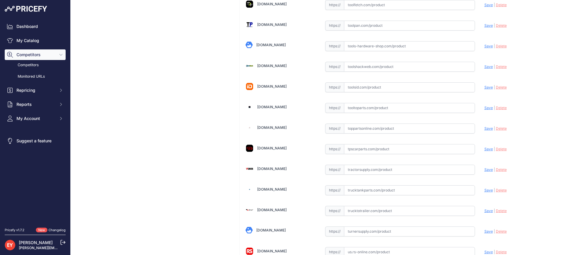
click at [357, 130] on input "text" at bounding box center [409, 129] width 131 height 10
paste input "https://www.toppartsonline.com/product/opw-sbk-1100j-flexworks-pipe-stabilizer-…"
drag, startPoint x: 486, startPoint y: 128, endPoint x: 419, endPoint y: 95, distance: 74.5
click at [486, 128] on span "Save" at bounding box center [489, 128] width 9 height 4
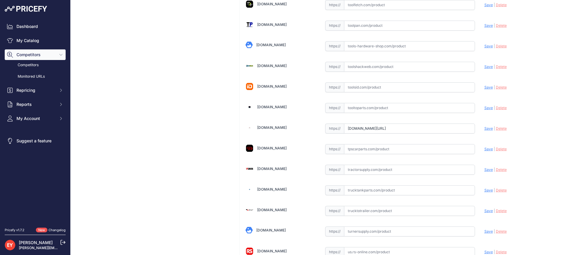
scroll to position [0, 0]
type input "https://www.toppartsonline.com/product/opw-sbk-1100j-flexworks-pipe-stabilizer-…"
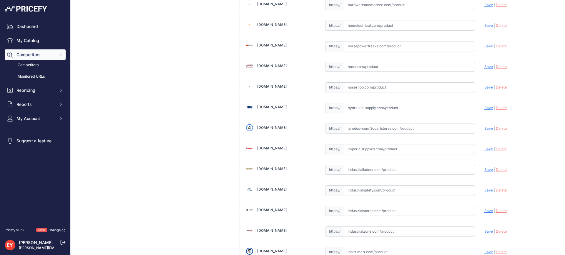
click at [363, 130] on input "text" at bounding box center [409, 129] width 131 height 10
paste input "https://iamdoc-com.3dcartstores.com/Stabilizer-Bar-Kit_p_10602892.html"
click at [486, 128] on span "Save" at bounding box center [489, 128] width 9 height 4
type input "https://iamdoc-com.3dcartstores.com/Stabilizer-Bar-Kit_p_10602892.html?prirule_…"
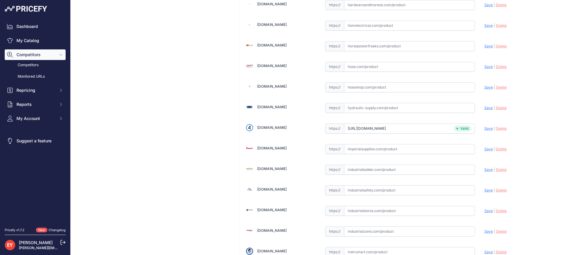
scroll to position [3830, 0]
click at [362, 127] on input "text" at bounding box center [409, 129] width 131 height 10
paste input "https://store.wildcopes.com/0bfa46b46fdb7fdb73e5d81dc8ff31d8/product.htm?pid=26…"
click at [485, 129] on span "Save" at bounding box center [489, 128] width 9 height 4
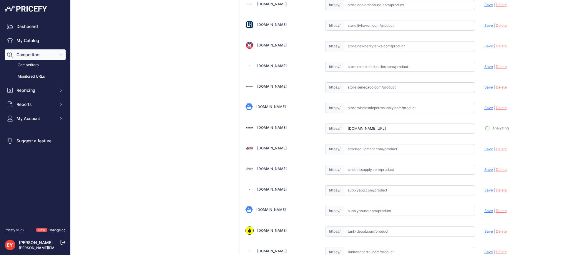
type input "https://store.wildcopes.com/0bfa46b46fdb7fdb73e5d81dc8ff31d8/product.htm?pid=26…"
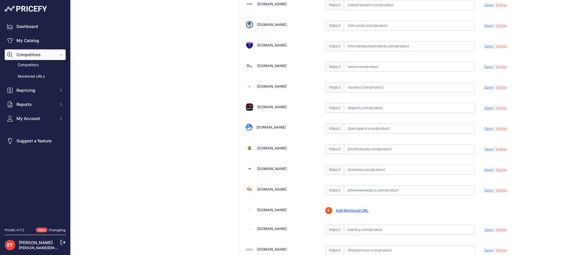
click at [367, 126] on input "text" at bounding box center [409, 129] width 131 height 10
paste input "https://www.jfpetroparts.com/products/ust-equipment/sumps-accessories/stabilize…"
click at [485, 128] on span "Save" at bounding box center [489, 128] width 9 height 4
type input "https://www.jfpetroparts.com/products/ust-equipment/sumps-accessories/stabilize…"
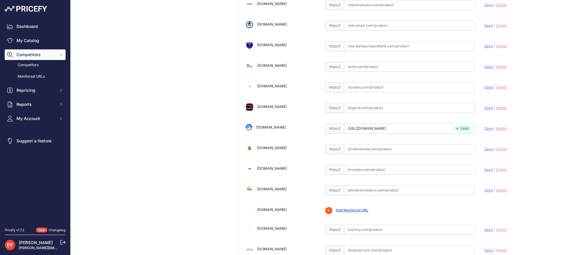
scroll to position [1999, 0]
click at [367, 190] on input "text" at bounding box center [409, 190] width 131 height 10
paste input "https://www.johnwkennedyco.com/buy/product/sbk-1100j-opw/20149"
click at [486, 191] on span "Save" at bounding box center [489, 190] width 9 height 4
type input "https://www.johnwkennedyco.com/buy/product/sbk-1100j-opw/20149?prirule_jdsnikfk…"
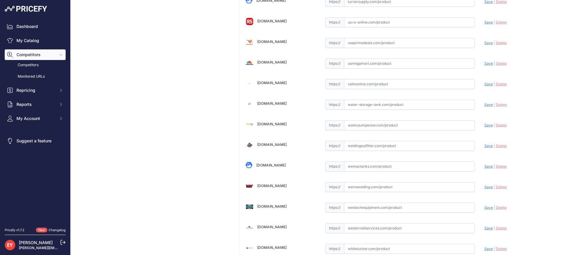
scroll to position [4467, 0]
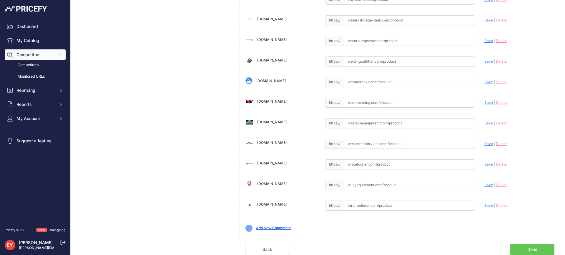
click at [543, 244] on link "Done" at bounding box center [533, 249] width 44 height 11
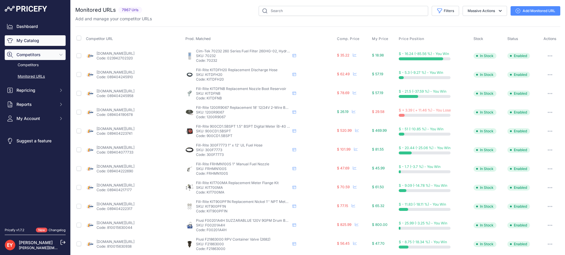
click at [39, 42] on link "My Catalog" at bounding box center [35, 40] width 61 height 11
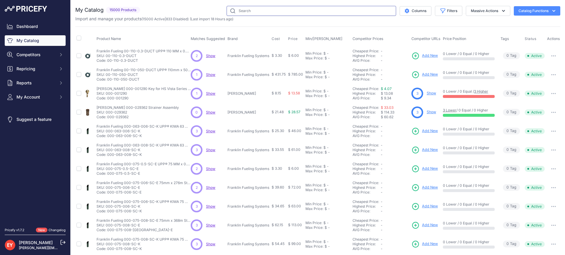
click at [265, 7] on input "text" at bounding box center [312, 11] width 170 height 10
paste input "DS-1123"
type input "DS-1123"
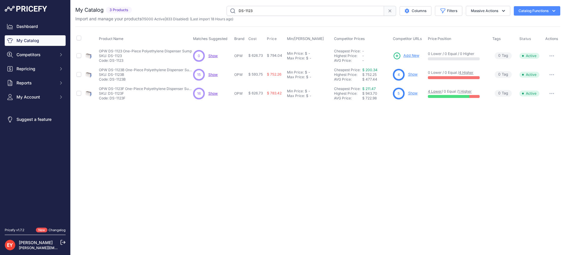
click at [411, 54] on span "Add New" at bounding box center [412, 56] width 16 height 6
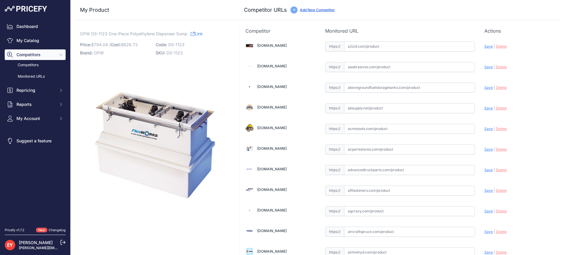
scroll to position [557, 0]
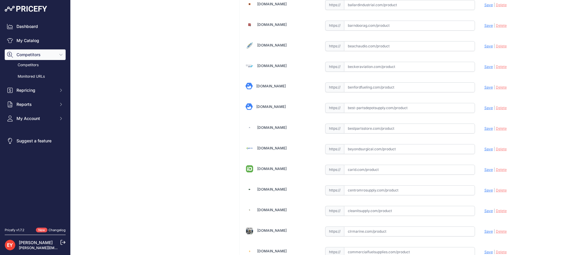
click at [356, 127] on input "text" at bounding box center [409, 129] width 131 height 10
paste input "[URL][DOMAIN_NAME]"
click at [485, 129] on span "Save" at bounding box center [489, 128] width 9 height 4
type input "https://www.bestpartsstore.com/product/opw-ds-1123-one-piece-polyethylene-dispe…"
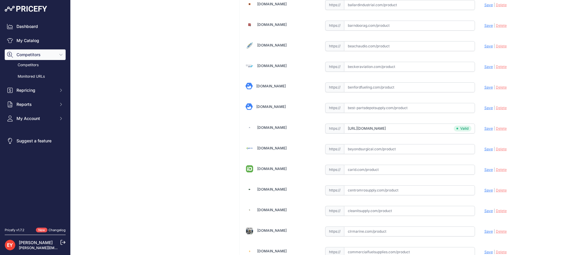
scroll to position [1773, 0]
click at [365, 130] on input "text" at bounding box center [409, 129] width 131 height 10
paste input "https://iamdoc-com.3dcartstores.com/11-X-23-Dispenser-Sump-D01982M-_p_10590582.…"
click at [485, 128] on span "Save" at bounding box center [489, 128] width 9 height 4
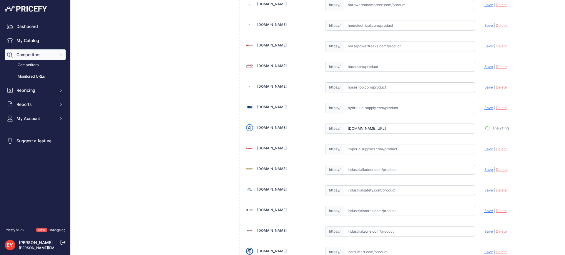
type input "https://iamdoc-com.3dcartstores.com/11-X-23-Dispenser-Sump-D01982M-_p_10590582.…"
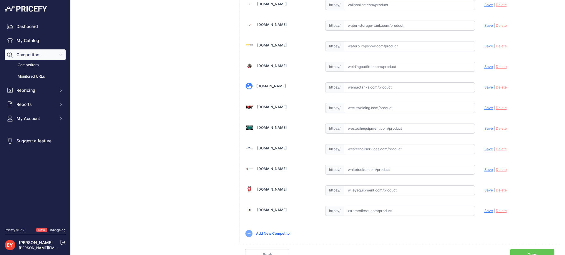
click at [361, 128] on input "text" at bounding box center [409, 129] width 131 height 10
paste input "https://westechequipment.com/?main_page=product_info&products_id=70005"
type input "westechequipment.com/?main_page=product_info&products_id=70005"
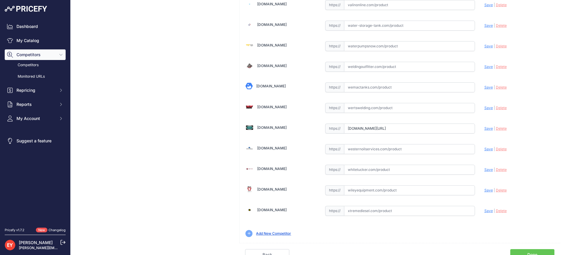
click at [485, 129] on span "Save" at bounding box center [489, 128] width 9 height 4
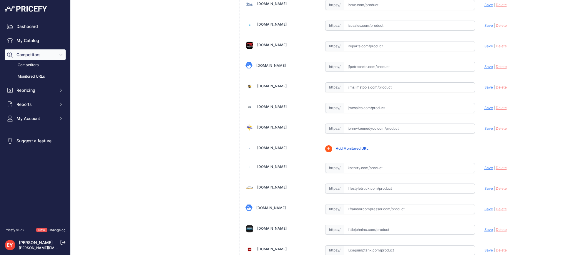
click at [376, 130] on input "text" at bounding box center [409, 129] width 131 height 10
paste input "https://www.johnwkennedyco.com/buy/product/DS-1123-OPW/13535"
click at [486, 131] on div "Update Profile Save | Delete Analyzing" at bounding box center [520, 126] width 70 height 9
click at [486, 126] on div "Update Profile Save | Delete Analyzing" at bounding box center [520, 126] width 70 height 9
click at [485, 127] on span "Save" at bounding box center [489, 128] width 9 height 4
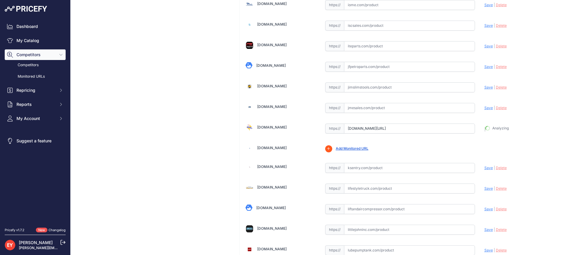
type input "https://www.johnwkennedyco.com/buy/product/DS-1123-OPW/13535?prirule_jdsnikfkfj…"
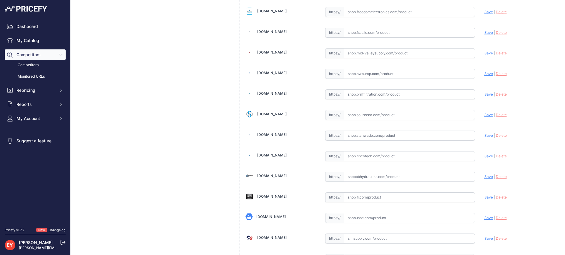
scroll to position [3439, 0]
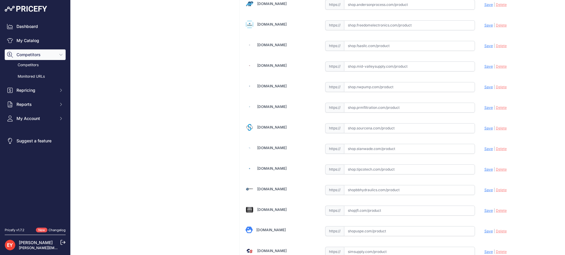
click at [391, 131] on input "text" at bounding box center [409, 128] width 131 height 10
paste input "https://shop.sourcena.com/OPW-Fueling-Components/Under-Dispenser-Sump/DS-1123/O…"
click at [485, 126] on span "Save" at bounding box center [489, 128] width 9 height 4
type input "https://shop.sourcena.com/OPW-Fueling-Components/Under-Dispenser-Sump/DS-1123/O…"
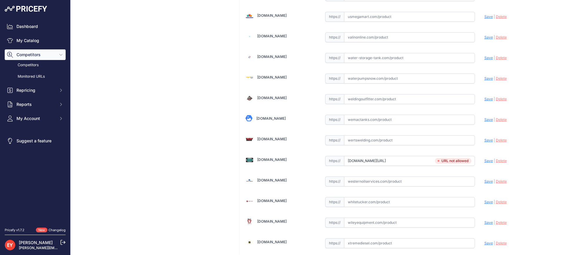
scroll to position [4467, 0]
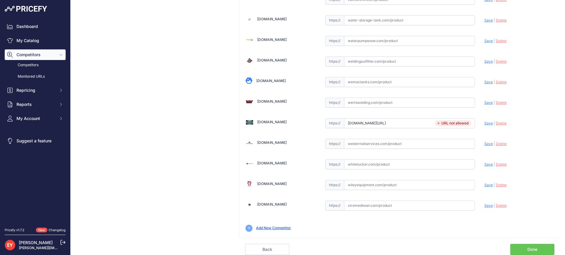
click at [540, 246] on link "Done" at bounding box center [533, 249] width 44 height 11
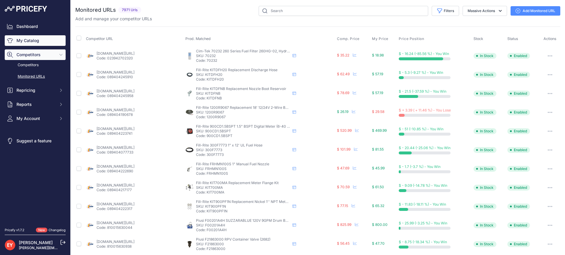
click at [15, 43] on link "My Catalog" at bounding box center [35, 40] width 61 height 11
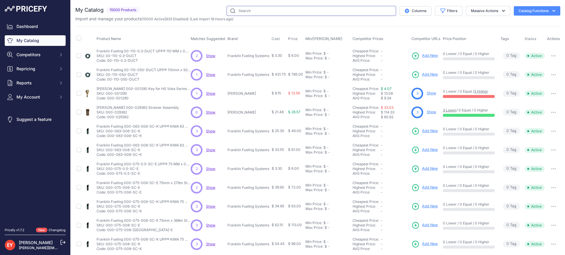
click at [238, 6] on input "text" at bounding box center [312, 11] width 170 height 10
paste input "D01775M"
type input "D01775M"
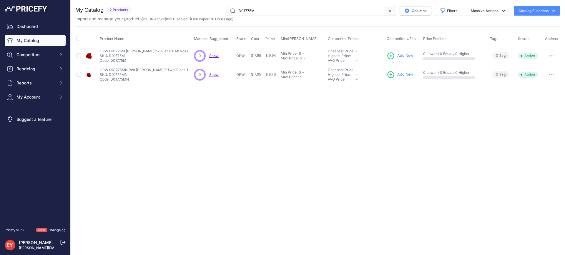
click at [408, 56] on span "Add New" at bounding box center [405, 56] width 16 height 6
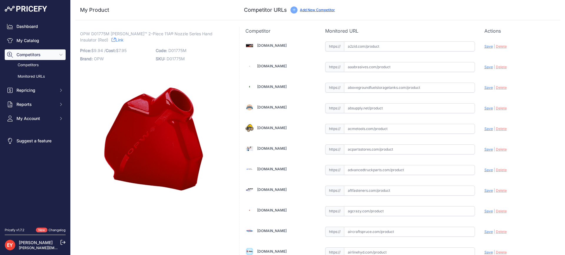
scroll to position [4139, 0]
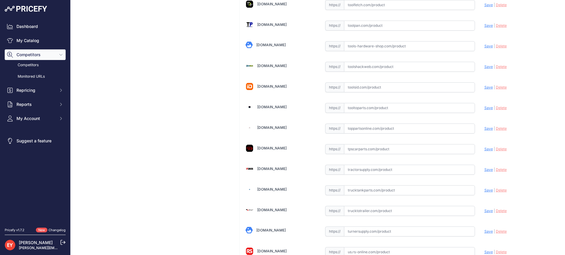
click at [367, 127] on input "text" at bounding box center [409, 129] width 131 height 10
paste input "[URL][DOMAIN_NAME][PERSON_NAME]"
click at [485, 130] on span "Save" at bounding box center [489, 128] width 9 height 4
type input "[URL][DOMAIN_NAME][PERSON_NAME]"
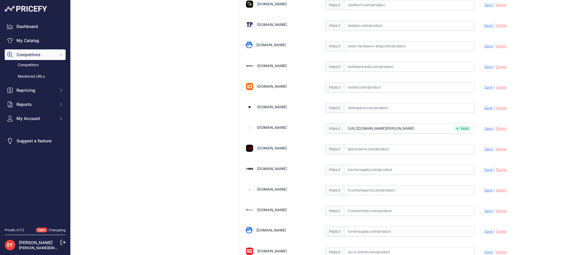
scroll to position [1773, 0]
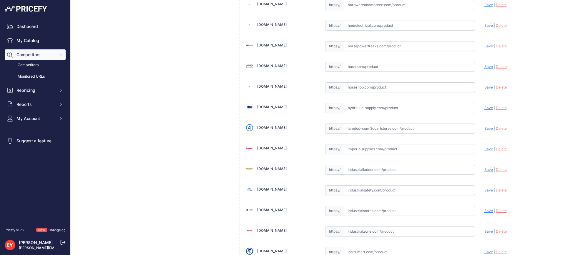
click at [390, 127] on input "text" at bounding box center [409, 129] width 131 height 10
paste input "[URL][DOMAIN_NAME]"
click at [485, 127] on span "Save" at bounding box center [489, 128] width 9 height 4
type input "[URL][DOMAIN_NAME]"
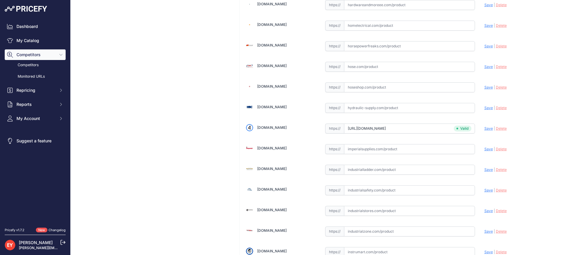
scroll to position [2061, 0]
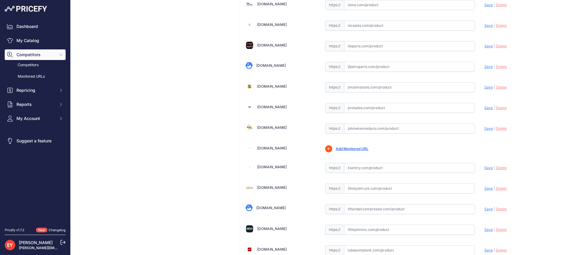
click at [360, 132] on input "text" at bounding box center [409, 129] width 131 height 10
paste input "[URL][DOMAIN_NAME]"
click at [485, 127] on span "Save" at bounding box center [489, 128] width 9 height 4
type input "[URL][DOMAIN_NAME]"
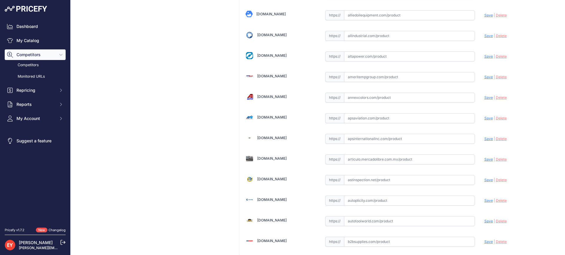
scroll to position [0, 0]
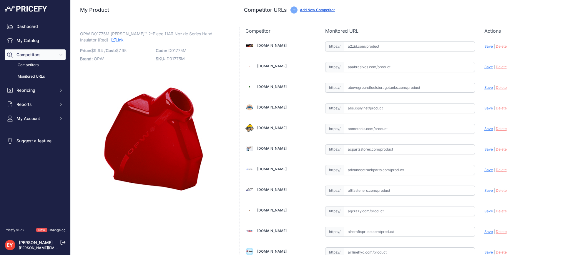
click at [320, 9] on link "Add New Competitor" at bounding box center [317, 10] width 35 height 4
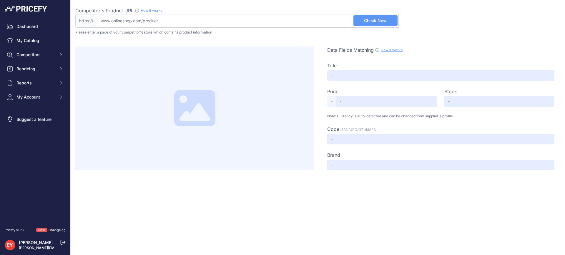
click at [149, 22] on input "Competitor's Product URL How it works In order to create your competitor's extr…" at bounding box center [248, 21] width 302 height 14
paste input "https://www.teamarg.com/opw-midland-newgard-d01775m-two-piece-hand-insulator-vi…"
type input "www.teamarg.com/opw-midland-newgard-d01775m-two-piece-hand-insulator-vinyl-red-…"
type input "OPW® D01775M D01775M | ARG Industrial"
type input "Not Found"
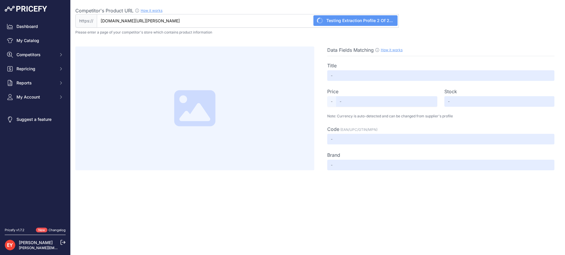
type input "Not Found"
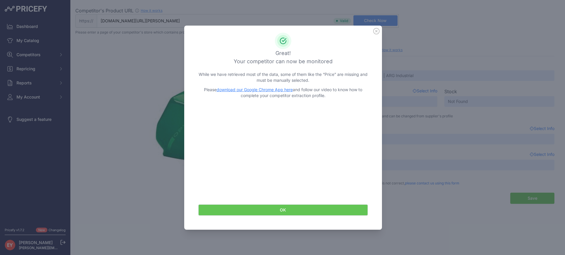
click at [275, 209] on button "OK" at bounding box center [283, 210] width 170 height 11
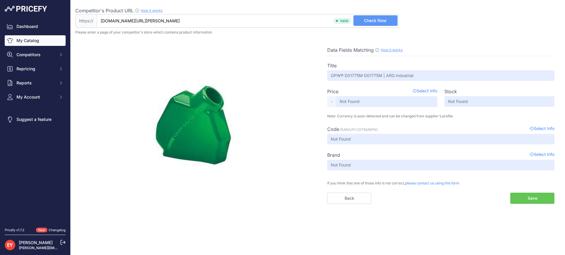
click at [33, 40] on link "My Catalog" at bounding box center [35, 40] width 61 height 11
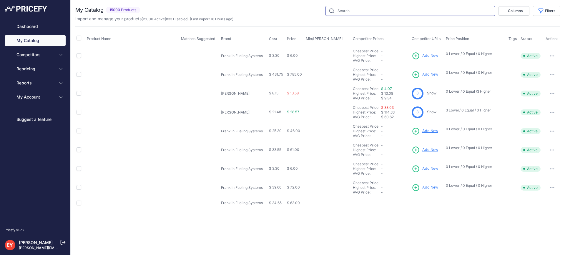
click at [345, 14] on input "text" at bounding box center [411, 11] width 170 height 10
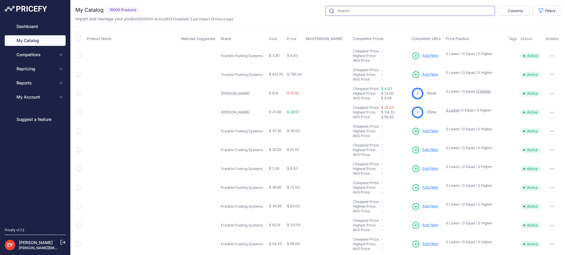
paste input "11BP-0500"
type input "11BP-0500"
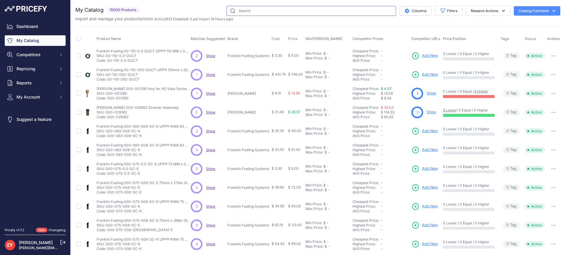
paste input "11BP-0500"
type input "11BP-0500"
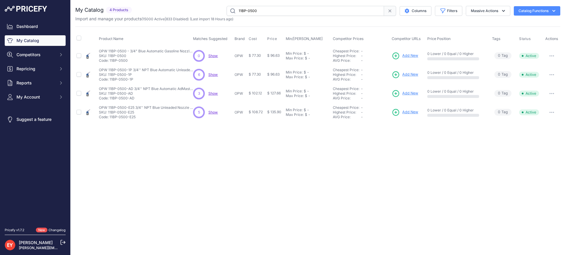
click at [404, 57] on span "Add New" at bounding box center [410, 56] width 16 height 6
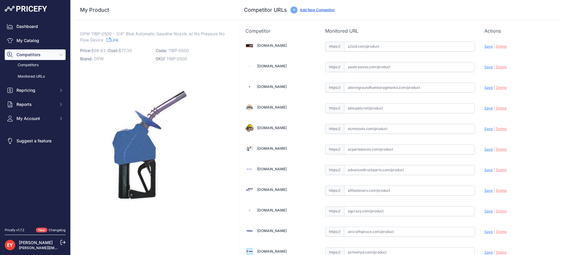
scroll to position [557, 0]
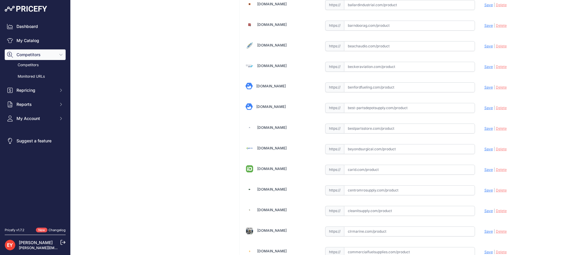
click at [377, 133] on input "text" at bounding box center [409, 129] width 131 height 10
paste input "[URL][DOMAIN_NAME]"
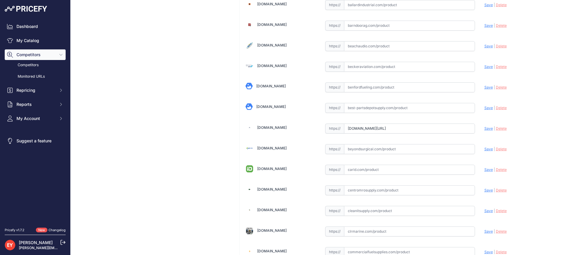
click at [485, 127] on span "Save" at bounding box center [489, 128] width 9 height 4
type input "[URL][DOMAIN_NAME]"
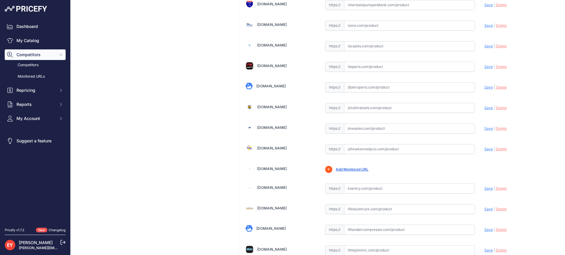
click at [357, 132] on input "text" at bounding box center [409, 129] width 131 height 10
paste input "[URL][DOMAIN_NAME]"
click at [486, 127] on span "Save" at bounding box center [489, 128] width 9 height 4
type input "[URL][DOMAIN_NAME]"
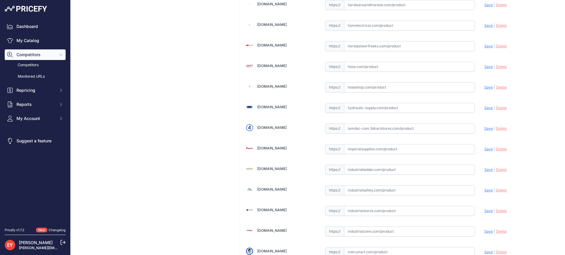
click at [350, 131] on input "text" at bounding box center [409, 129] width 131 height 10
paste input "https://iamdoc-com.3dcartstores.com/Nozzle-34-11B-Unleaded-Blue-2-Pchi-2-Posrac…"
click at [486, 127] on span "Save" at bounding box center [489, 128] width 9 height 4
type input "https://iamdoc-com.3dcartstores.com/Nozzle-34-11B-Unleaded-Blue-2-Pchi-2-Posrac…"
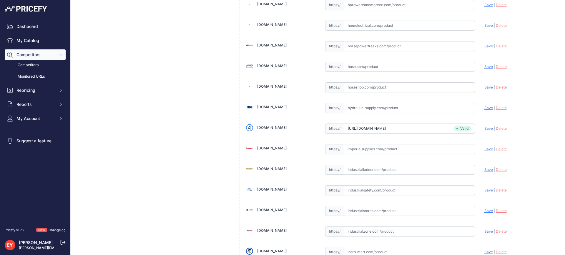
scroll to position [3789, 0]
drag, startPoint x: 377, startPoint y: 133, endPoint x: 364, endPoint y: 86, distance: 48.5
click at [377, 133] on input "text" at bounding box center [409, 129] width 131 height 10
paste input "https://store.senecaco.com/store/c72/service-station-nozzles/p1585/opw-11bp-050…"
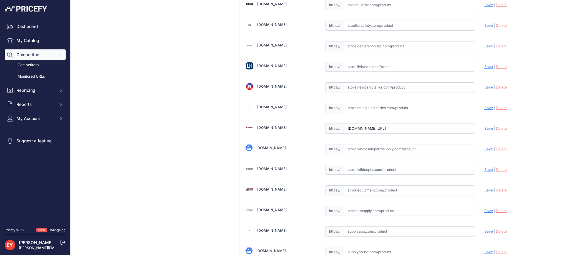
click at [485, 128] on span "Save" at bounding box center [489, 128] width 9 height 4
type input "https://store.senecaco.com/store/c72/service-station-nozzles/p1585/opw-11bp-050…"
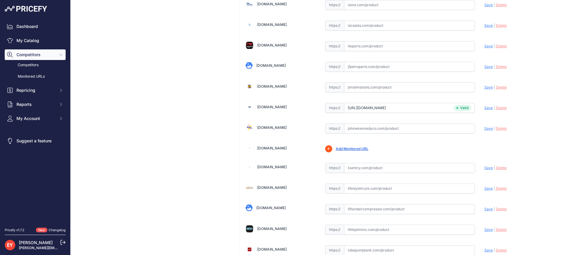
click at [376, 132] on input "text" at bounding box center [409, 129] width 131 height 10
paste input "https://www.johnwkennedyco.com/buy/product/11bp-0500-opw/46997"
click at [485, 127] on span "Save" at bounding box center [489, 128] width 9 height 4
type input "https://www.johnwkennedyco.com/buy/product/11bp-0500-opw/46997?prirule_jdsnikfk…"
click at [359, 9] on input "text" at bounding box center [409, 5] width 131 height 10
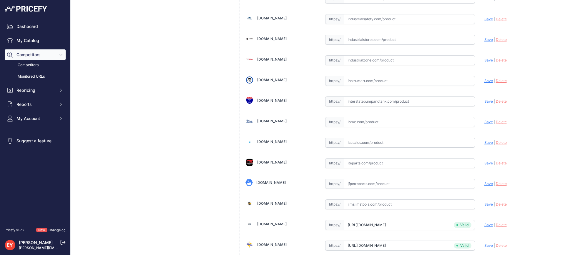
scroll to position [1943, 0]
paste input "https://iome.com/products/5712"
click at [485, 122] on span "Save" at bounding box center [489, 122] width 9 height 4
type input "https://iome.com/products/5712?prirule_jdsnikfkfjsd=3888"
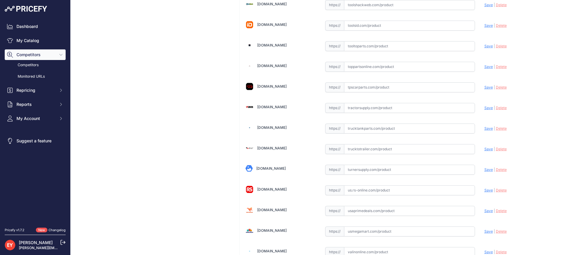
click at [369, 131] on input "text" at bounding box center [409, 129] width 131 height 10
paste input "https://trucktankparts.com/products/11bp-0500"
click at [485, 125] on div "Update Profile Save | Delete Analyzing" at bounding box center [520, 126] width 70 height 9
click at [485, 131] on div "Update Profile Save | Delete Analyzing" at bounding box center [520, 126] width 70 height 9
click at [485, 129] on span "Save" at bounding box center [489, 128] width 9 height 4
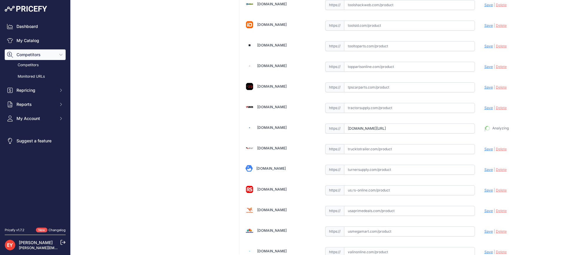
type input "https://trucktankparts.com/products/11bp-0500?prirule_jdsnikfkfjsd=3888"
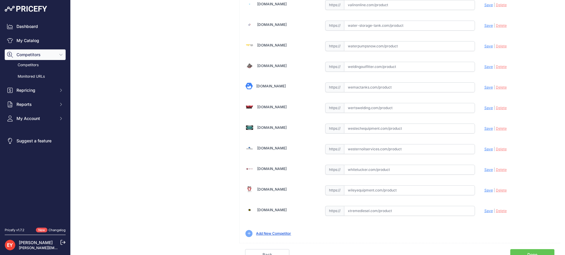
click at [370, 128] on input "text" at bounding box center [409, 129] width 131 height 10
paste input "https://westechequipment.com/product/11bp-0500-3-4-in-pressure-activated-servic…"
click at [486, 126] on span "Save" at bounding box center [489, 128] width 9 height 4
type input "https://westechequipment.com/product/11bp-0500-3-4-in-pressure-activated-servic…"
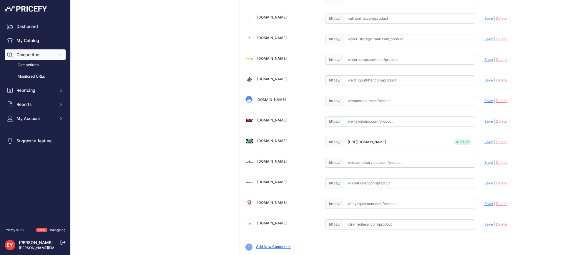
scroll to position [4462, 0]
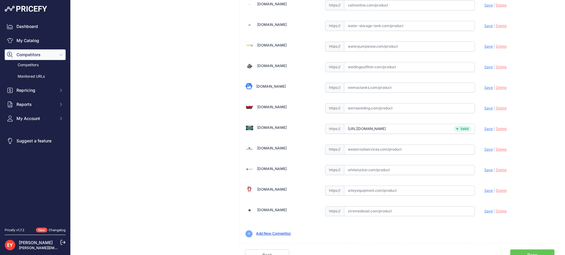
click at [531, 251] on link "Done" at bounding box center [533, 255] width 44 height 11
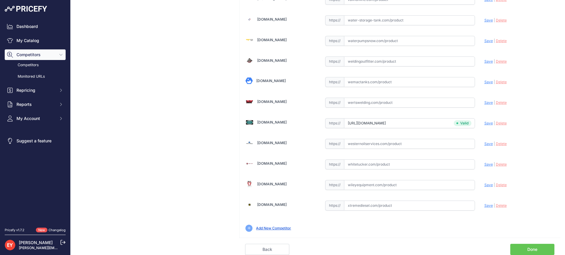
scroll to position [4448, 0]
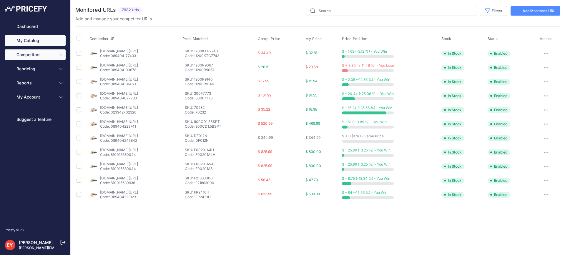
click at [50, 39] on link "My Catalog" at bounding box center [35, 40] width 61 height 11
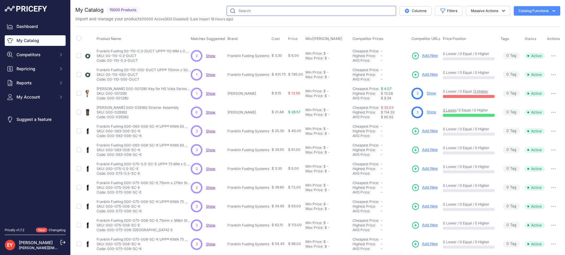
click at [245, 12] on input "text" at bounding box center [312, 11] width 170 height 10
paste input "FL90BLACK"
type input "FL90BLACK"
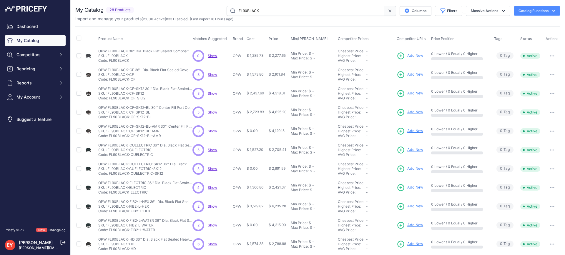
click at [415, 54] on span "Add New" at bounding box center [415, 56] width 16 height 6
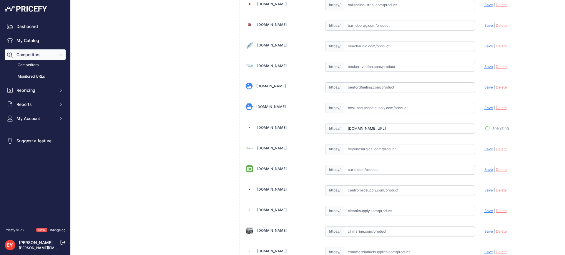
type input "[URL][DOMAIN_NAME]"
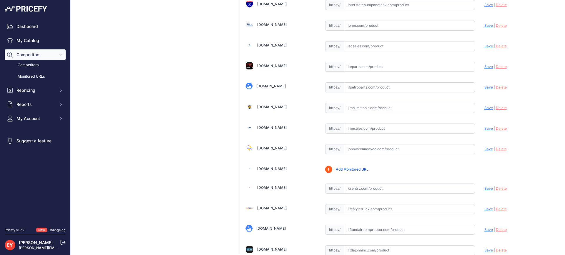
drag, startPoint x: 360, startPoint y: 128, endPoint x: 351, endPoint y: 118, distance: 13.7
click at [360, 129] on input "text" at bounding box center [409, 129] width 131 height 10
paste input "[URL][DOMAIN_NAME]"
click at [485, 128] on span "Save" at bounding box center [489, 128] width 9 height 4
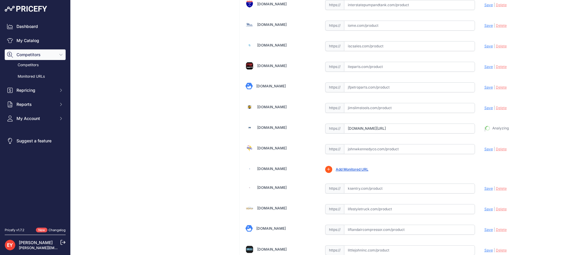
type input "[URL][DOMAIN_NAME]"
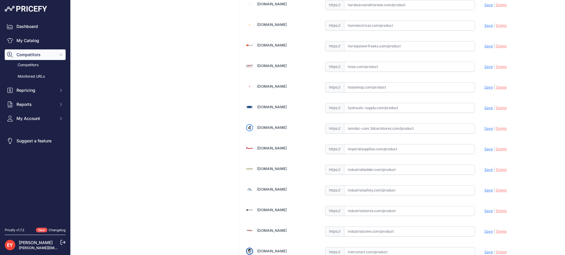
click at [350, 132] on input "text" at bounding box center [409, 129] width 131 height 10
paste input "[URL][DOMAIN_NAME]"
click at [486, 129] on span "Save" at bounding box center [489, 128] width 9 height 4
type input "[URL][DOMAIN_NAME]"
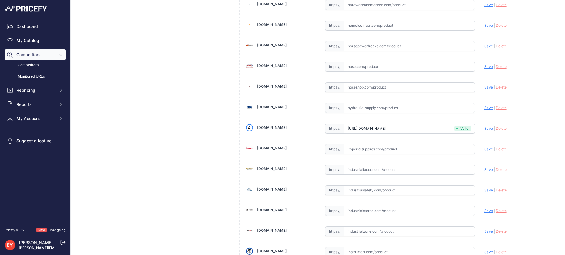
scroll to position [4448, 0]
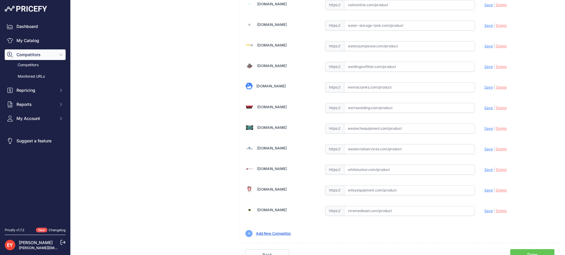
click at [368, 128] on input "text" at bounding box center [409, 129] width 131 height 10
paste input "[URL][DOMAIN_NAME]"
type input "[DOMAIN_NAME][URL]"
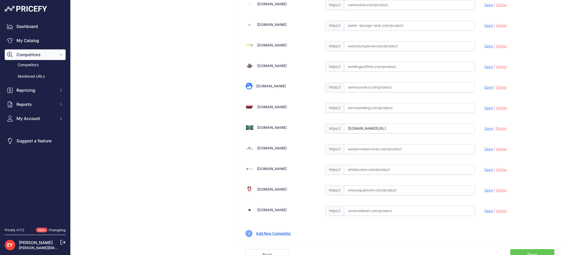
click at [486, 128] on span "Save" at bounding box center [489, 128] width 9 height 4
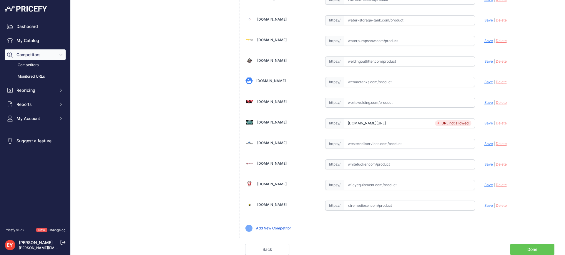
scroll to position [4448, 0]
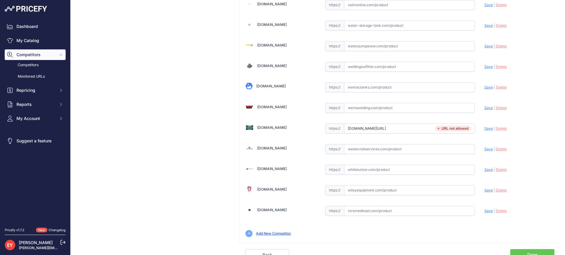
click at [534, 252] on link "Done" at bounding box center [533, 254] width 44 height 11
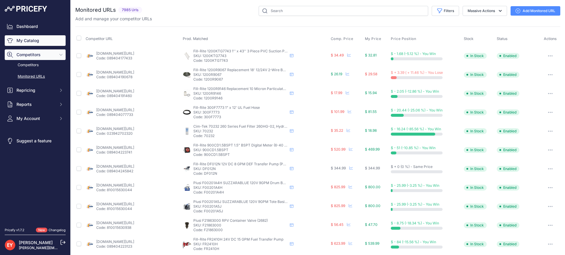
click at [32, 42] on link "My Catalog" at bounding box center [35, 40] width 61 height 11
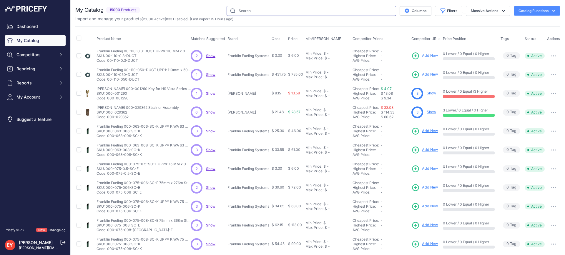
click at [248, 15] on input "text" at bounding box center [312, 11] width 170 height 10
paste input "5D-0126C"
type input "5D-0126C"
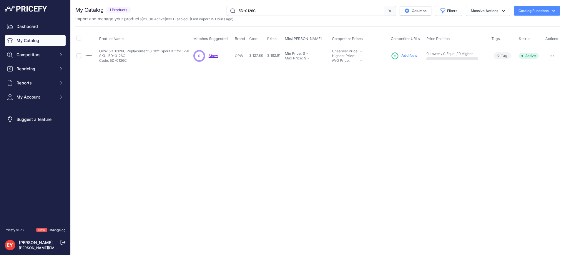
click at [410, 59] on link "Add New" at bounding box center [404, 56] width 26 height 8
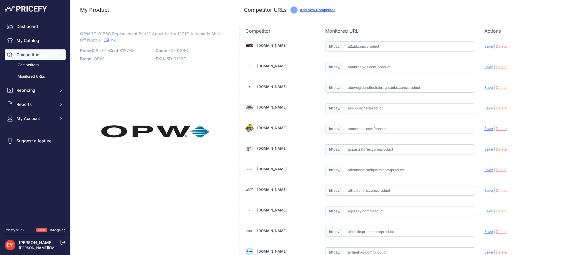
scroll to position [186, 0]
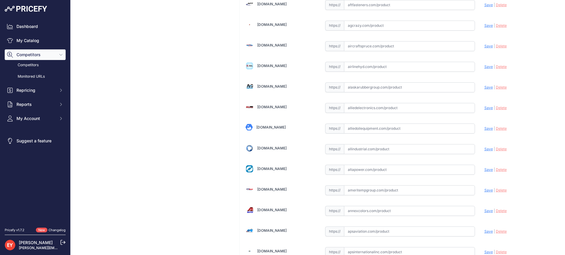
click at [351, 131] on input "text" at bounding box center [409, 129] width 131 height 10
paste input "https://alliedoilequipment.com/shop/opw-fueling-components/5d-0126c-spout-kit-1…"
drag, startPoint x: 484, startPoint y: 127, endPoint x: 476, endPoint y: 129, distance: 8.2
click at [485, 127] on span "Save" at bounding box center [489, 128] width 9 height 4
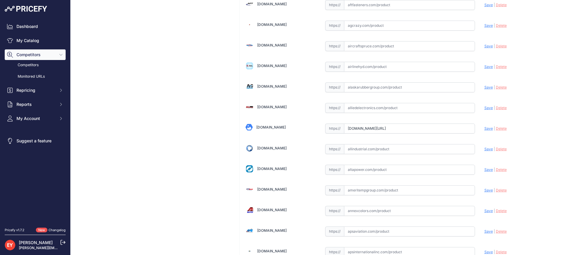
scroll to position [0, 0]
type input "https://alliedoilequipment.com/shop/opw-fueling-components/5d-0126c-spout-kit-1…"
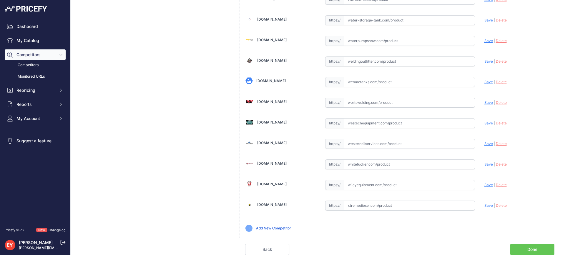
scroll to position [4139, 0]
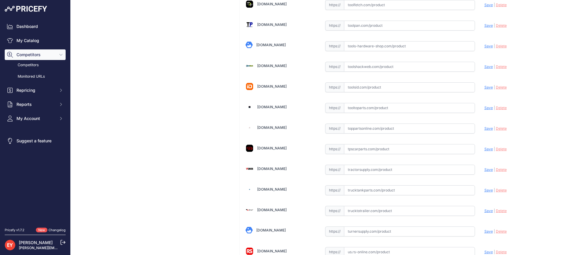
click at [379, 127] on input "text" at bounding box center [409, 129] width 131 height 10
paste input "https://www.toppartsonline.com/product/opw-5d-0126c-replacement-8-1-2-spout-kit…"
click at [487, 127] on span "Save" at bounding box center [489, 128] width 9 height 4
type input "https://www.toppartsonline.com/product/opw-5d-0126c-replacement-8-1-2-spout-kit…"
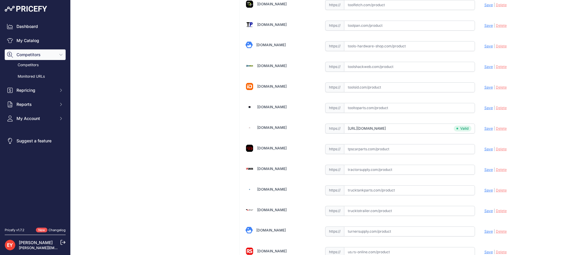
scroll to position [1773, 0]
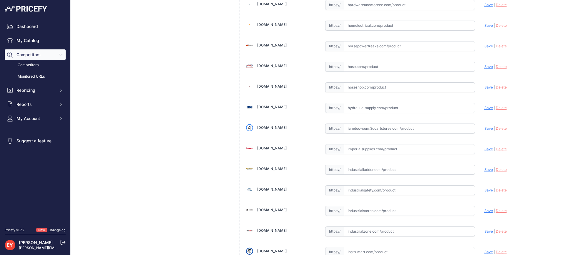
click at [370, 128] on input "text" at bounding box center [409, 129] width 131 height 10
paste input "https://iamdoc-com.3dcartstores.com/Spout-Kit-1290C_p_10578354.html"
click at [485, 128] on span "Save" at bounding box center [489, 128] width 9 height 4
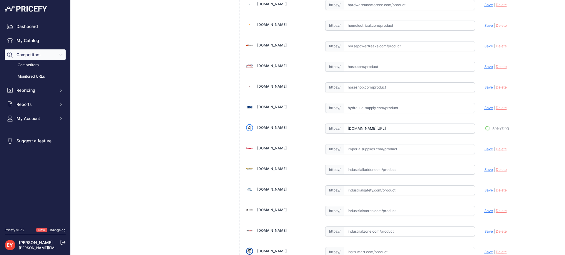
type input "https://iamdoc-com.3dcartstores.com/Spout-Kit-1290C_p_10578354.html?prirule_jds…"
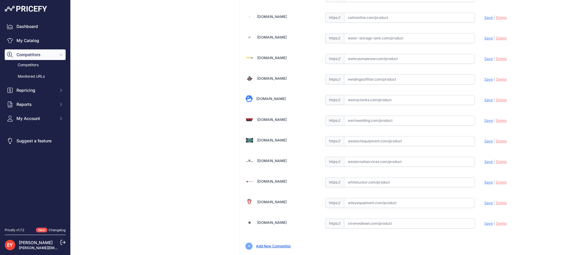
scroll to position [4454, 0]
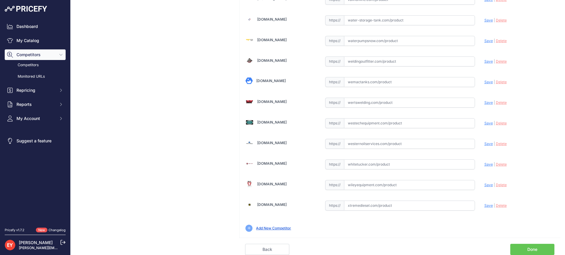
click at [535, 248] on link "Done" at bounding box center [533, 249] width 44 height 11
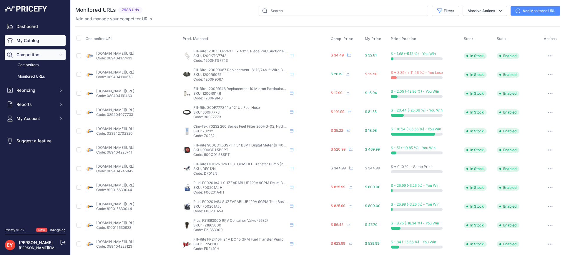
click at [24, 42] on link "My Catalog" at bounding box center [35, 40] width 61 height 11
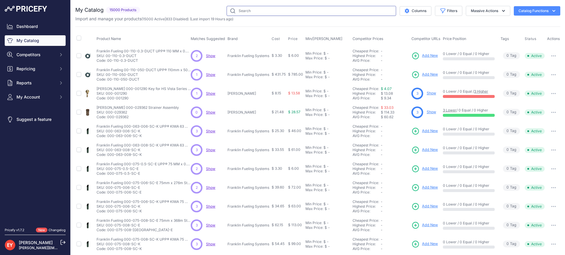
click at [249, 9] on input "text" at bounding box center [312, 11] width 170 height 10
paste input "7HB-5900"
type input "7HB-5900"
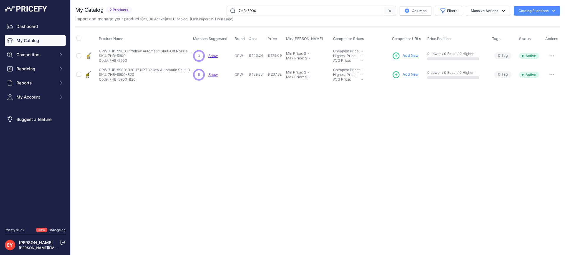
click at [410, 54] on span "Add New" at bounding box center [411, 56] width 16 height 6
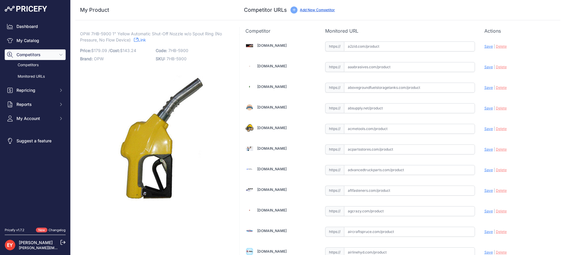
scroll to position [557, 0]
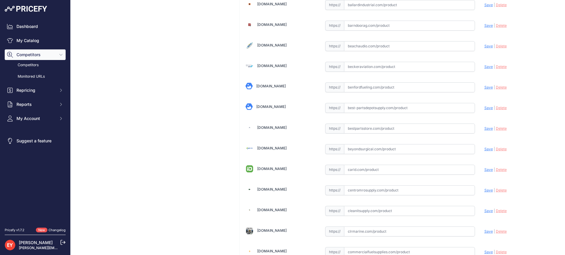
click at [354, 132] on input "text" at bounding box center [409, 129] width 131 height 10
paste input "[URL][DOMAIN_NAME]"
click at [485, 130] on span "Save" at bounding box center [489, 128] width 9 height 4
type input "https://www.bestpartsstore.com/product/opw-7hb-5900-1-yellow-automatic-shut-off…"
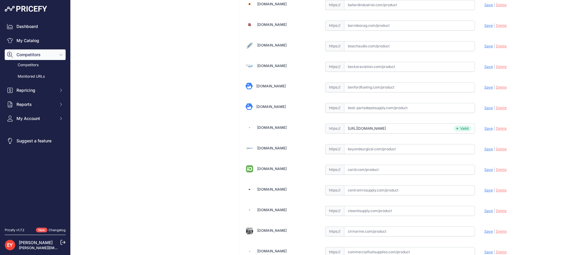
scroll to position [2041, 0]
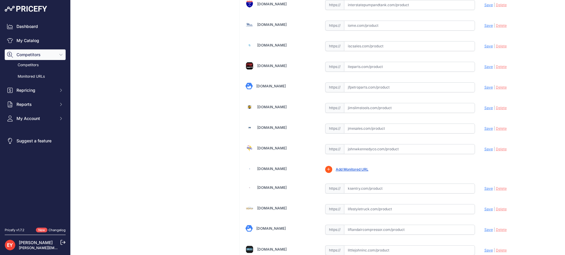
click at [363, 128] on input "text" at bounding box center [409, 129] width 131 height 10
paste input "https://www.jmesales.com/opw-7hb-automatic-shut-off-pre-pay-diesel-nozzle-w-o-s…"
click at [485, 128] on span "Save" at bounding box center [489, 128] width 9 height 4
type input "https://www.jmesales.com/opw-7hb-automatic-shut-off-pre-pay-diesel-nozzle-w-o-s…"
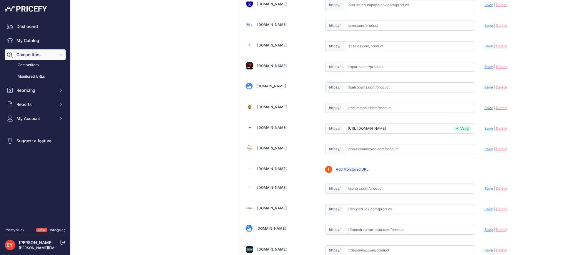
scroll to position [1773, 0]
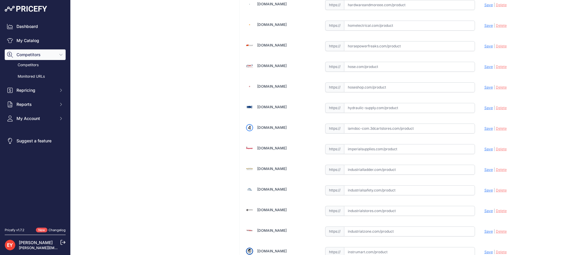
click at [364, 129] on input "text" at bounding box center [409, 129] width 131 height 10
paste input "https://iamdoc-com.3dcartstores.com/Nozzle-7Hb-Yellow-1Pchi-3-Posrack-A-Spring_…"
click at [485, 130] on span "Save" at bounding box center [489, 128] width 9 height 4
type input "https://iamdoc-com.3dcartstores.com/Nozzle-7Hb-Yellow-1Pchi-3-Posrack-A-Spring_…"
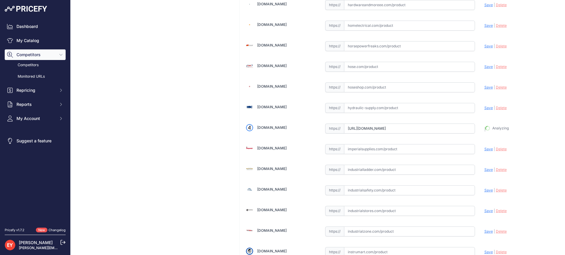
scroll to position [1786, 0]
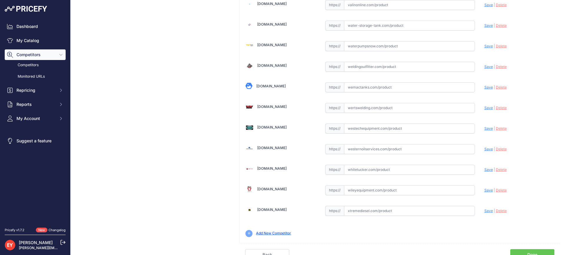
click at [366, 130] on input "text" at bounding box center [409, 129] width 131 height 10
paste input "https://westechequipment.com/product/7hb-5900-1-in-pressure-activated-hi-flow-d…"
click at [486, 127] on span "Save" at bounding box center [489, 128] width 9 height 4
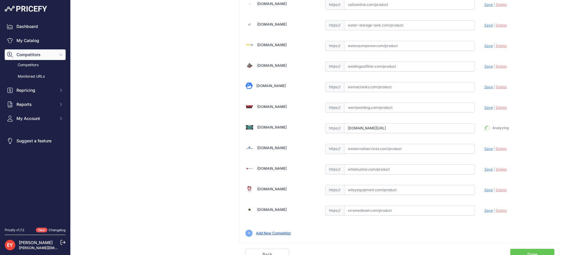
type input "https://westechequipment.com/product/7hb-5900-1-in-pressure-activated-hi-flow-d…"
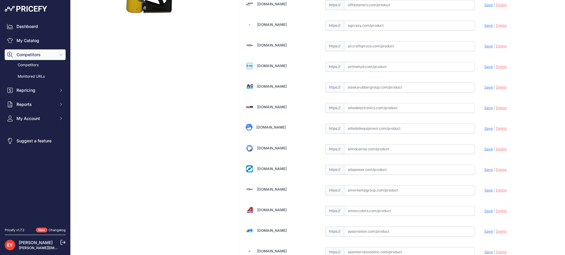
click at [369, 126] on input "text" at bounding box center [409, 129] width 131 height 10
paste input "https://alliedoilequipment.com/shop/opw-fueling-components/7hb-5900-nozzle-1-7h…"
click at [485, 132] on div "Update Profile Save | Delete Analyzing" at bounding box center [520, 127] width 70 height 11
click at [485, 128] on span "Save" at bounding box center [489, 128] width 9 height 4
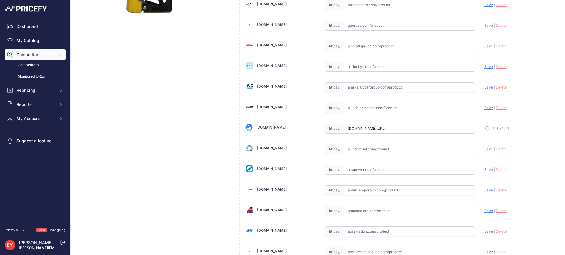
type input "https://alliedoilequipment.com/shop/opw-fueling-components/7hb-5900-nozzle-1-7h…"
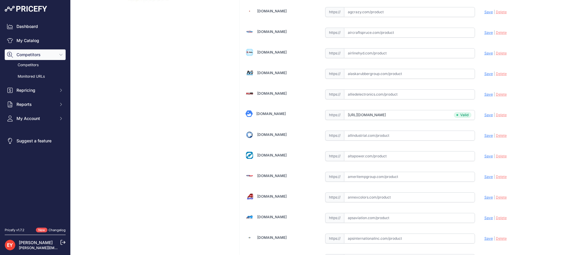
scroll to position [4119, 0]
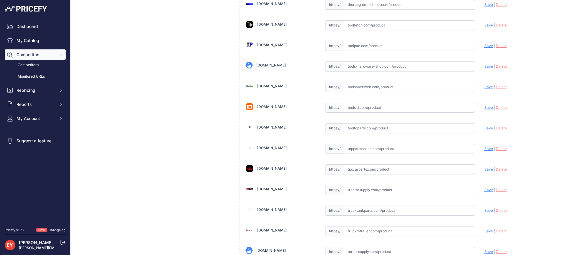
click at [355, 127] on input "text" at bounding box center [409, 128] width 131 height 10
paste input "https://www.tooltoparts.com/product/opw-7hb-5900-1-yellow-automatic-shut-off-no…"
click at [485, 128] on span "Save" at bounding box center [489, 128] width 9 height 4
type input "https://www.tooltoparts.com/product/opw-7hb-5900-1-yellow-automatic-shut-off-no…"
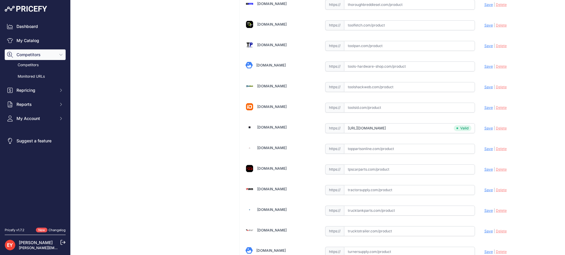
scroll to position [2061, 0]
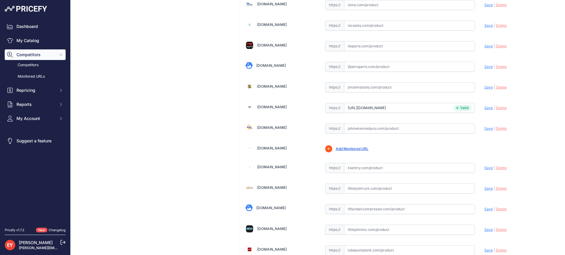
click at [377, 126] on input "text" at bounding box center [409, 129] width 131 height 10
paste input "https://www.johnwkennedyco.com/buy/product/7HB-5900-OPW/94039?ID=/Service-Stati…"
click at [485, 129] on span "Save" at bounding box center [489, 128] width 9 height 4
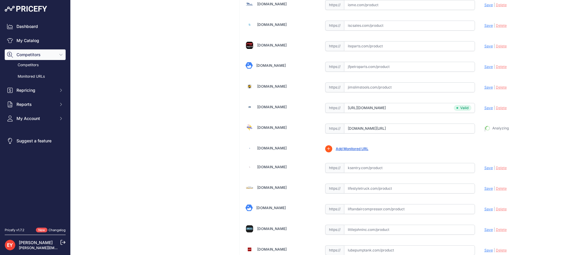
type input "https://www.johnwkennedyco.com/buy/product/7HB-5900-OPW/94039?ID=%2FService-Sta…"
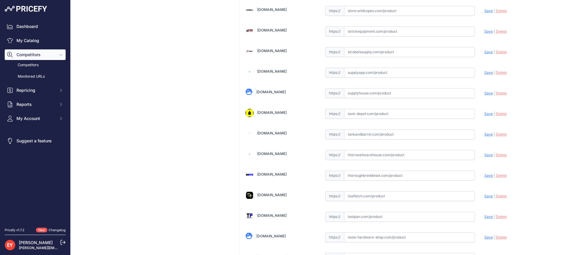
scroll to position [4467, 0]
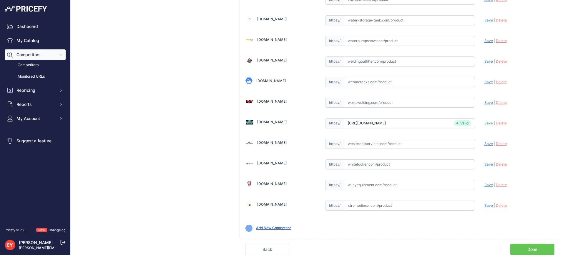
click at [532, 246] on link "Done" at bounding box center [533, 249] width 44 height 11
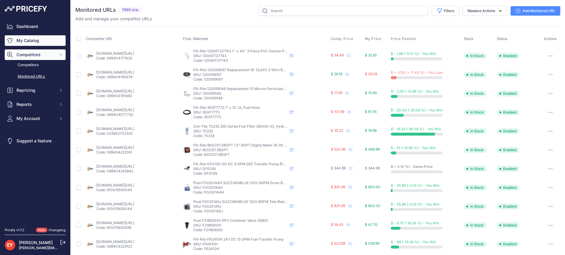
click at [20, 44] on link "My Catalog" at bounding box center [35, 40] width 61 height 11
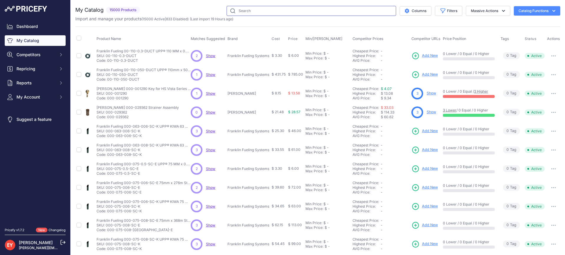
click at [271, 14] on input "text" at bounding box center [312, 11] width 170 height 10
paste input "523V-2300"
type input "523V-2300"
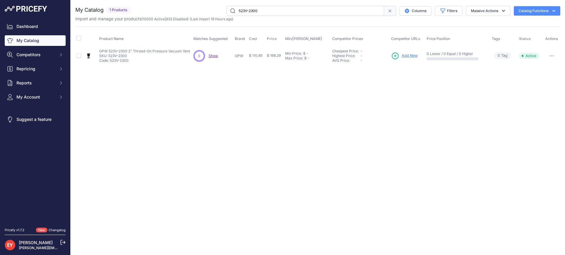
click at [413, 56] on span "Add New" at bounding box center [410, 56] width 16 height 6
click at [279, 5] on div "You are not connected to the internet. My Catalog" at bounding box center [317, 35] width 485 height 71
click at [552, 57] on button "button" at bounding box center [552, 56] width 12 height 8
click at [548, 67] on button "Disable" at bounding box center [541, 68] width 38 height 9
click at [270, 11] on input "523V-2300" at bounding box center [306, 11] width 158 height 10
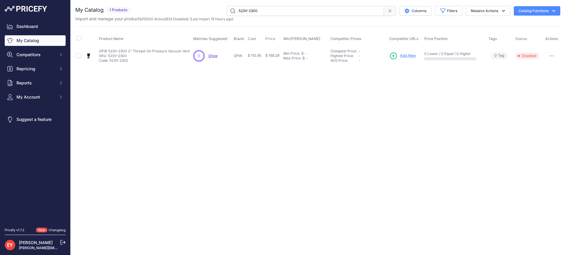
drag, startPoint x: 281, startPoint y: 8, endPoint x: 230, endPoint y: 8, distance: 51.2
click at [230, 8] on input "523V-2300" at bounding box center [306, 11] width 158 height 10
paste input "11BP-09"
type input "11BP-0900"
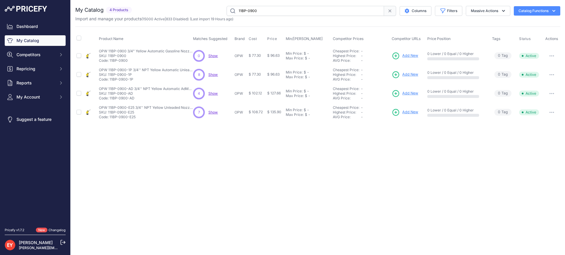
click at [410, 54] on span "Add New" at bounding box center [410, 56] width 16 height 6
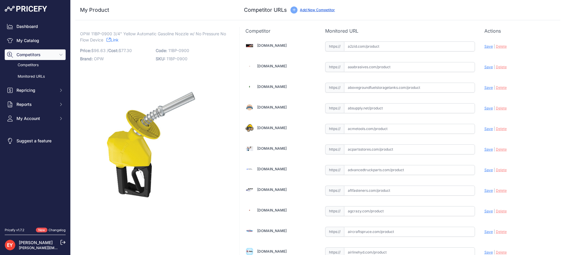
scroll to position [2061, 0]
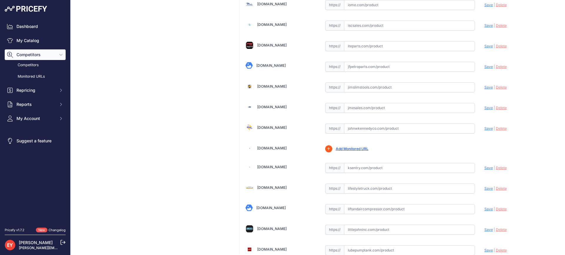
drag, startPoint x: 361, startPoint y: 131, endPoint x: 435, endPoint y: 54, distance: 106.8
click at [361, 131] on input "text" at bounding box center [409, 129] width 131 height 10
paste input "https://www.johnwkennedyco.com/buy/product/11BP-0900-OPW/45929?text=11BP-0900"
click at [488, 129] on span "Save" at bounding box center [489, 128] width 9 height 4
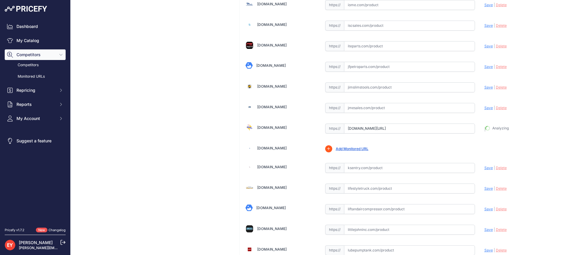
type input "https://www.johnwkennedyco.com/buy/product/11BP-0900-OPW/45929?text=11BP-0900&p…"
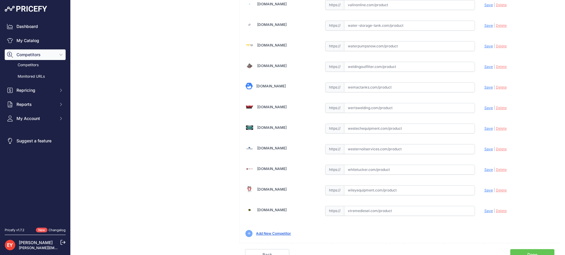
click at [374, 125] on input "text" at bounding box center [409, 129] width 131 height 10
paste input "https://westechequipment.com/product/11bp-0900-3-4-in-pressure-activated-servic…"
click at [485, 129] on span "Save" at bounding box center [489, 128] width 9 height 4
type input "https://westechequipment.com/product/11bp-0900-3-4-in-pressure-activated-servic…"
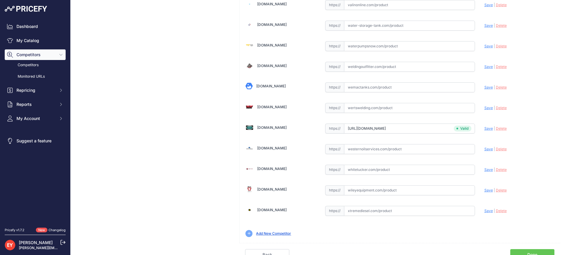
scroll to position [3789, 0]
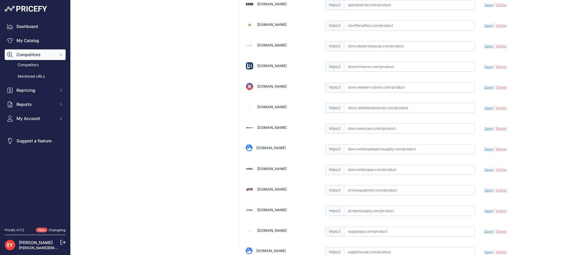
click at [364, 129] on input "text" at bounding box center [409, 129] width 131 height 10
paste input "https://store.senecaco.com/store/c72/service-station-nozzles/p1548/opw-11bp-090…"
click at [485, 129] on span "Save" at bounding box center [489, 128] width 9 height 4
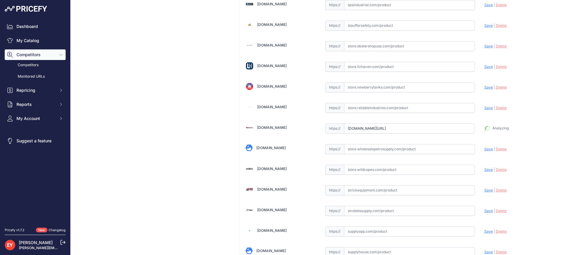
type input "https://store.senecaco.com/store/c72/service-station-nozzles/p1548/opw-11bp-090…"
click at [385, 125] on input "text" at bounding box center [409, 129] width 131 height 10
paste input "https://iamdoc-com.3dcartstores.com/Nozzle-34-11B-Unleaded-Yellow-2-Pchi-2-Posr…"
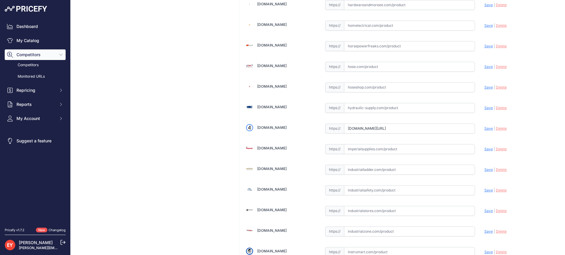
click at [485, 127] on span "Save" at bounding box center [489, 128] width 9 height 4
type input "https://iamdoc-com.3dcartstores.com/Nozzle-34-11B-Unleaded-Yellow-2-Pchi-2-Posr…"
click at [359, 129] on input "text" at bounding box center [409, 129] width 131 height 10
paste input "https://www.toppartsonline.com/product/opw-11bp-0900-3-4-yellow-automatic-gasol…"
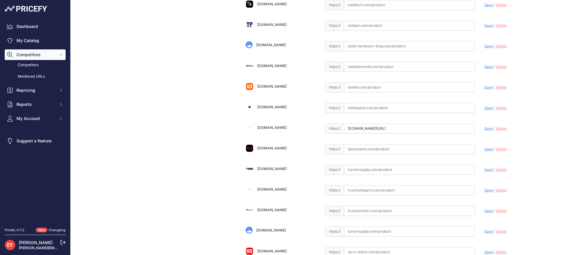
scroll to position [0, 0]
click at [485, 129] on span "Save" at bounding box center [489, 128] width 9 height 4
type input "https://www.toppartsonline.com/product/opw-11bp-0900-3-4-yellow-automatic-gasol…"
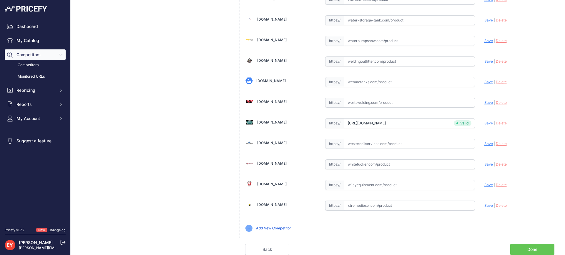
click at [528, 248] on link "Done" at bounding box center [533, 249] width 44 height 11
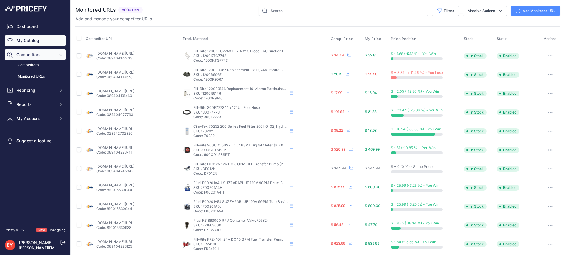
click at [31, 37] on link "My Catalog" at bounding box center [35, 40] width 61 height 11
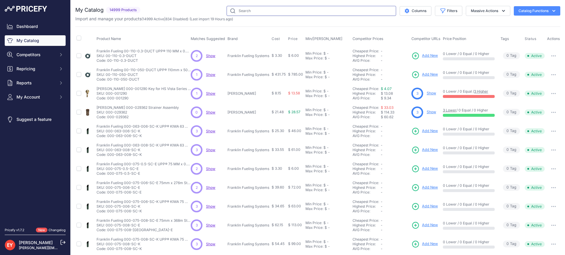
click at [260, 13] on input "text" at bounding box center [312, 11] width 170 height 10
paste input "20S-7575"
type input "20S-7575"
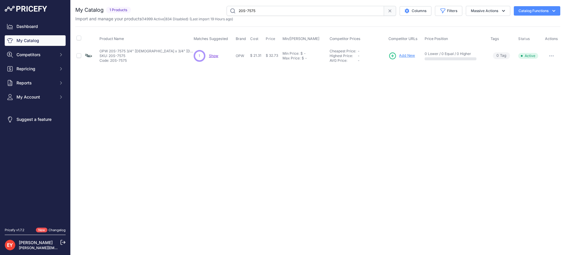
click at [410, 55] on span "Add New" at bounding box center [407, 56] width 16 height 6
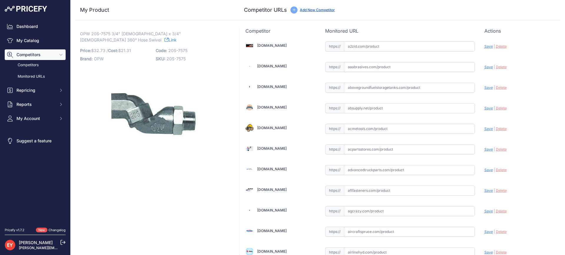
scroll to position [1422, 0]
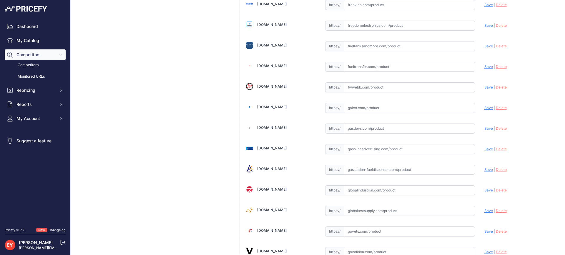
drag, startPoint x: 371, startPoint y: 122, endPoint x: 368, endPoint y: 130, distance: 8.1
click at [368, 130] on input "text" at bounding box center [409, 129] width 131 height 10
paste input "https://www.gasdevs.com/20s-7575-3-4-inch-swivel-cold-weather.html"
click at [485, 129] on span "Save" at bounding box center [489, 128] width 9 height 4
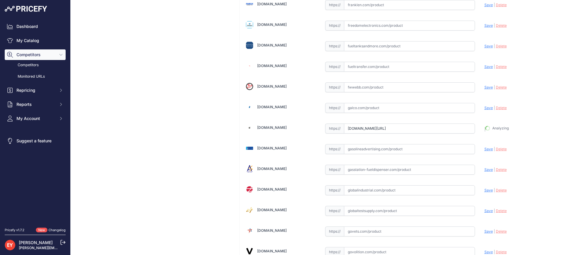
type input "https://www.gasdevs.com/20s-7575-3-4-inch-swivel-cold-weather.html?prirule_jdsn…"
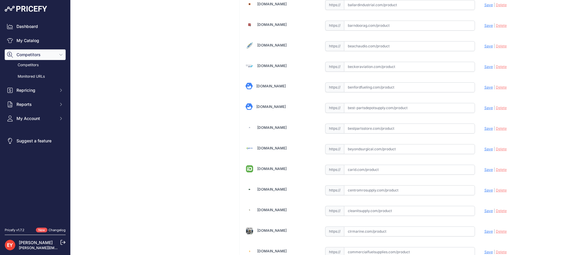
click at [362, 129] on input "text" at bounding box center [409, 129] width 131 height 10
paste input "https://www.bestpartsstore.com/product/opw-20s-7575-3-4-male-x-3-4-female-360-h…"
click at [485, 128] on span "Save" at bounding box center [489, 128] width 9 height 4
type input "https://www.bestpartsstore.com/product/opw-20s-7575-3-4-male-x-3-4-female-360-h…"
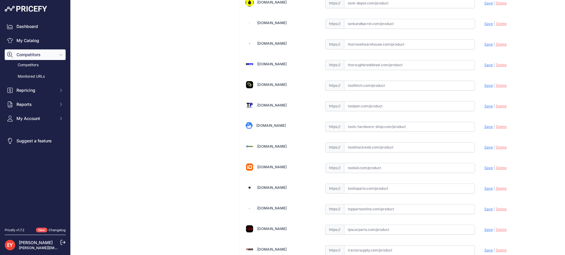
scroll to position [4454, 0]
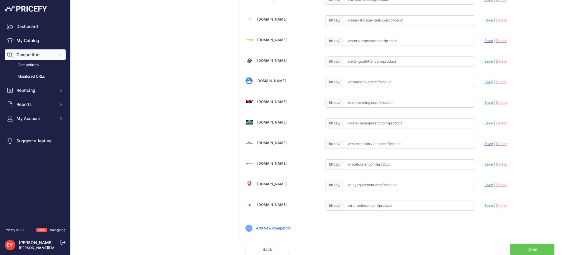
click at [542, 250] on link "Done" at bounding box center [533, 249] width 44 height 11
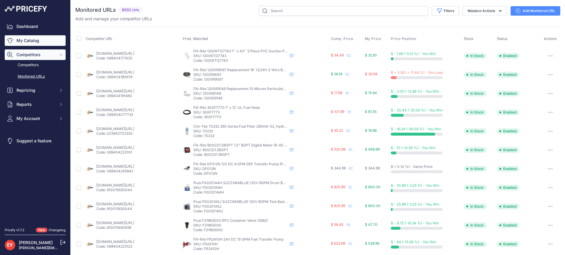
click at [37, 40] on link "My Catalog" at bounding box center [35, 40] width 61 height 11
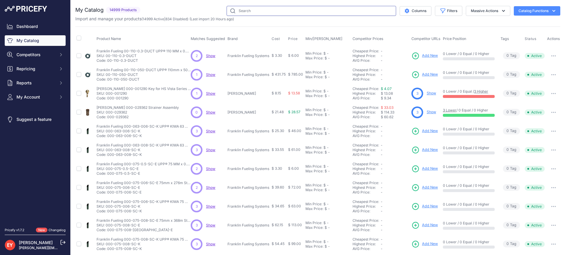
click at [252, 11] on input "text" at bounding box center [312, 11] width 170 height 10
paste input "OPW"
type input "OPW"
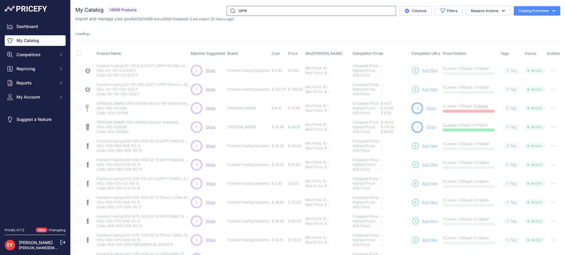
drag, startPoint x: 252, startPoint y: 11, endPoint x: 218, endPoint y: 11, distance: 33.3
click at [218, 11] on div "OPW Columns Filters Status All Status Only Enabled Only Disabled" at bounding box center [352, 11] width 418 height 10
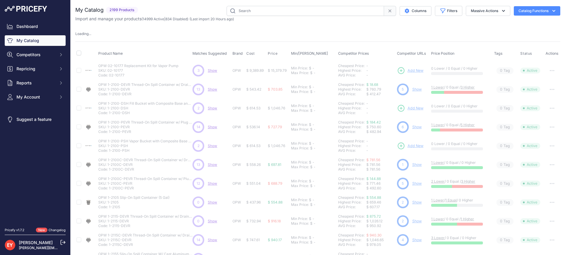
paste input "50030"
type input "50030"
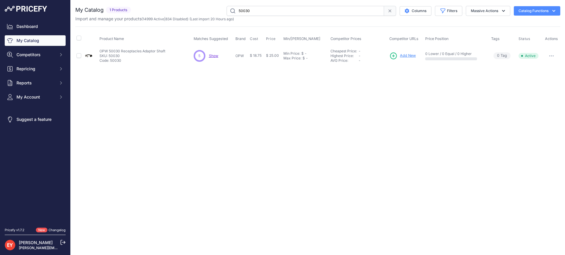
click at [404, 54] on span "Add New" at bounding box center [408, 56] width 16 height 6
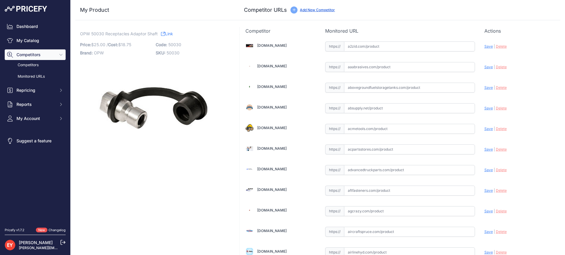
scroll to position [4119, 0]
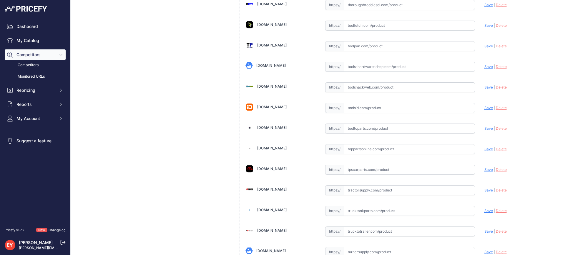
click at [356, 128] on input "text" at bounding box center [409, 129] width 131 height 10
paste input "https://www.tooltoparts.com/product/opw-50030-receptacles-adaptor-shaft/"
click at [485, 130] on span "Save" at bounding box center [489, 128] width 9 height 4
type input "https://www.tooltoparts.com/product/opw-50030-receptacles-adaptor-shaft/?prirul…"
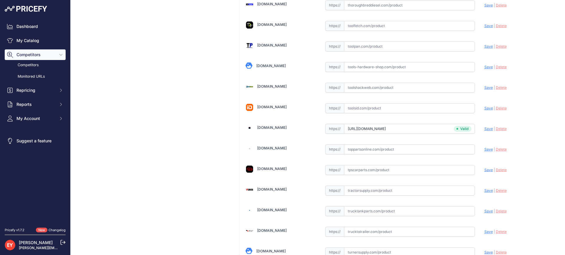
scroll to position [4467, 0]
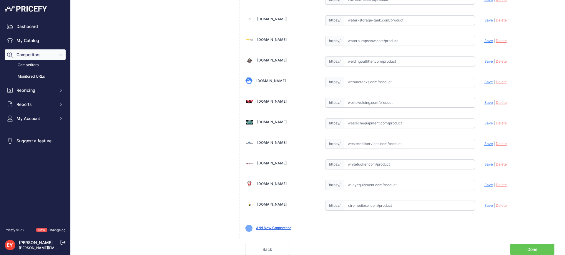
click at [525, 248] on link "Done" at bounding box center [533, 249] width 44 height 11
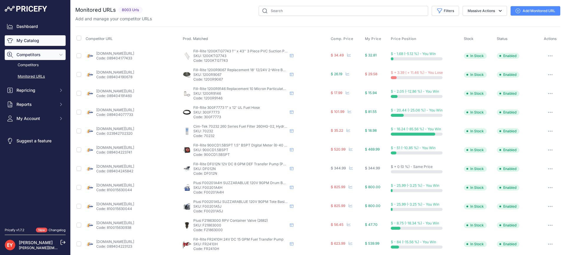
click at [35, 42] on link "My Catalog" at bounding box center [35, 40] width 61 height 11
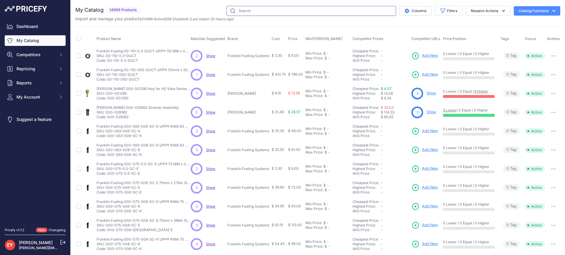
click at [257, 12] on input "text" at bounding box center [312, 11] width 170 height 10
paste input "101BG-2100"
type input "101BG-2100"
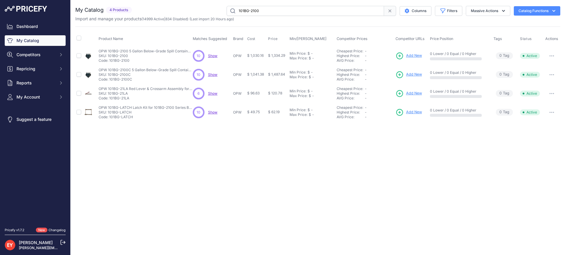
click at [413, 54] on span "Add New" at bounding box center [414, 56] width 16 height 6
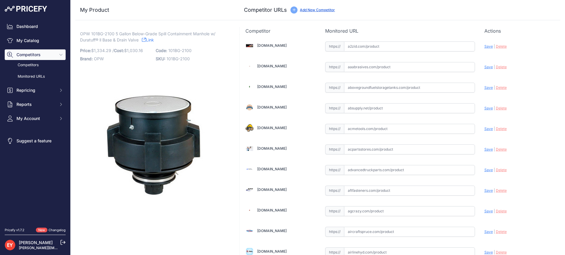
scroll to position [186, 0]
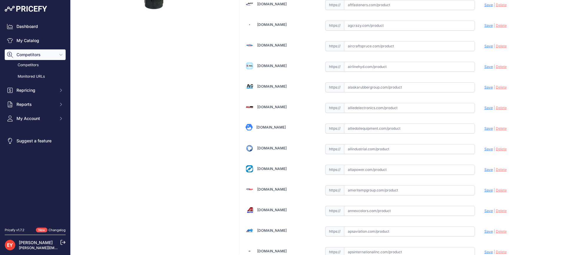
drag, startPoint x: 354, startPoint y: 134, endPoint x: 355, endPoint y: 129, distance: 5.1
click at [355, 128] on input "text" at bounding box center [409, 129] width 131 height 10
paste input "[URL][DOMAIN_NAME]"
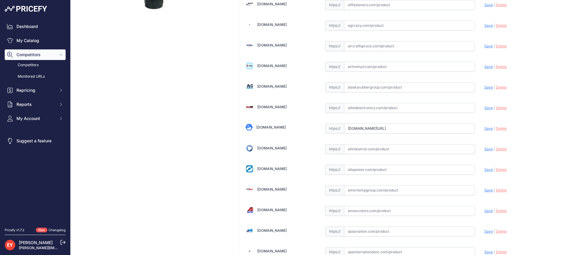
click at [485, 129] on span "Save" at bounding box center [489, 128] width 9 height 4
type input "[URL][DOMAIN_NAME]"
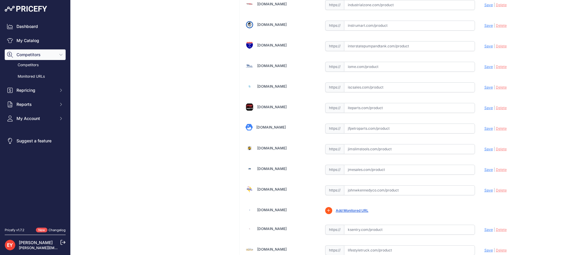
click at [368, 126] on input "text" at bounding box center [409, 129] width 131 height 10
paste input "[URL][DOMAIN_NAME]"
click at [487, 128] on span "Save" at bounding box center [489, 128] width 9 height 4
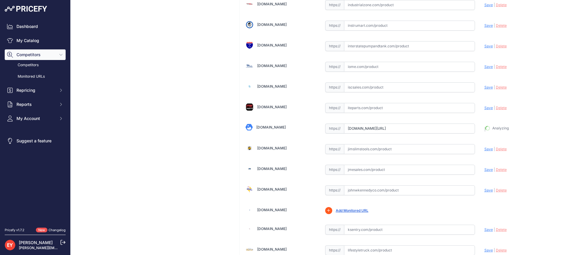
type input "[URL][DOMAIN_NAME]"
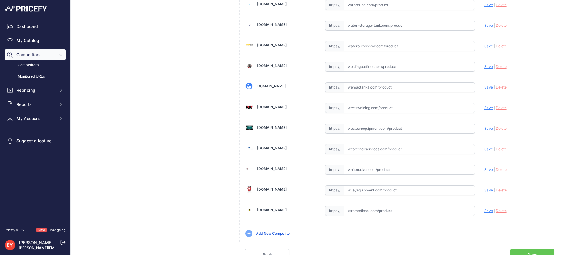
click at [368, 128] on input "text" at bounding box center [409, 129] width 131 height 10
paste input "[URL][DOMAIN_NAME]"
click at [485, 129] on span "Save" at bounding box center [489, 128] width 9 height 4
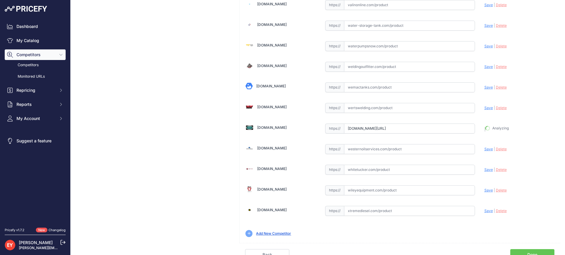
type input "[URL][DOMAIN_NAME]"
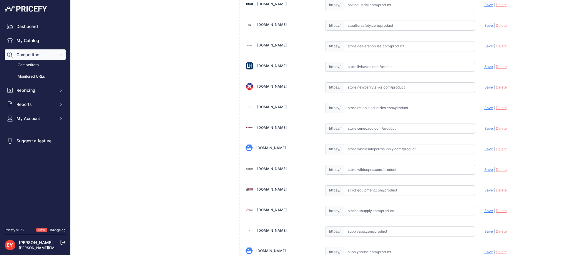
click at [380, 130] on input "text" at bounding box center [409, 129] width 131 height 10
paste input "[URL][DOMAIN_NAME]"
click at [485, 128] on span "Save" at bounding box center [489, 128] width 9 height 4
type input "[URL][DOMAIN_NAME]"
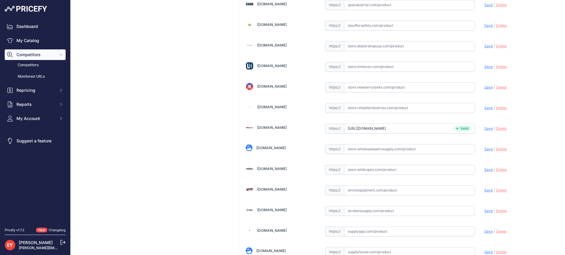
scroll to position [1773, 0]
click at [370, 127] on input "text" at bounding box center [409, 129] width 131 height 10
paste input "[URL][DOMAIN_NAME]"
click at [485, 127] on span "Save" at bounding box center [489, 128] width 9 height 4
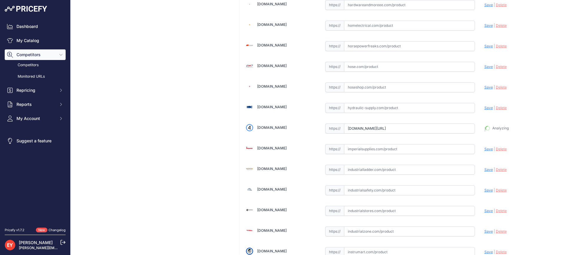
type input "[URL][DOMAIN_NAME]"
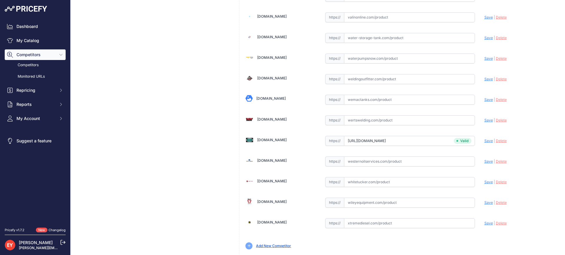
scroll to position [4454, 0]
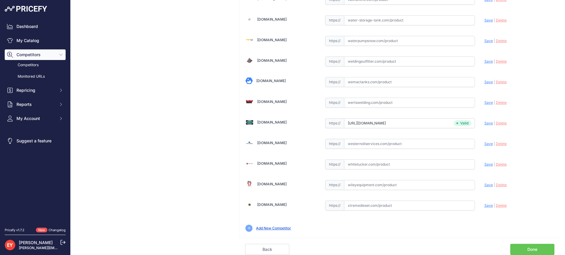
click at [534, 251] on link "Done" at bounding box center [533, 249] width 44 height 11
